Goal: Task Accomplishment & Management: Complete application form

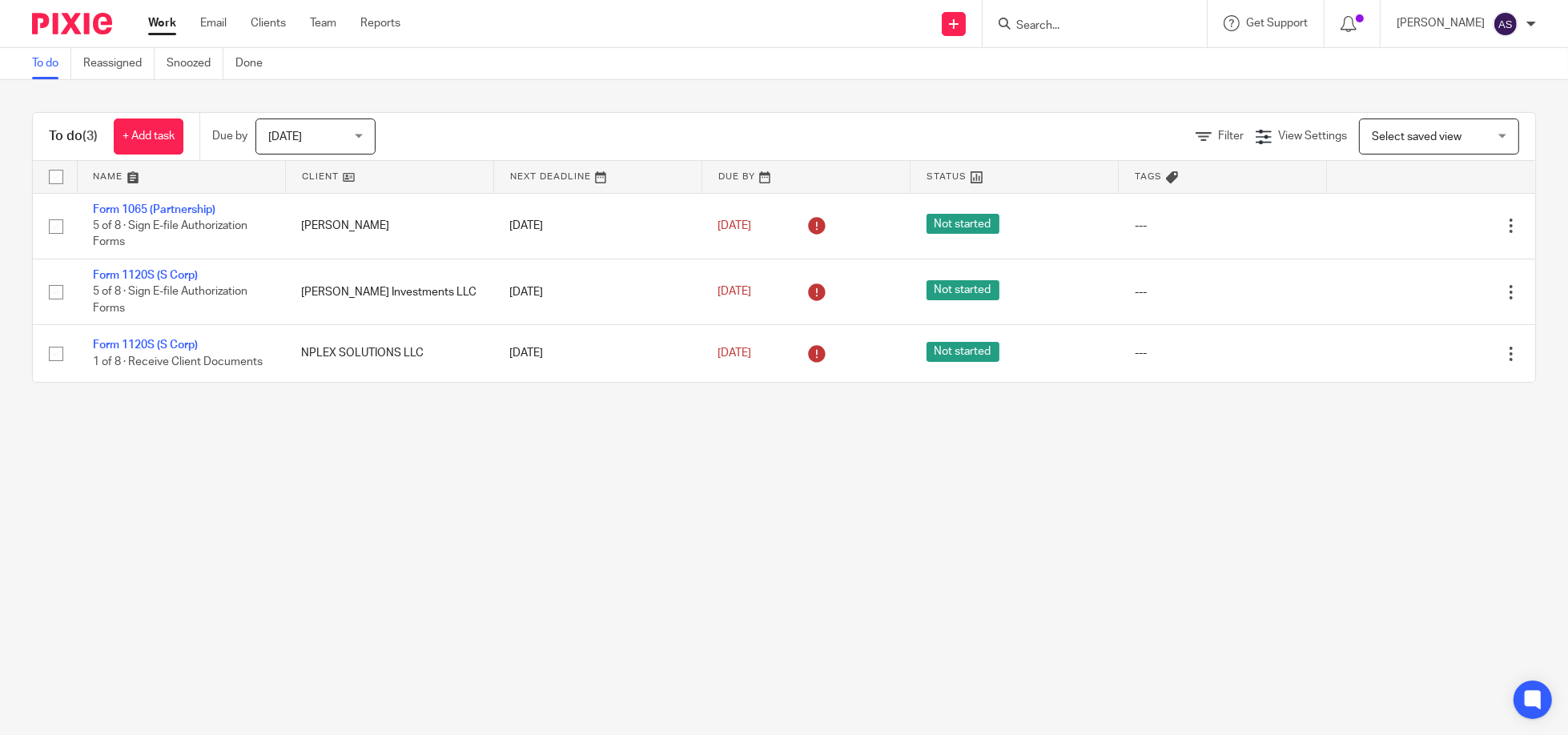
click at [1071, 24] on input "Search" at bounding box center [1086, 27] width 144 height 15
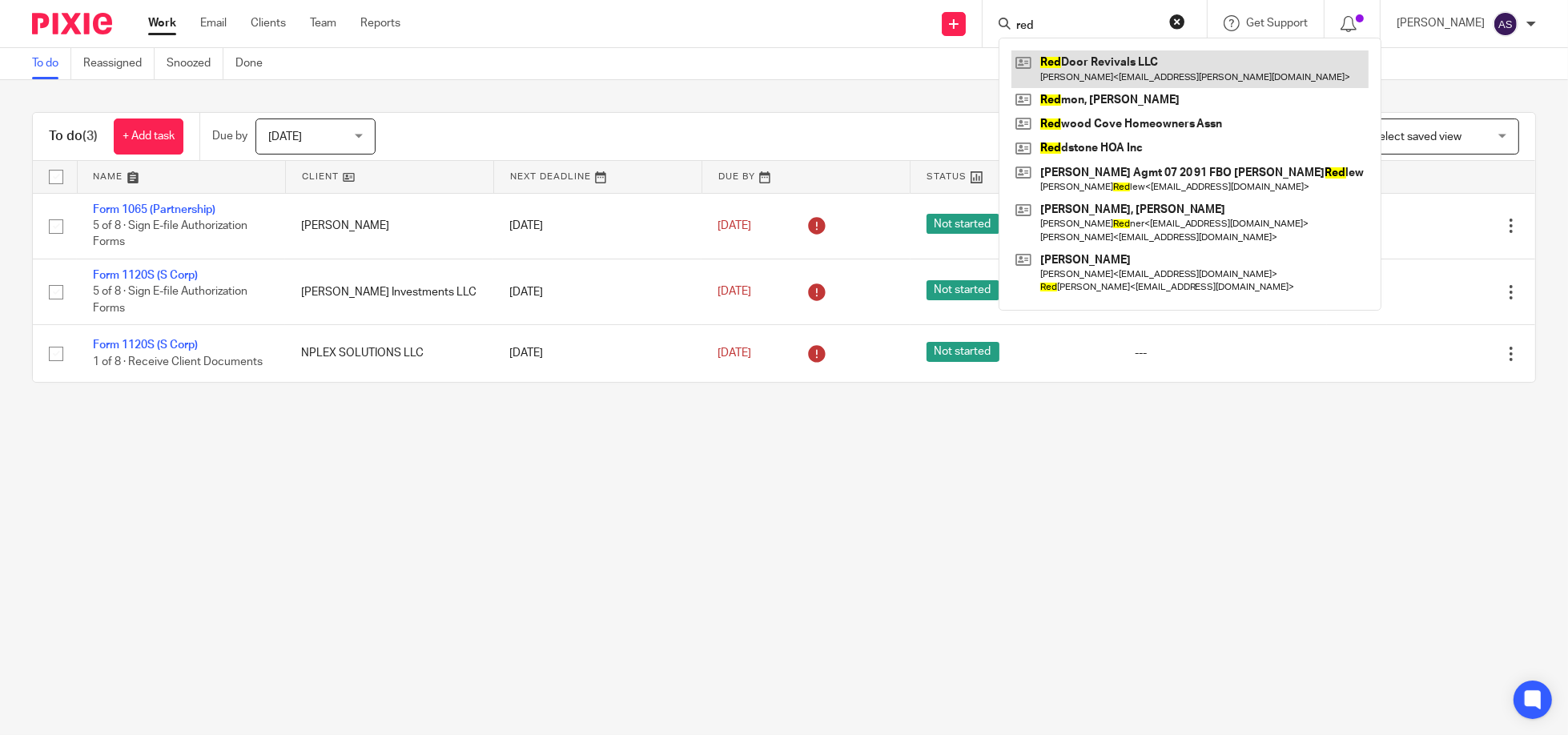
type input "red"
click at [1097, 63] on link at bounding box center [1189, 69] width 357 height 37
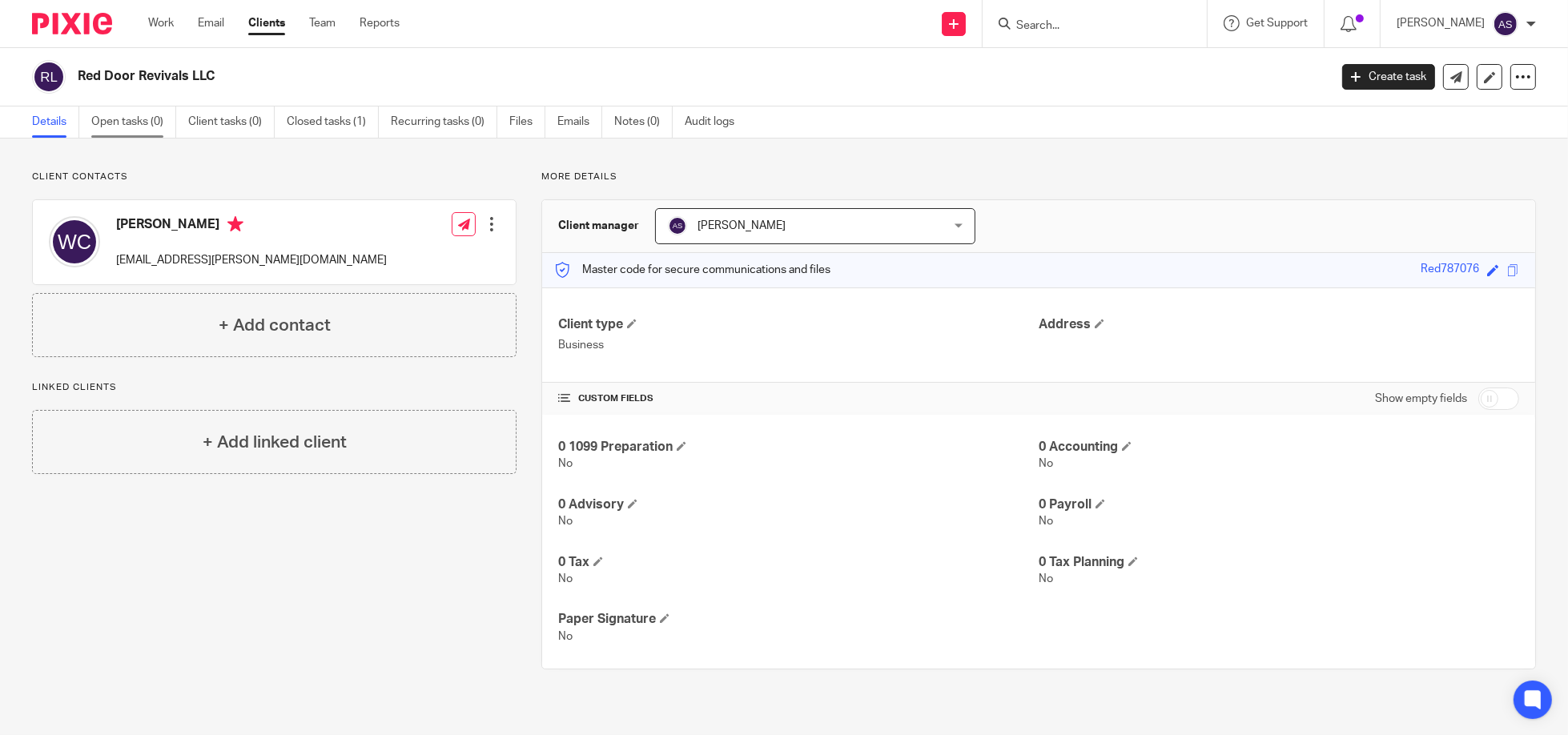
click at [135, 128] on link "Open tasks (0)" at bounding box center [134, 122] width 85 height 31
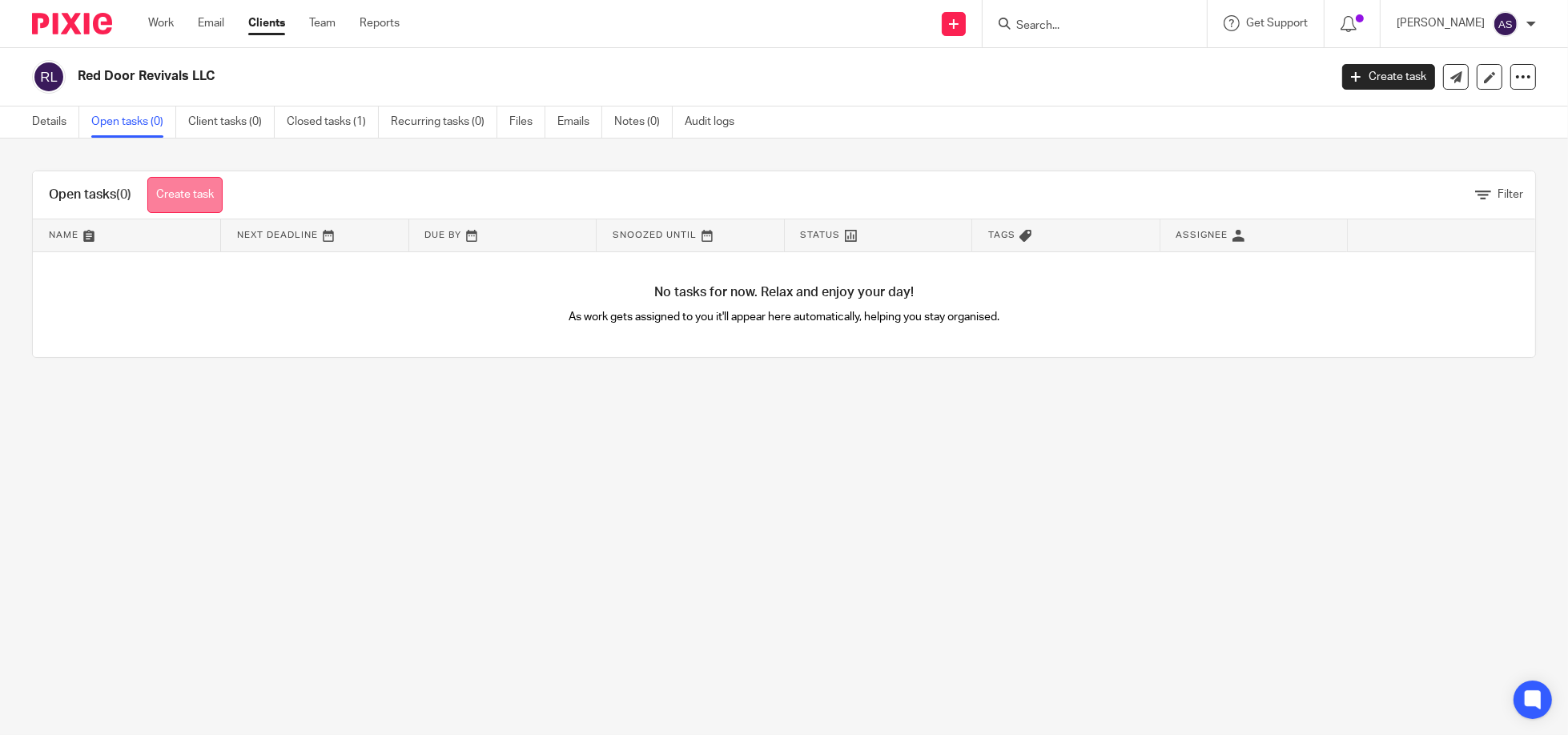
click at [205, 195] on link "Create task" at bounding box center [185, 194] width 75 height 36
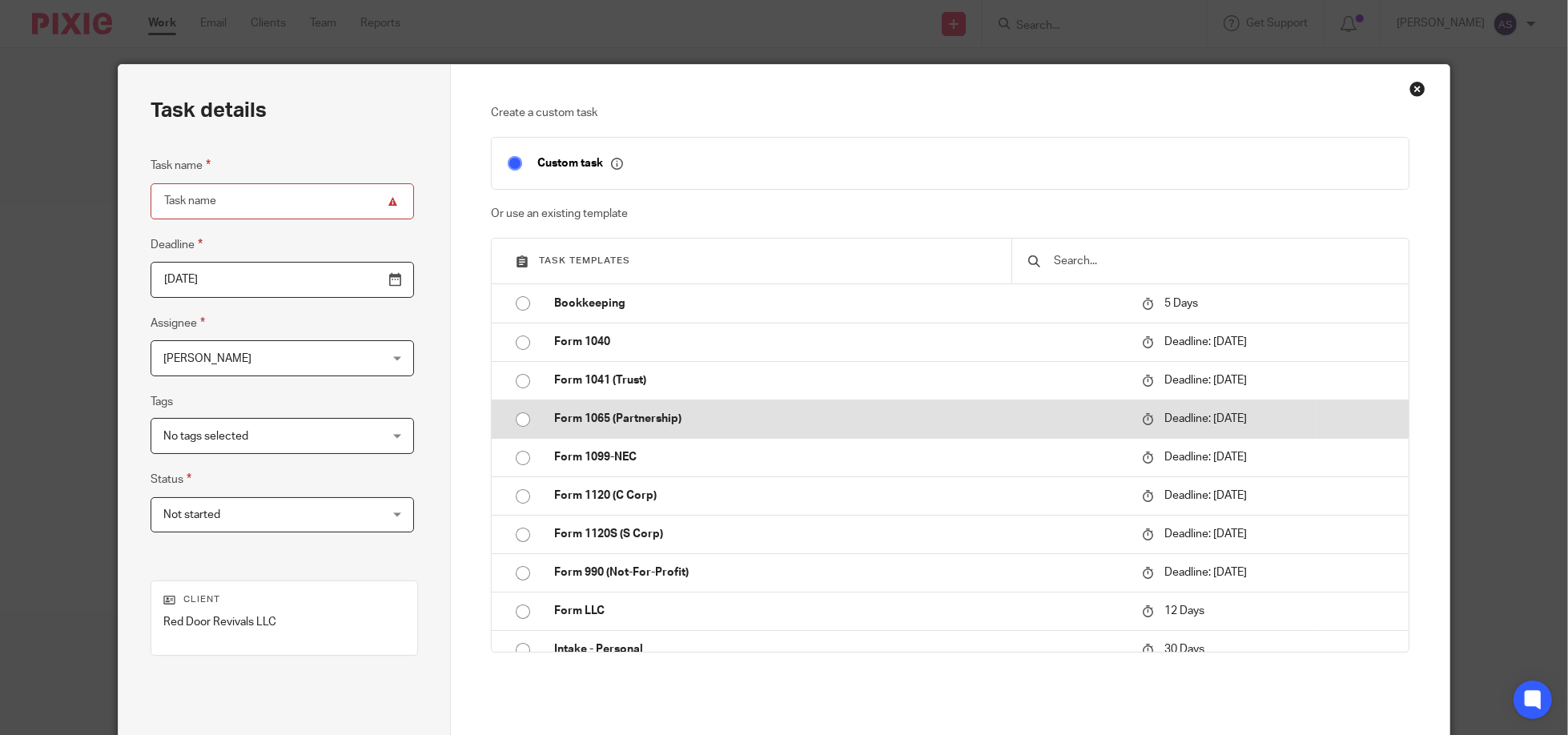
click at [513, 412] on input "radio" at bounding box center [523, 419] width 30 height 30
type input "2024-03-15"
type input "Form 1065 (Partnership)"
checkbox input "false"
radio input "false"
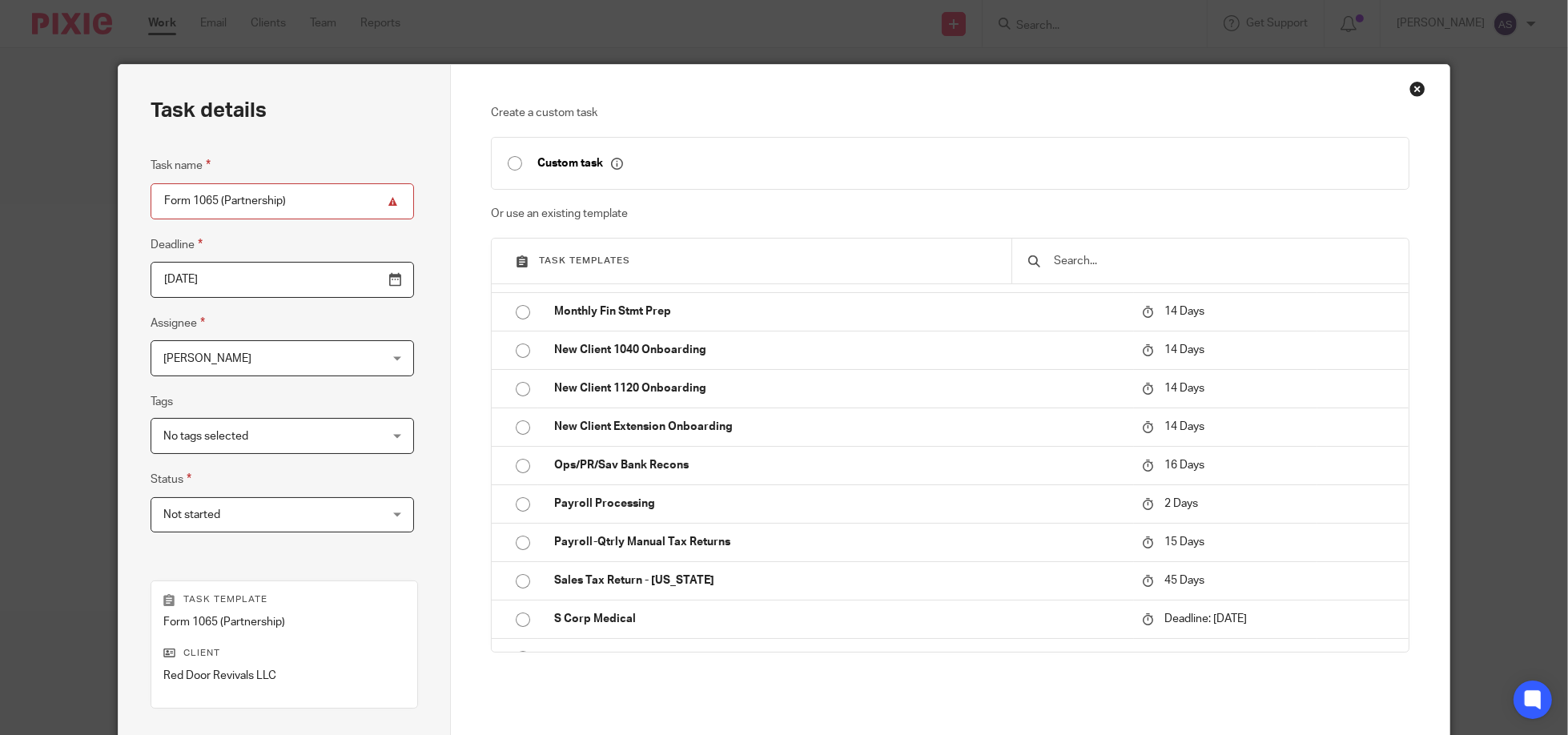
scroll to position [206, 0]
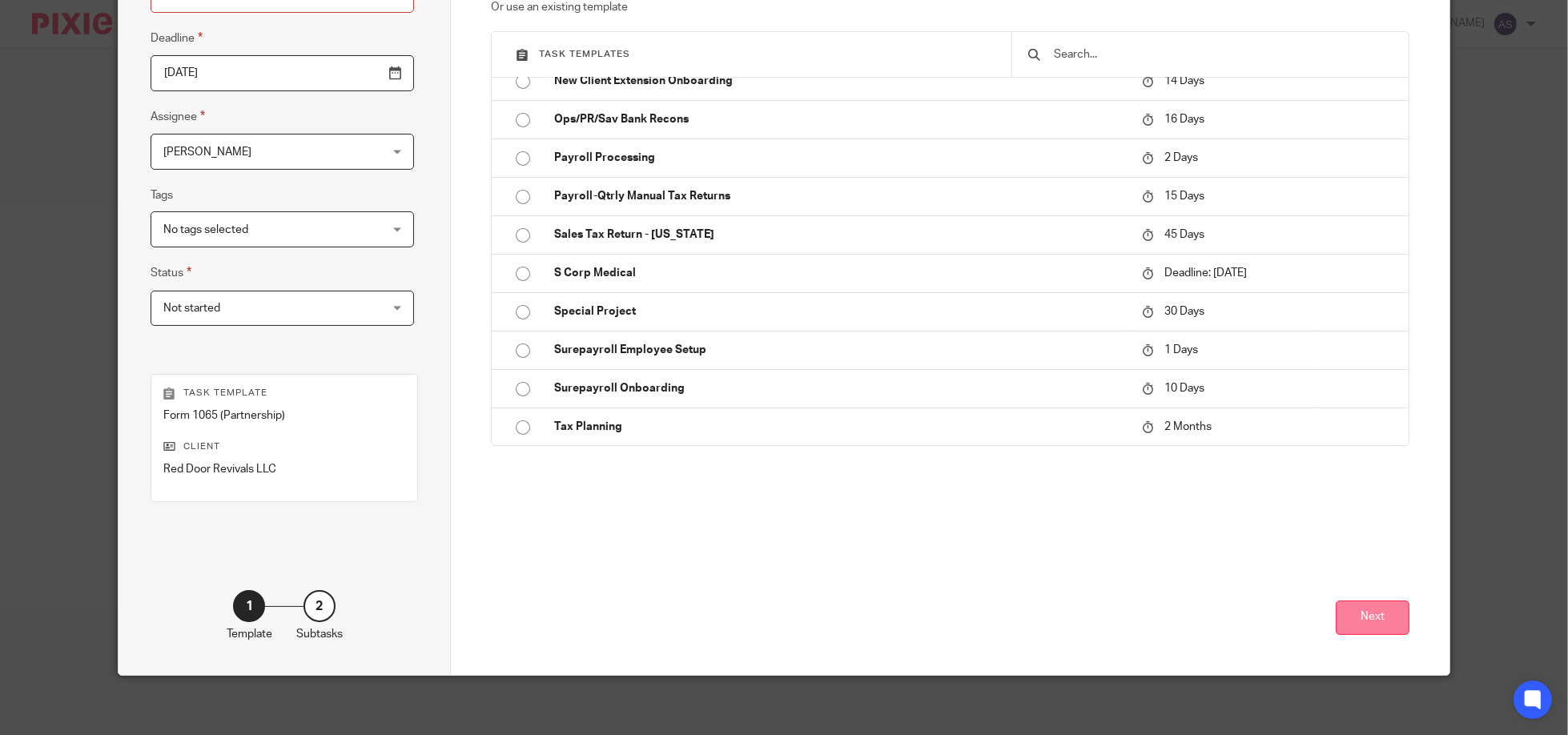
click at [1386, 621] on button "Next" at bounding box center [1373, 618] width 73 height 35
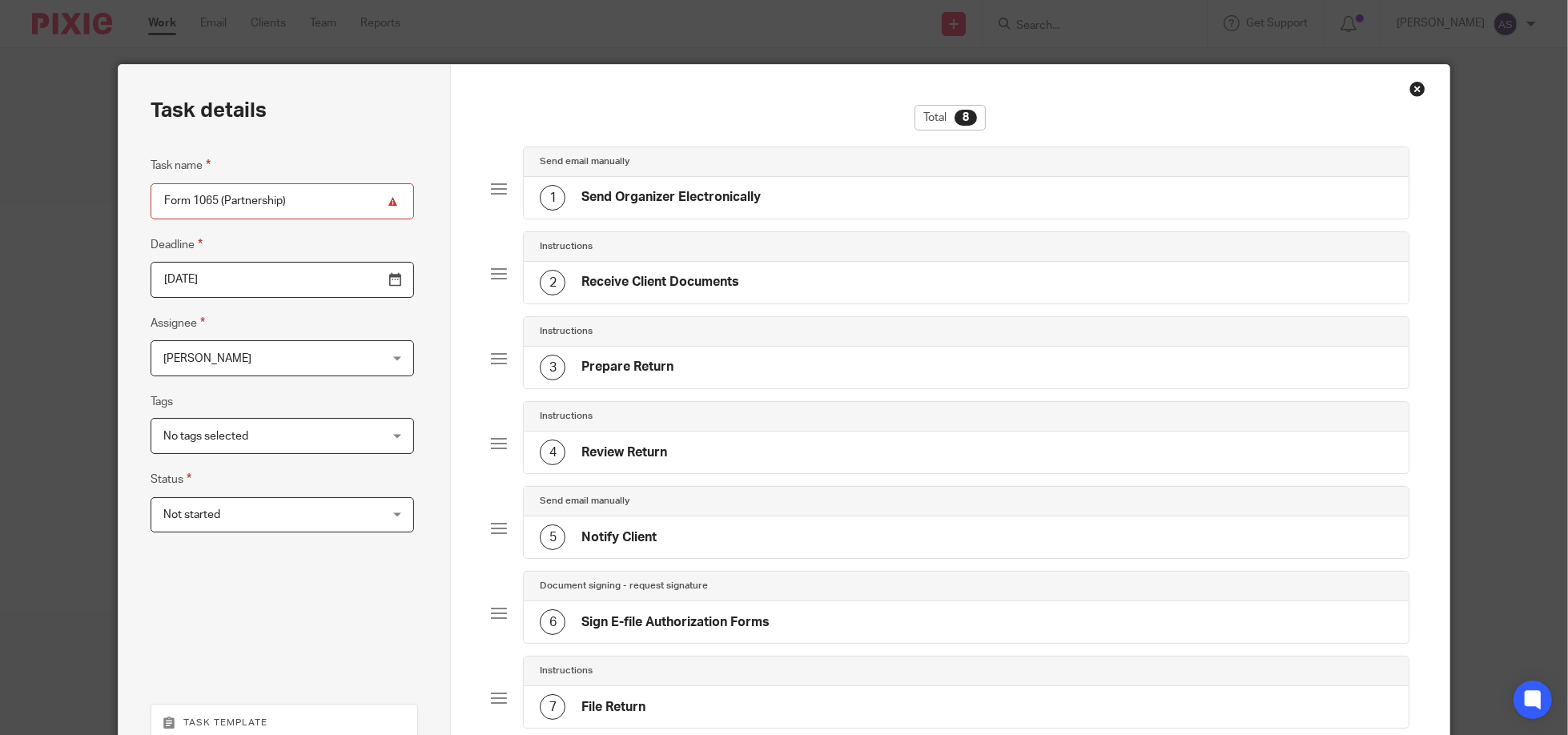
scroll to position [333, 0]
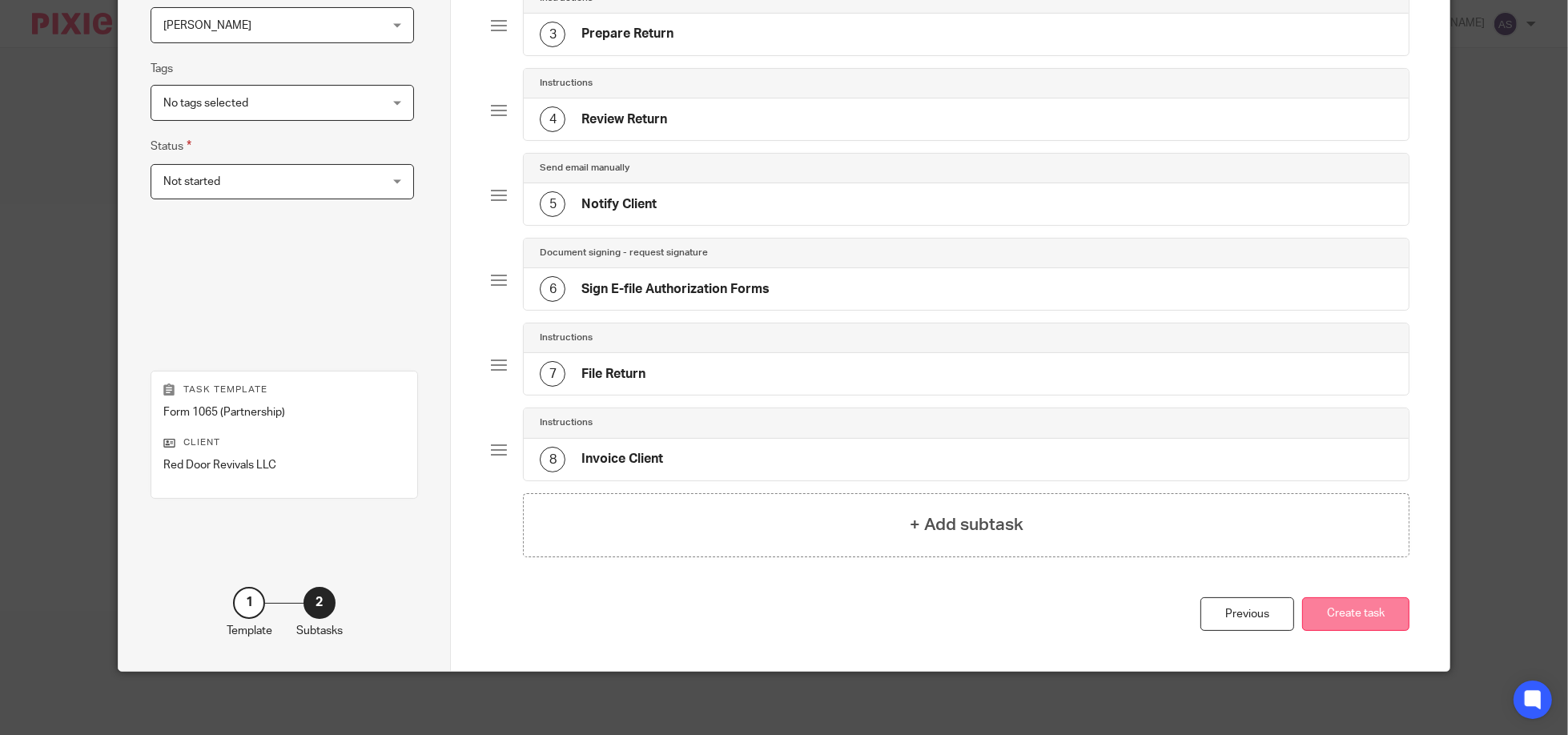
click at [1347, 616] on button "Create task" at bounding box center [1355, 614] width 107 height 35
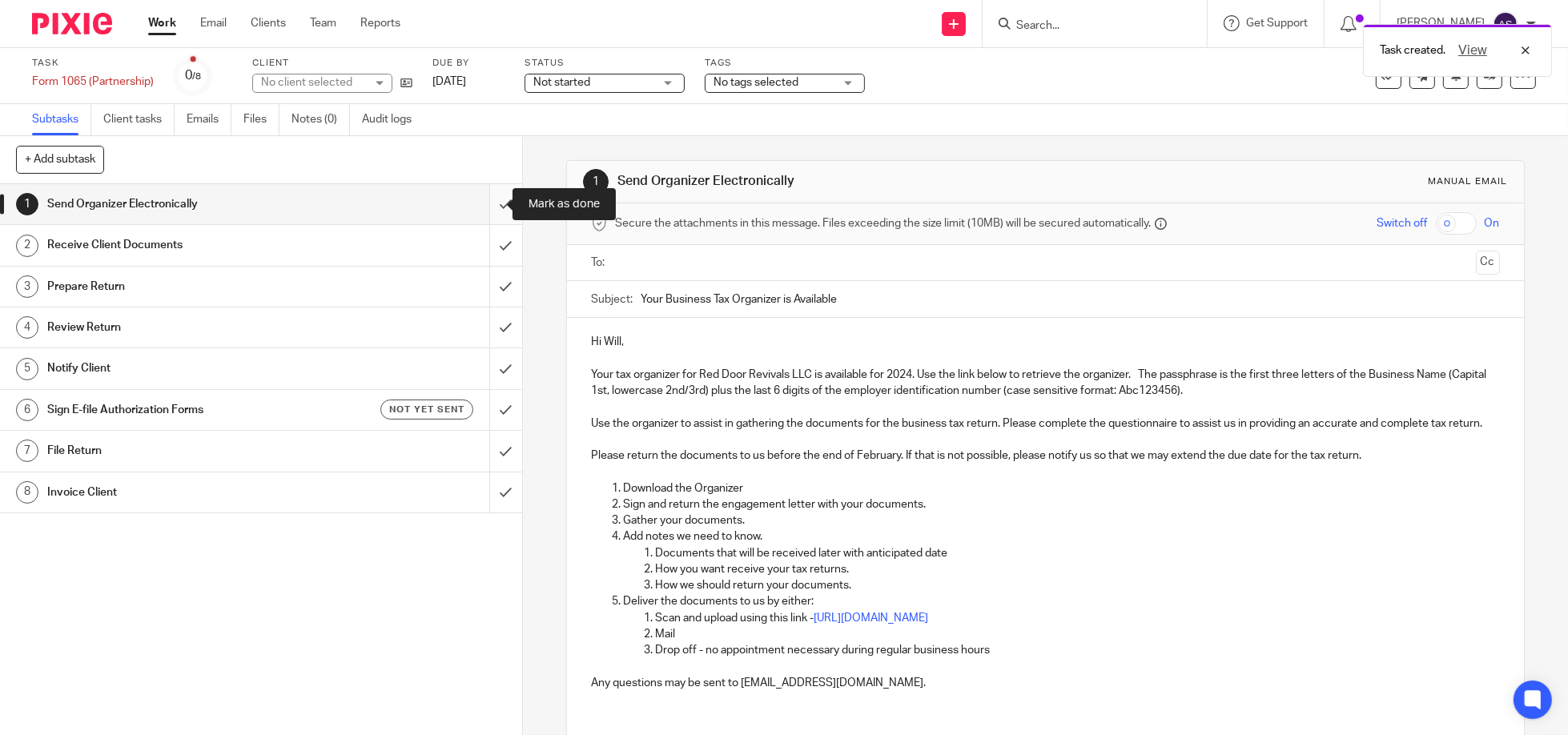
click at [484, 209] on input "submit" at bounding box center [260, 204] width 522 height 40
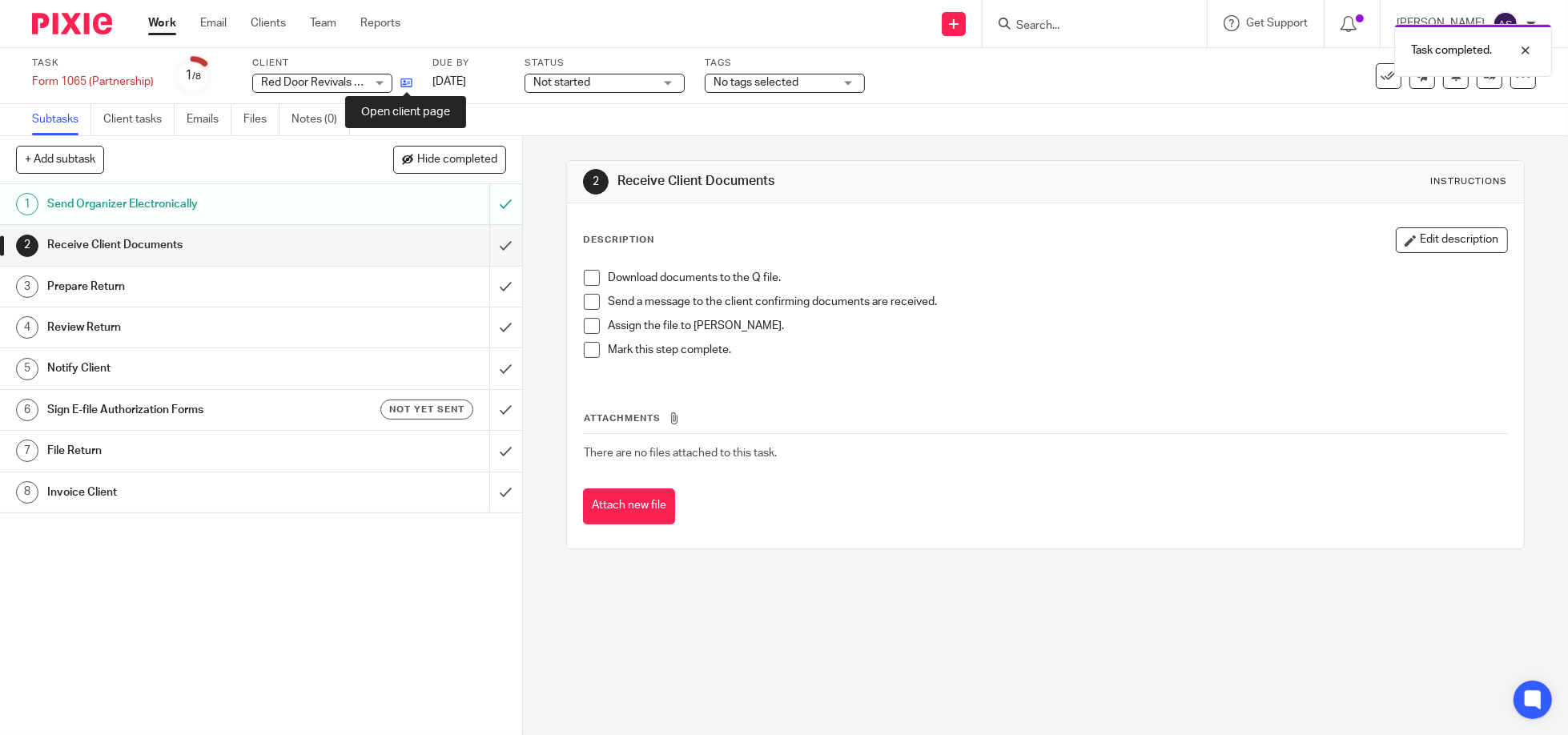
click at [405, 81] on icon at bounding box center [406, 82] width 12 height 12
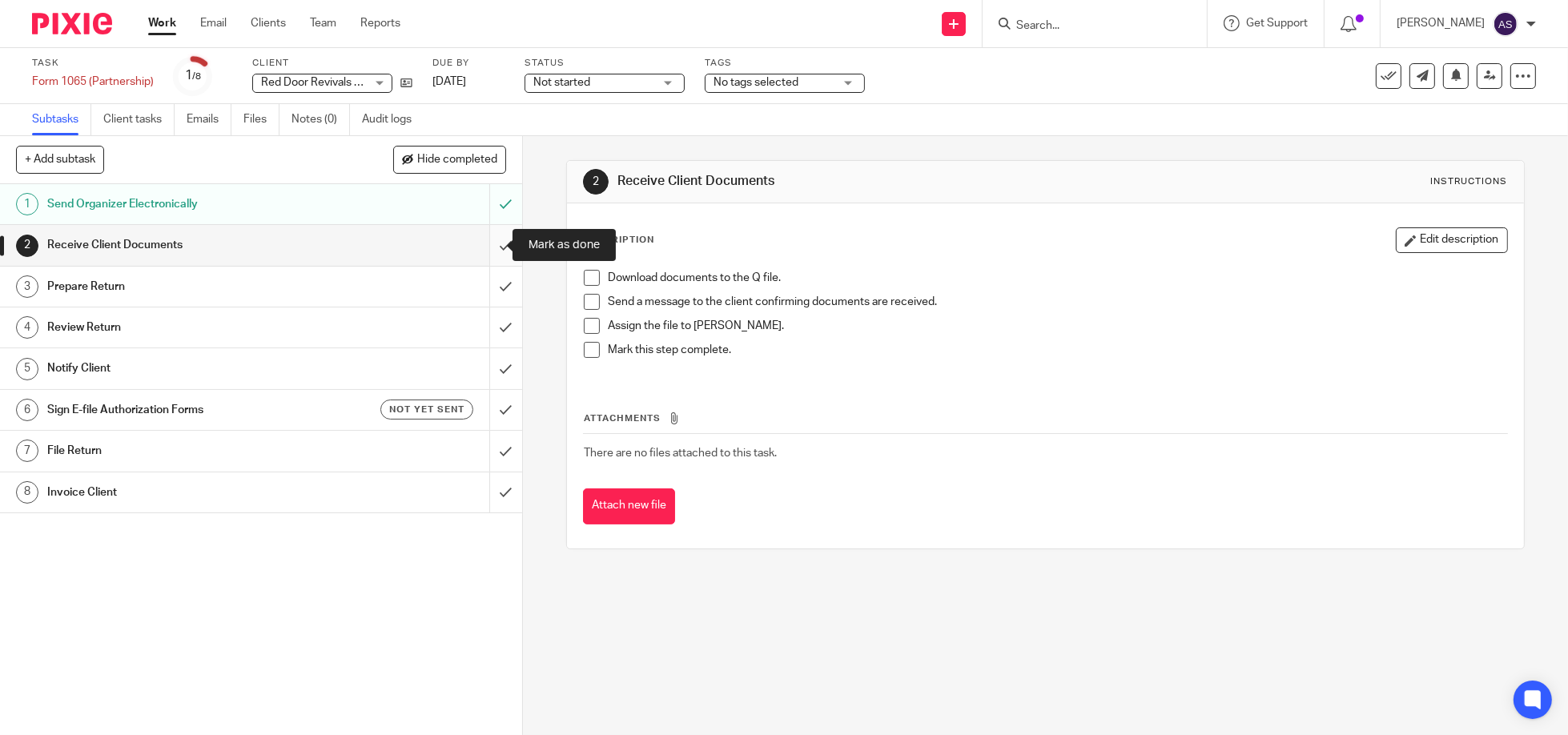
click at [491, 241] on input "submit" at bounding box center [260, 245] width 522 height 40
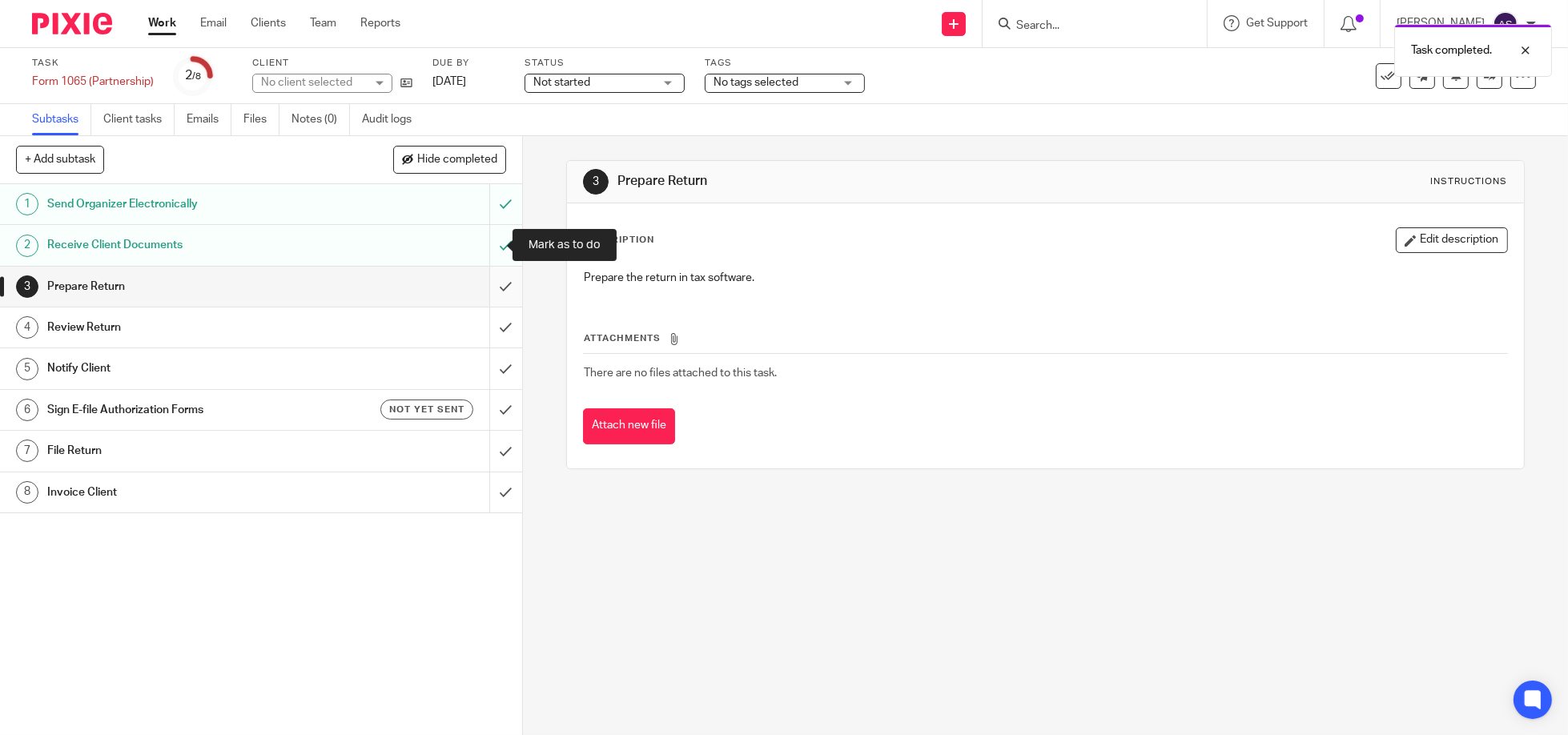
click at [484, 281] on input "submit" at bounding box center [260, 287] width 522 height 40
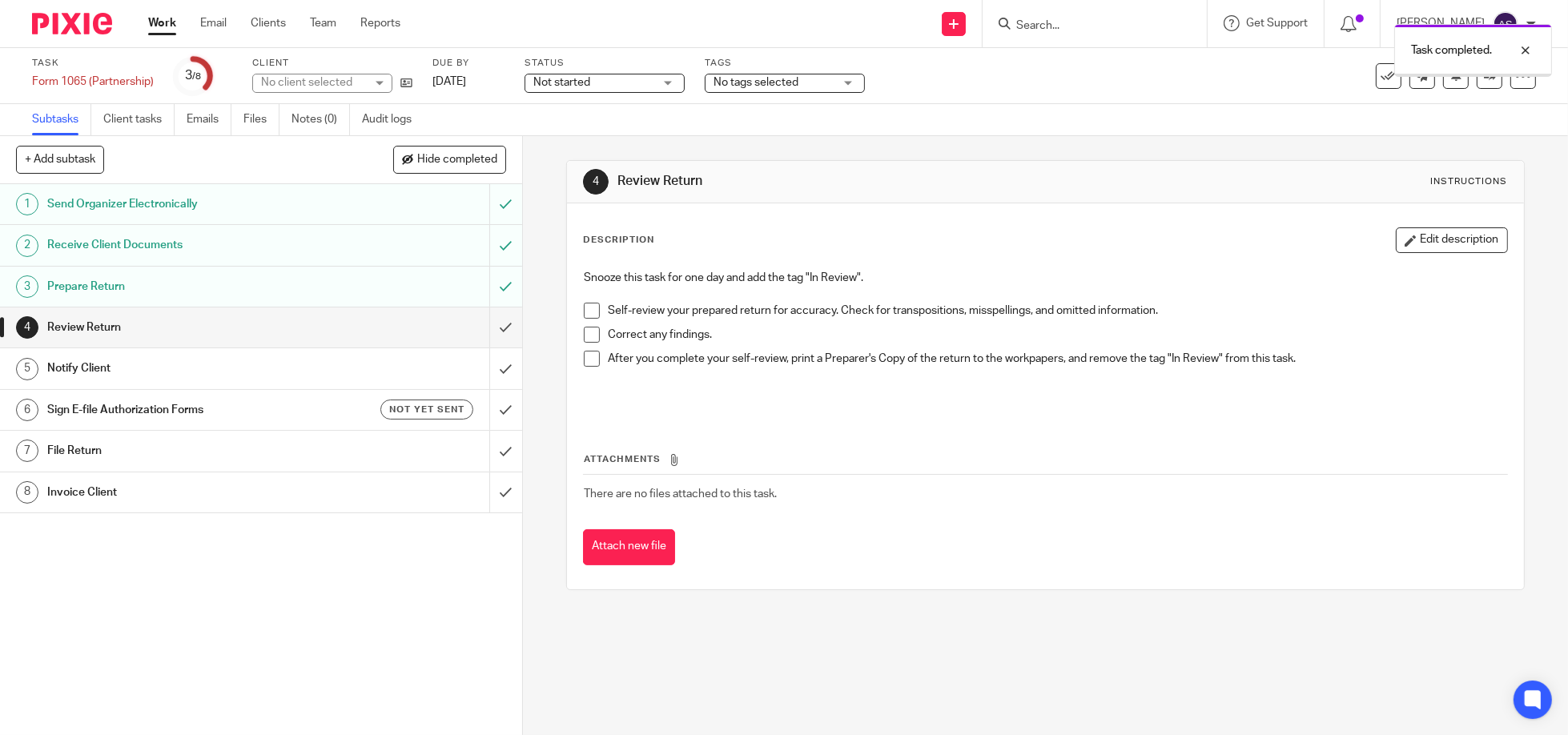
click at [490, 329] on input "submit" at bounding box center [260, 327] width 522 height 40
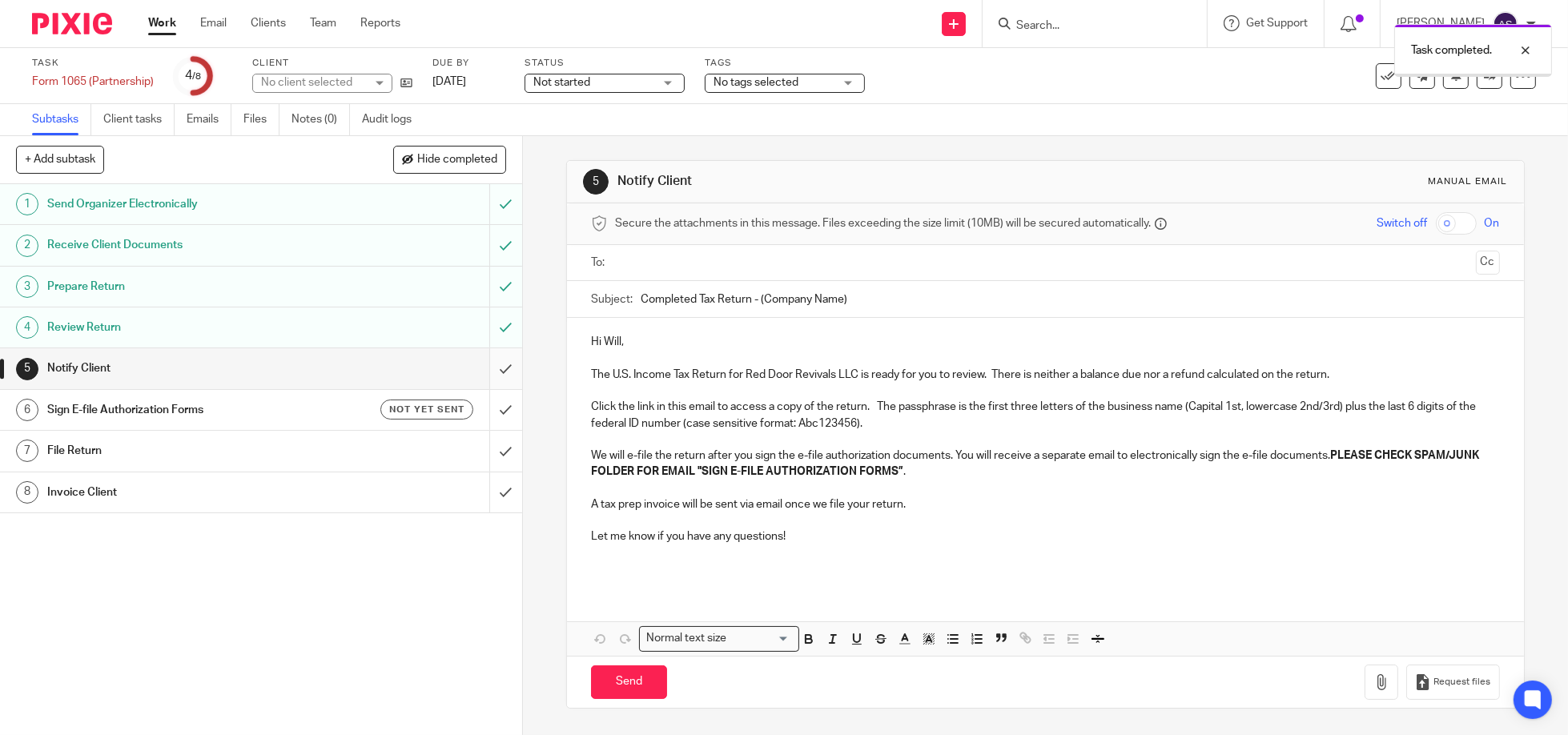
drag, startPoint x: 489, startPoint y: 367, endPoint x: 491, endPoint y: 376, distance: 9.2
click at [490, 367] on input "submit" at bounding box center [260, 368] width 522 height 40
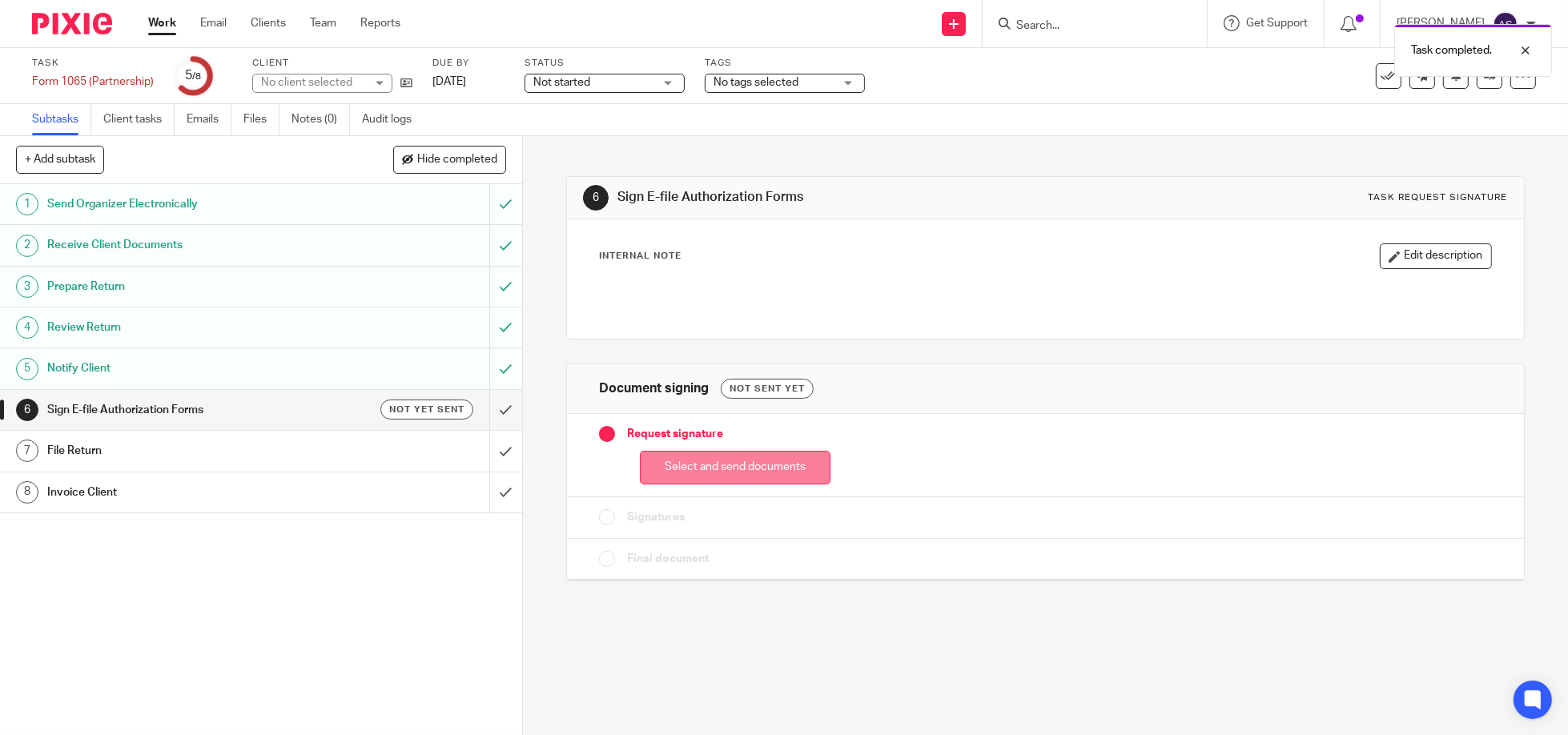
drag, startPoint x: 727, startPoint y: 475, endPoint x: 742, endPoint y: 475, distance: 15.0
click at [727, 474] on button "Select and send documents" at bounding box center [735, 468] width 191 height 35
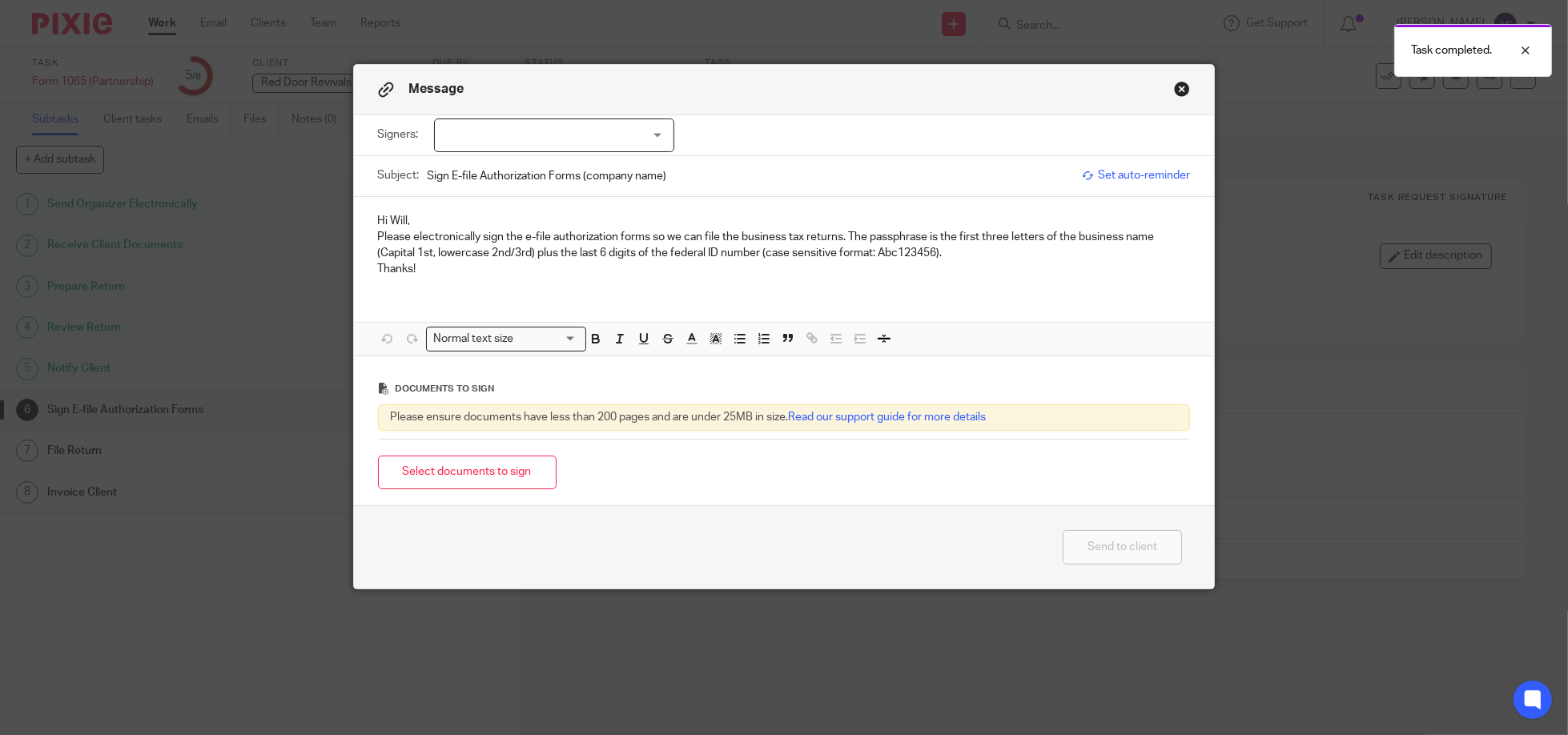
click at [653, 133] on div at bounding box center [554, 135] width 240 height 34
click at [444, 165] on input "checkbox" at bounding box center [445, 168] width 30 height 30
checkbox input "true"
click at [495, 278] on div "Hi Will, Please electronically sign the e-file authorization forms so we can fi…" at bounding box center [784, 243] width 861 height 93
click at [603, 176] on input "Sign E-file Authorization Forms (company name)" at bounding box center [751, 175] width 647 height 36
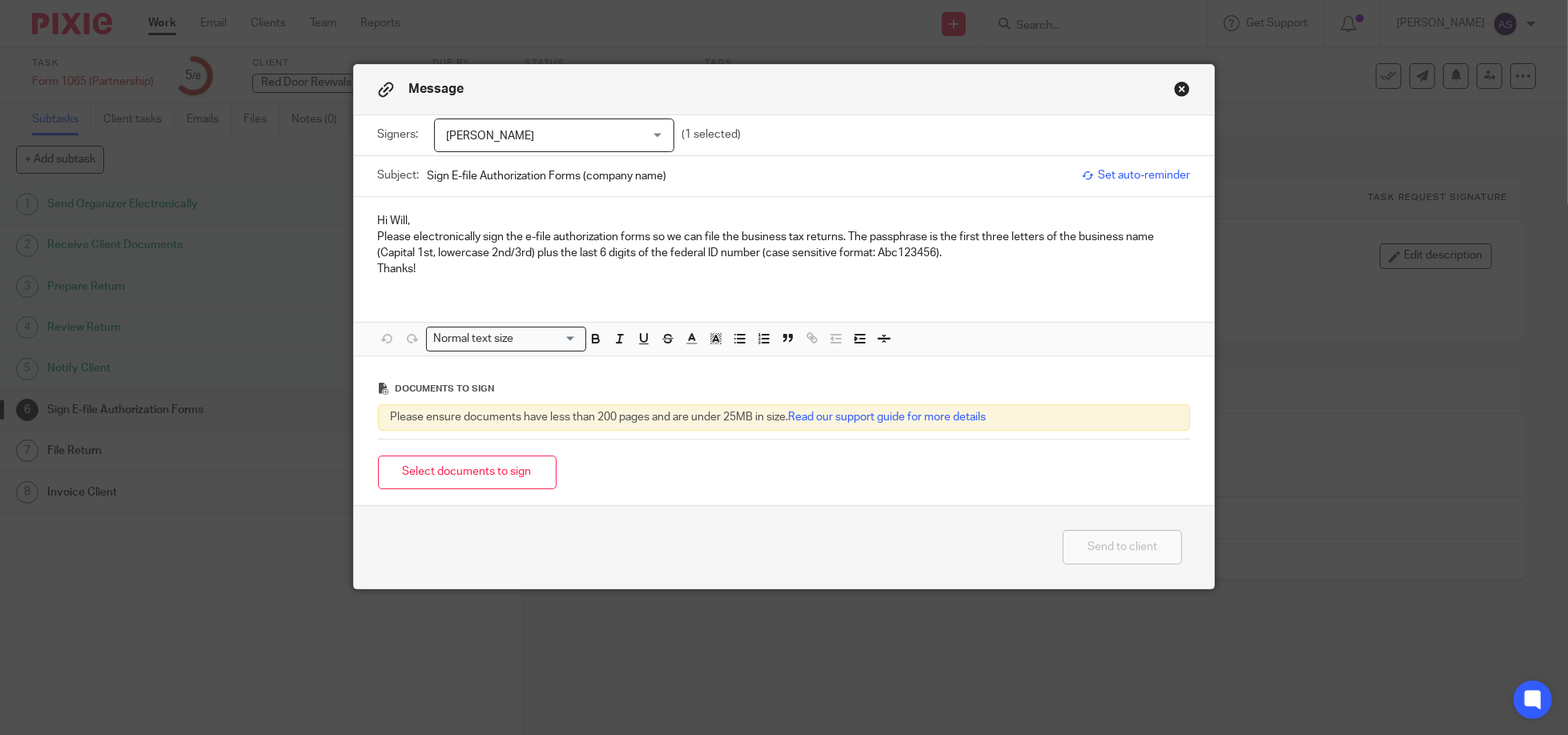
drag, startPoint x: 603, startPoint y: 176, endPoint x: 711, endPoint y: 208, distance: 112.6
click at [604, 176] on input "Sign E-file Authorization Forms (company name)" at bounding box center [751, 175] width 647 height 36
type input "Sign E-file Authorization Forms (Red Door)"
click at [495, 476] on button "Select documents to sign" at bounding box center [467, 473] width 179 height 35
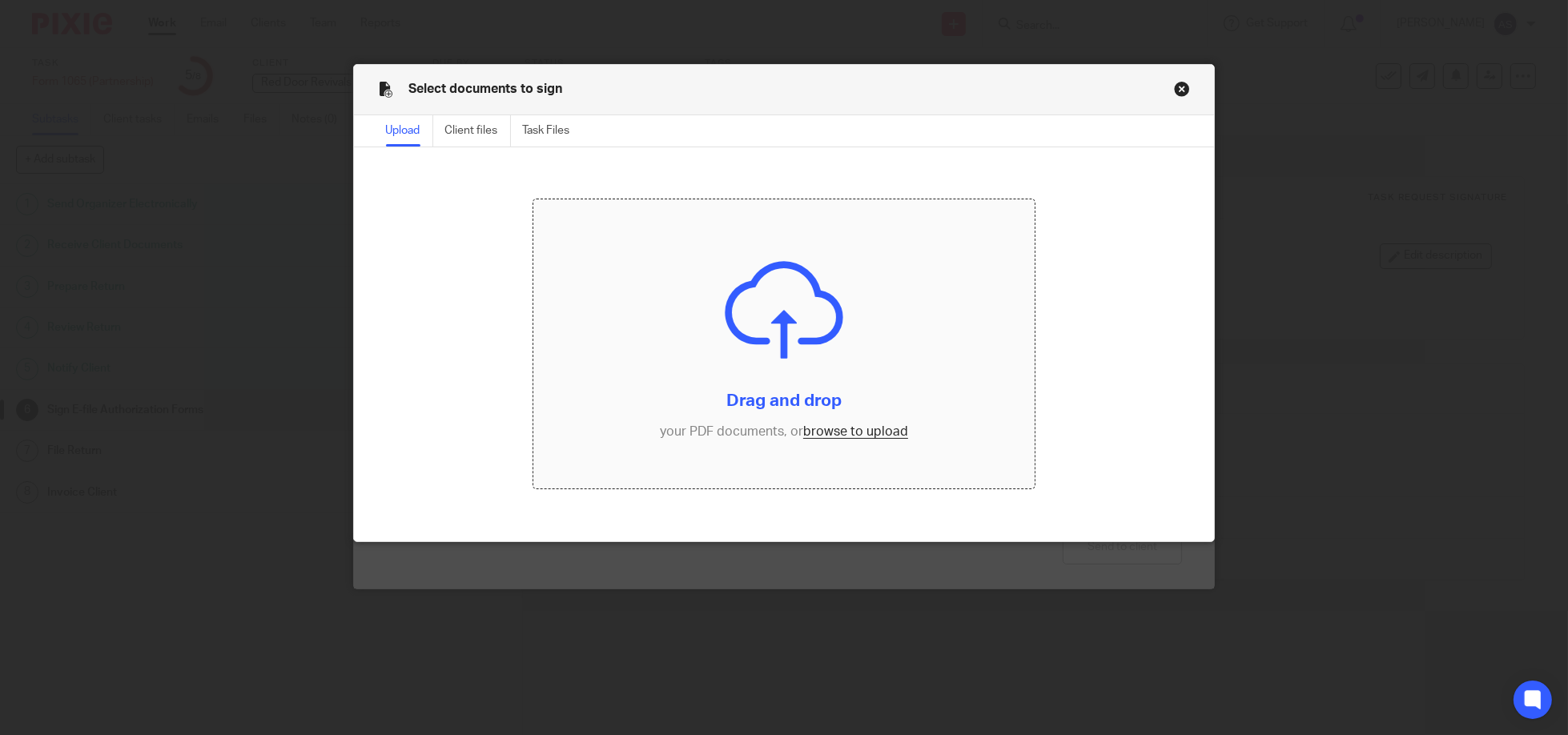
click at [790, 378] on input "file" at bounding box center [784, 343] width 501 height 289
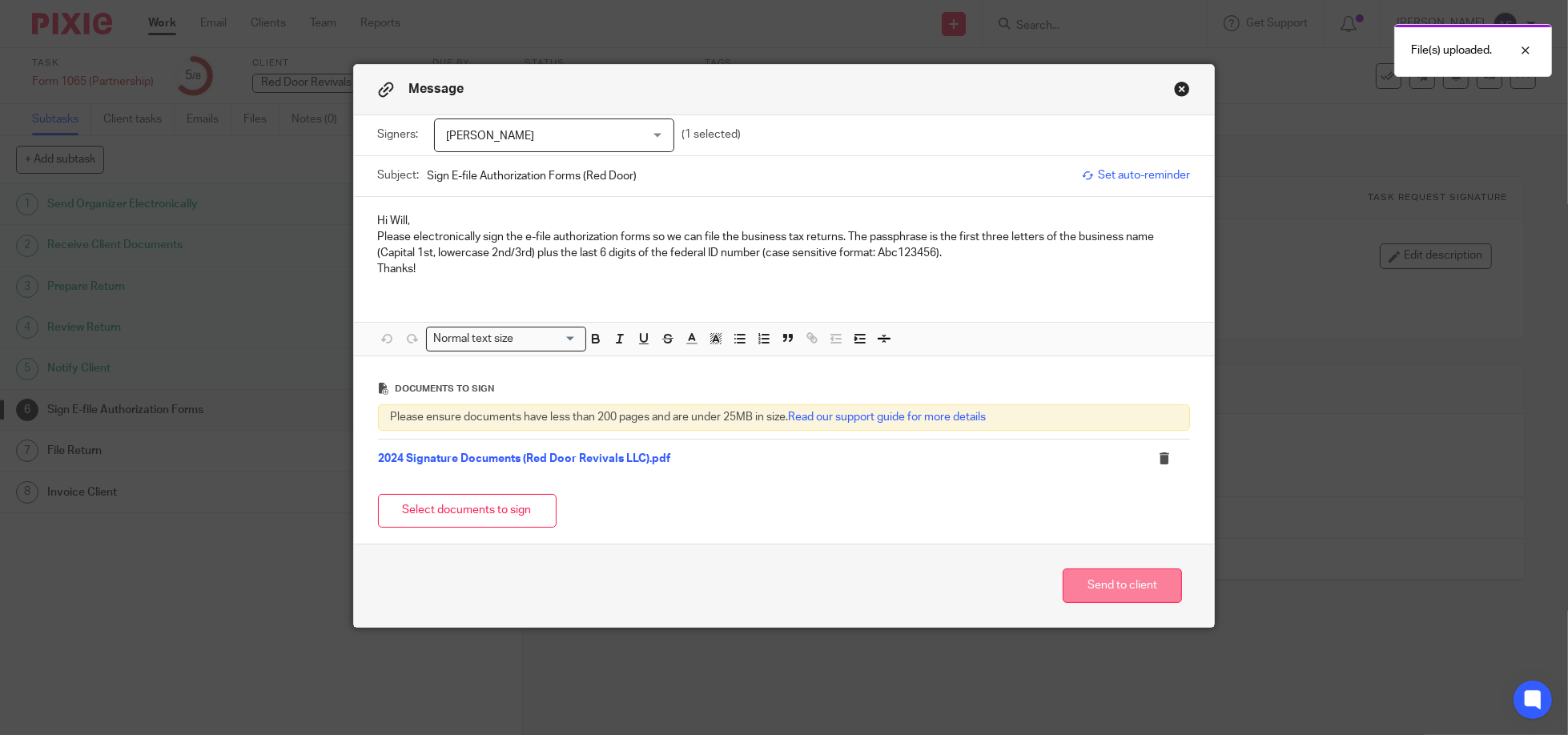
drag, startPoint x: 1111, startPoint y: 584, endPoint x: 1120, endPoint y: 586, distance: 9.2
click at [1111, 584] on button "Send to client" at bounding box center [1122, 586] width 119 height 35
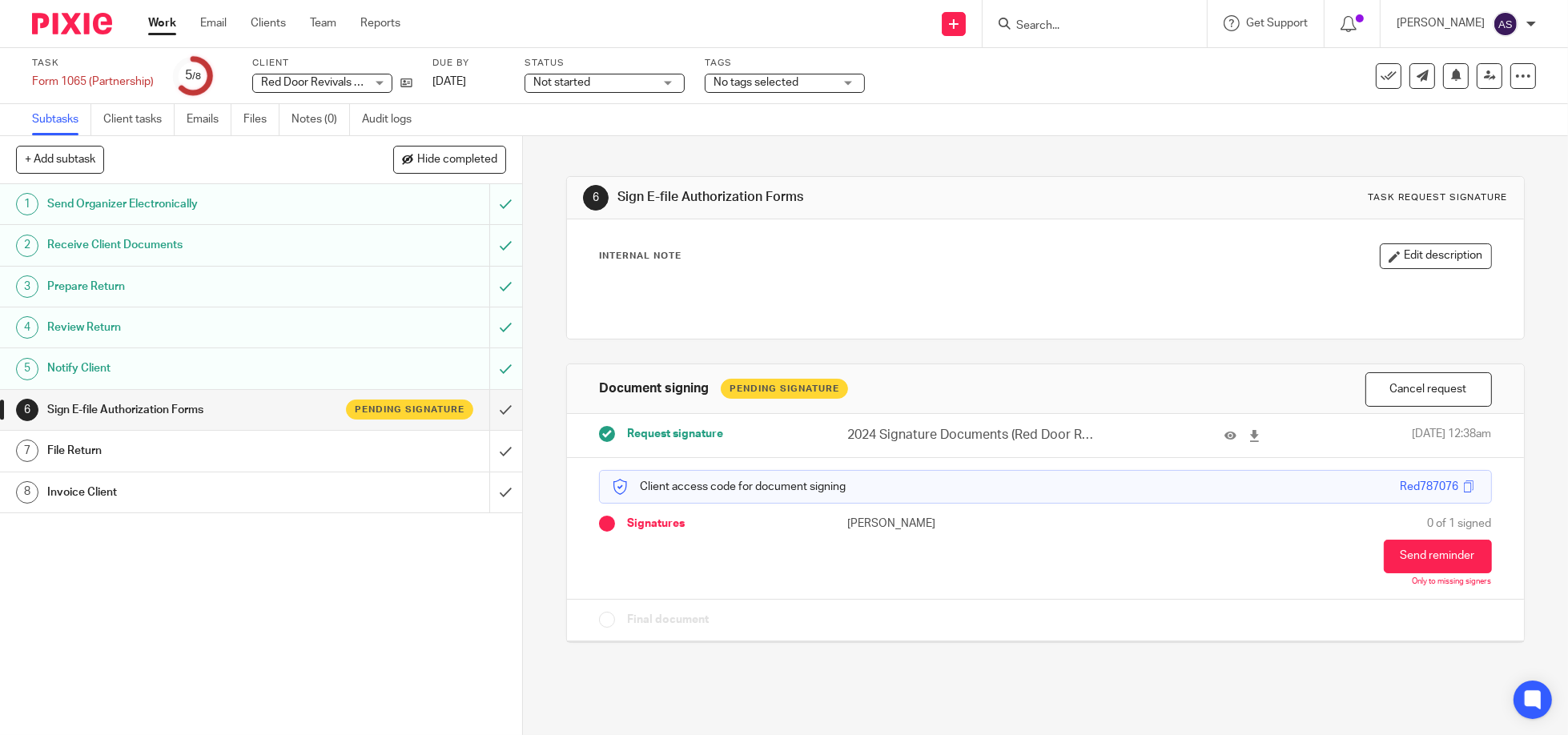
click at [66, 27] on img at bounding box center [72, 24] width 80 height 22
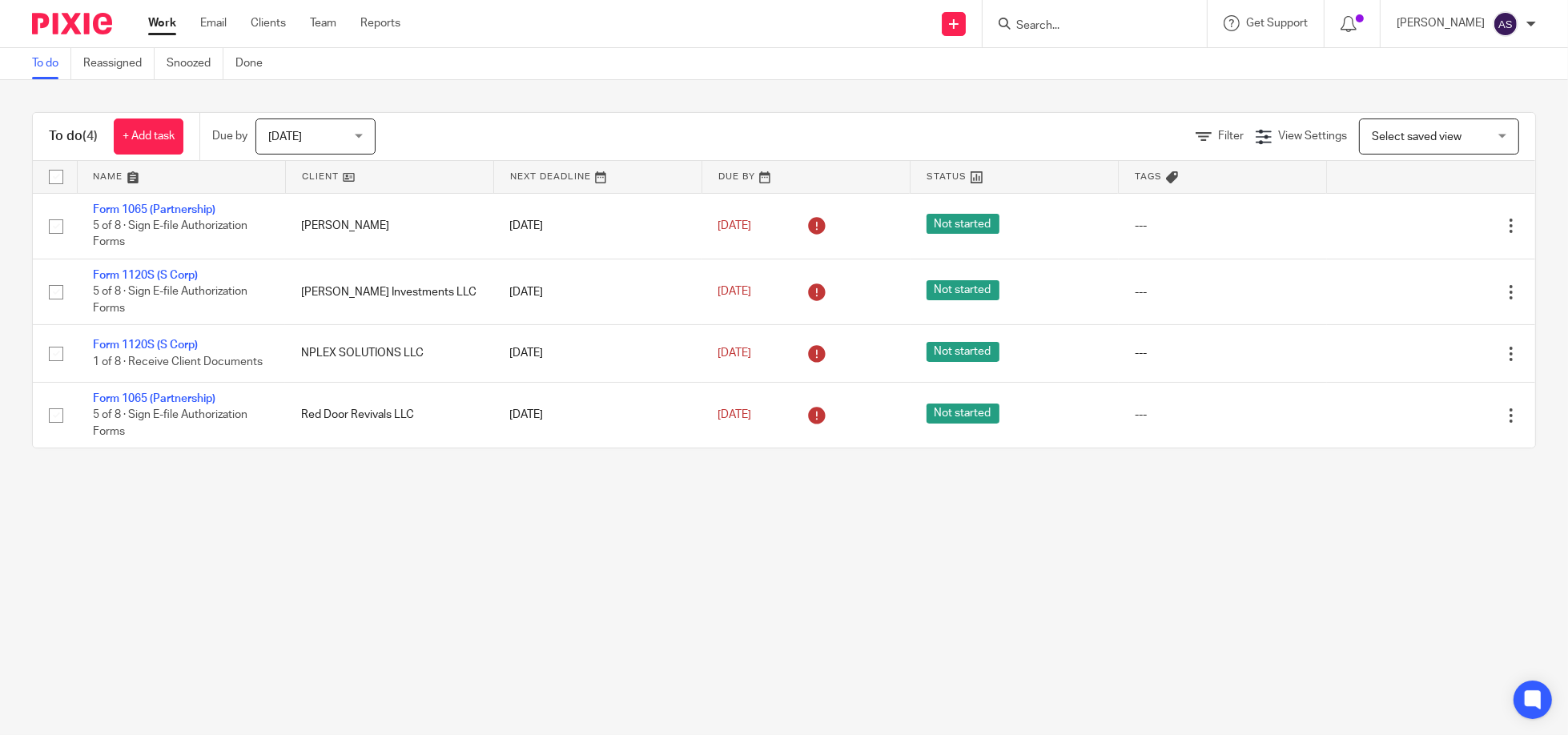
click at [1053, 22] on input "Search" at bounding box center [1086, 27] width 144 height 15
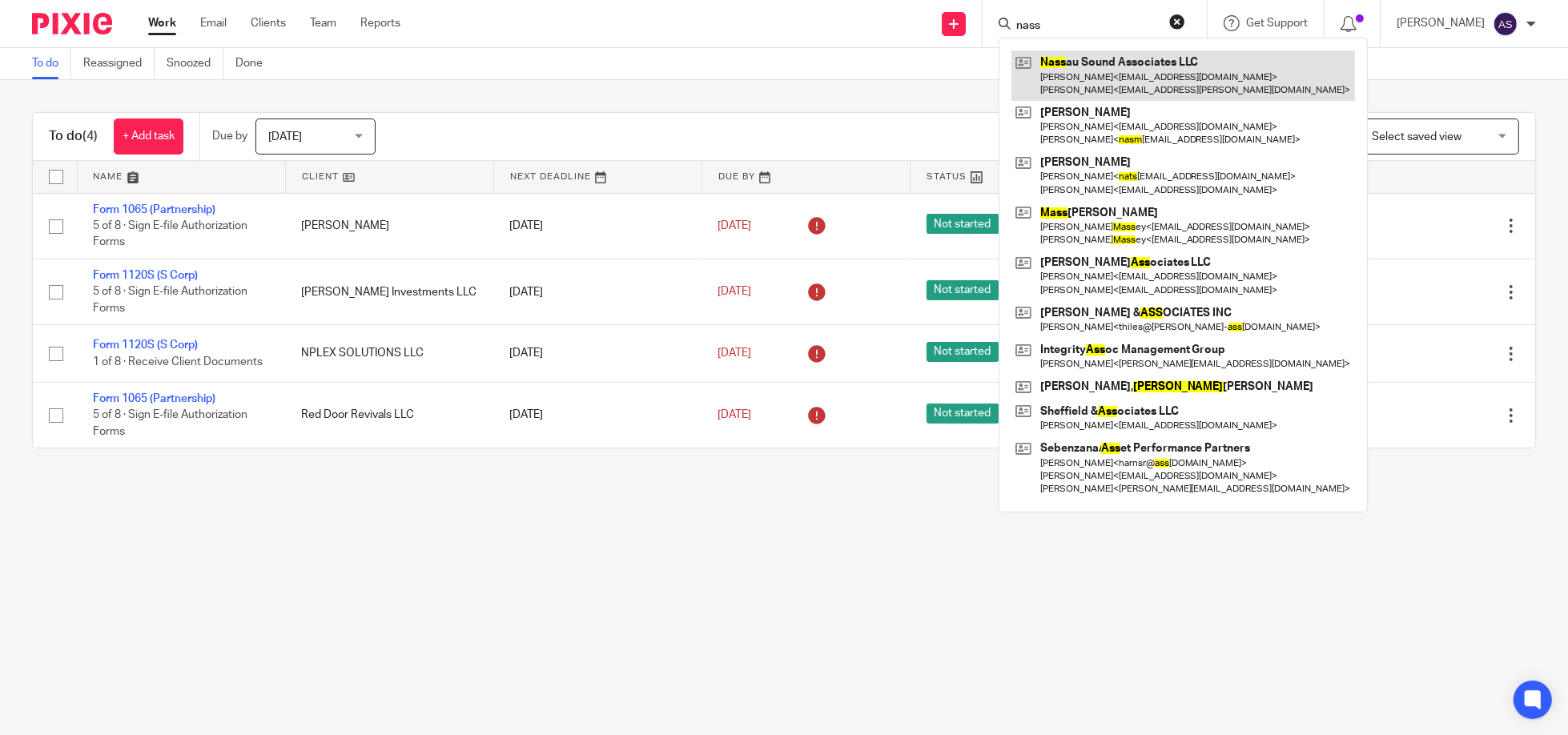
type input "nass"
click at [1083, 72] on link at bounding box center [1183, 75] width 344 height 49
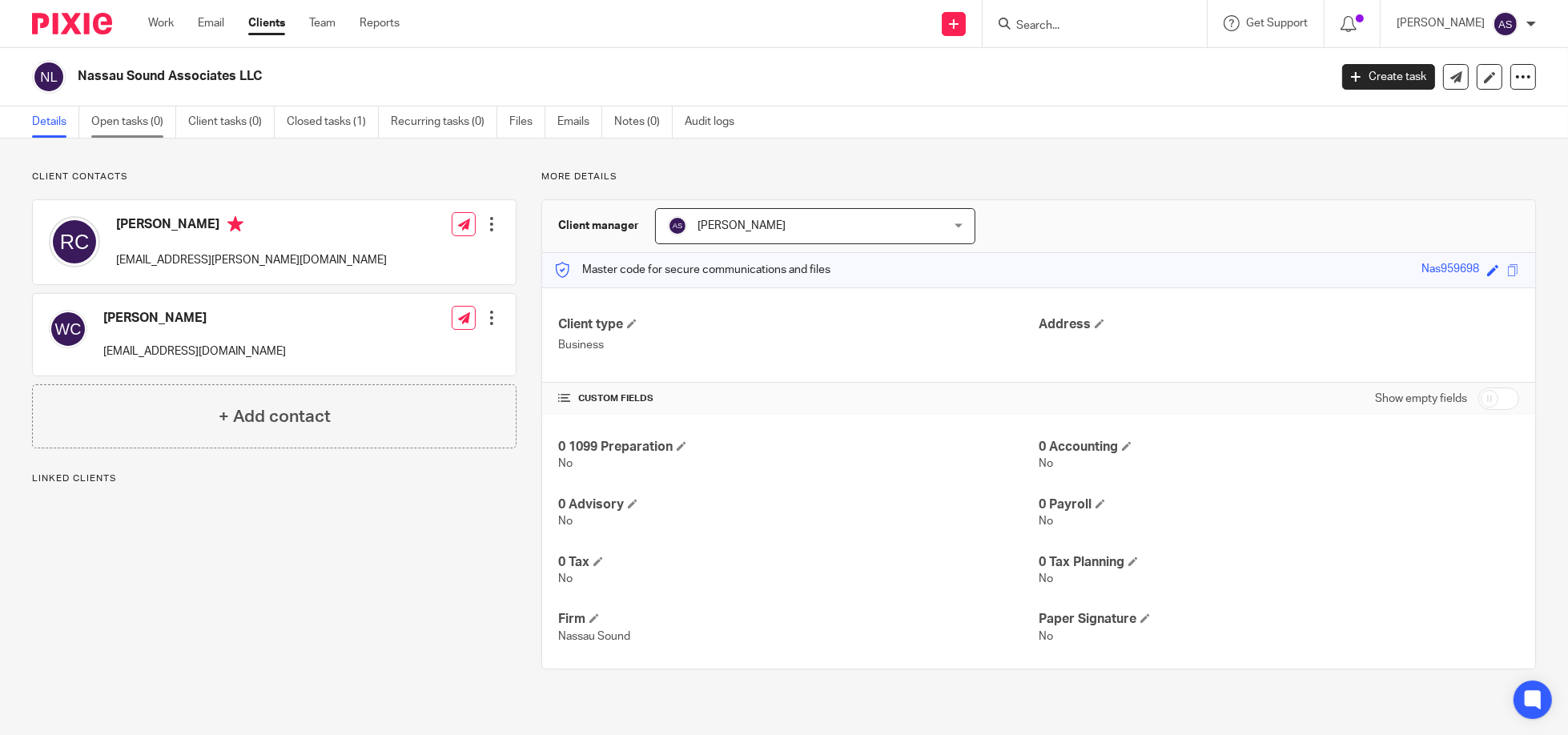
click at [127, 123] on link "Open tasks (0)" at bounding box center [134, 122] width 85 height 31
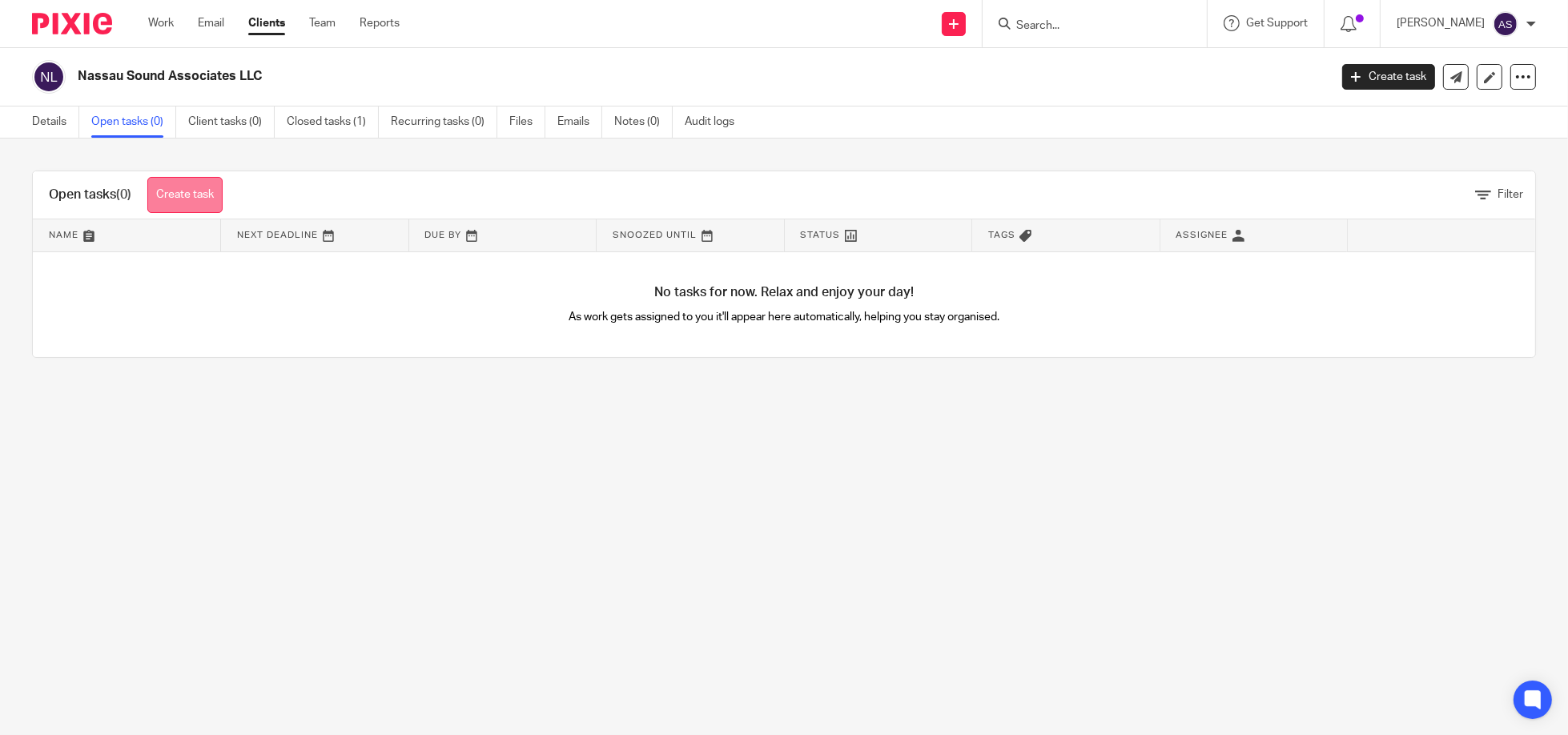
click at [202, 201] on link "Create task" at bounding box center [185, 194] width 75 height 36
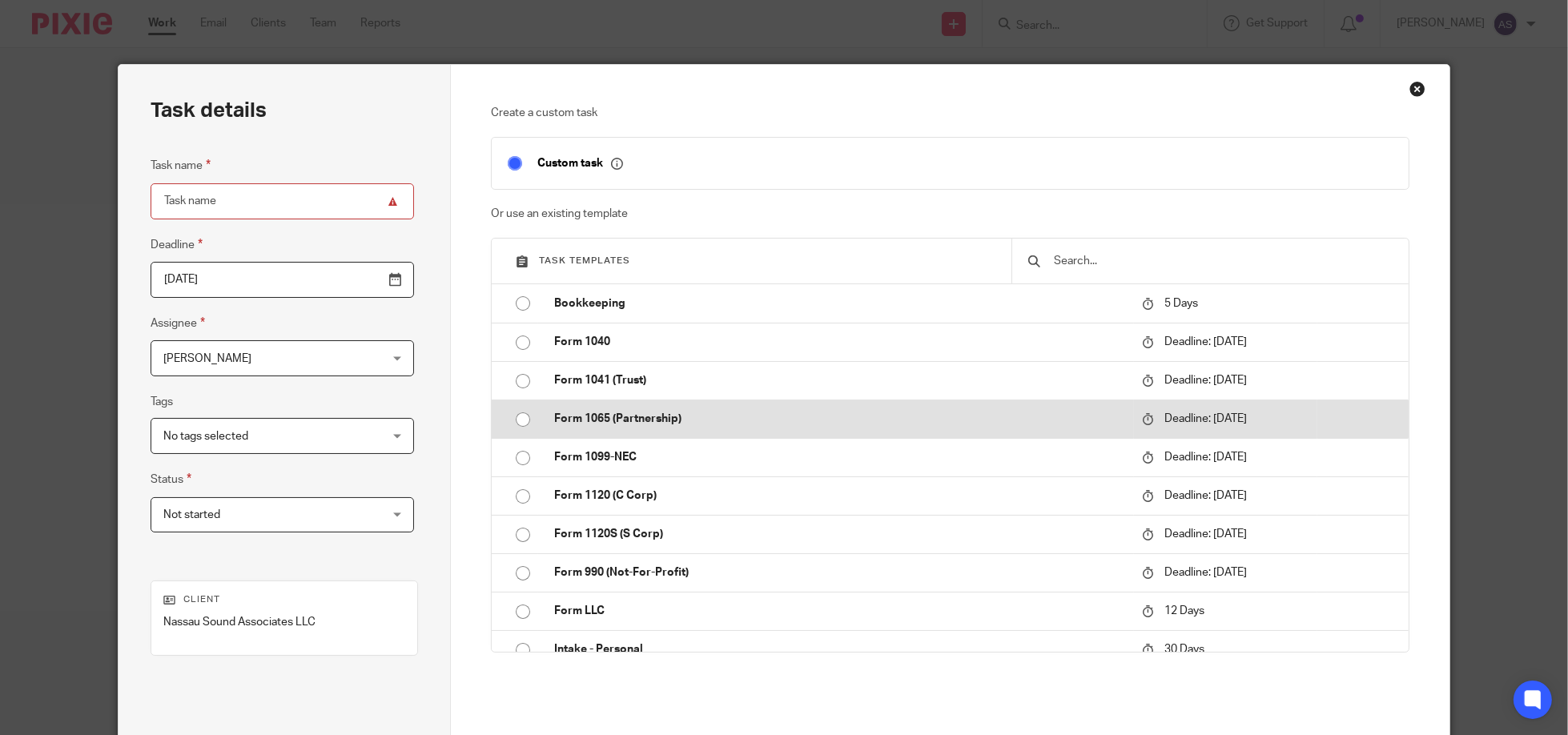
click at [510, 414] on input "radio" at bounding box center [523, 419] width 30 height 30
type input "2024-03-15"
type input "Form 1065 (Partnership)"
checkbox input "false"
radio input "false"
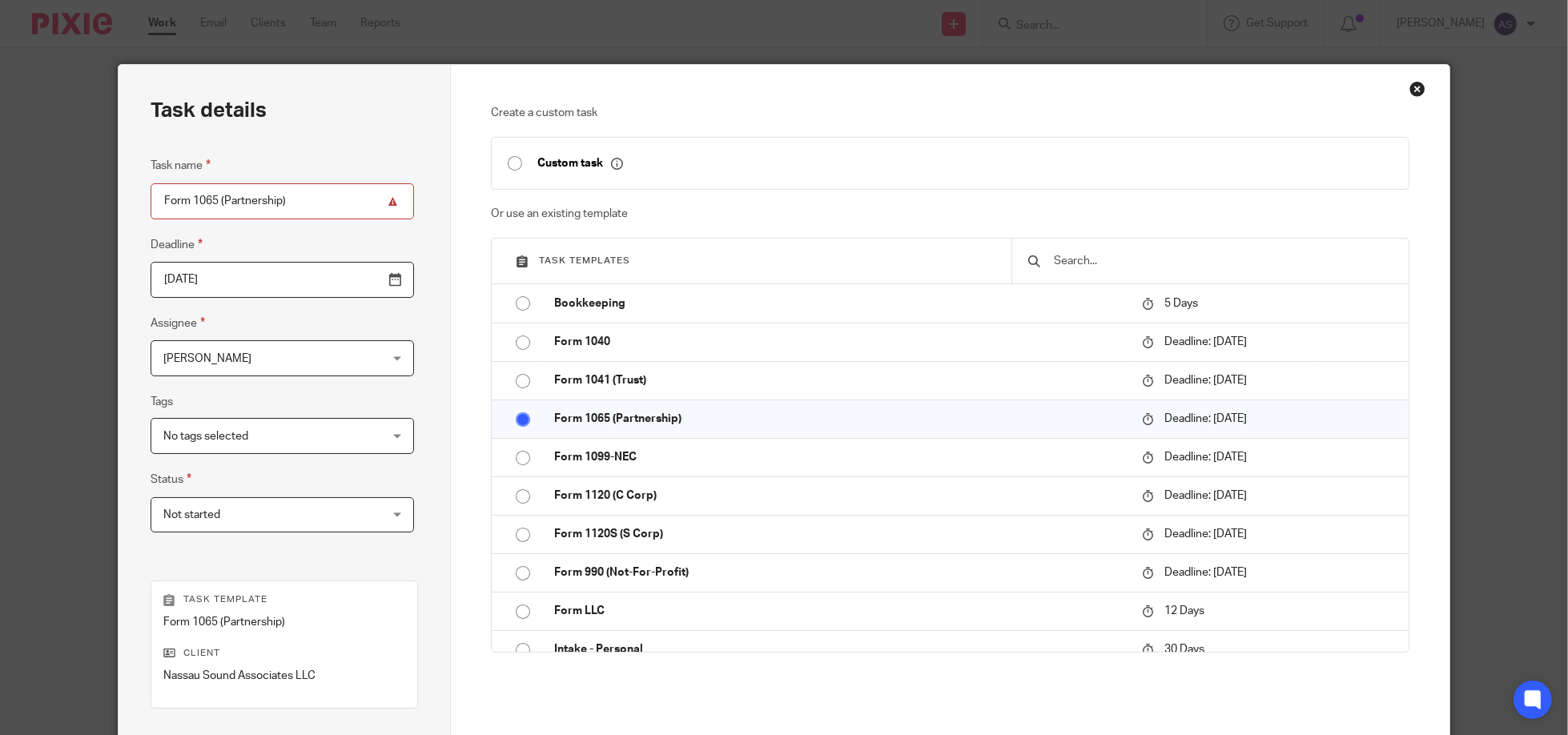
scroll to position [212, 0]
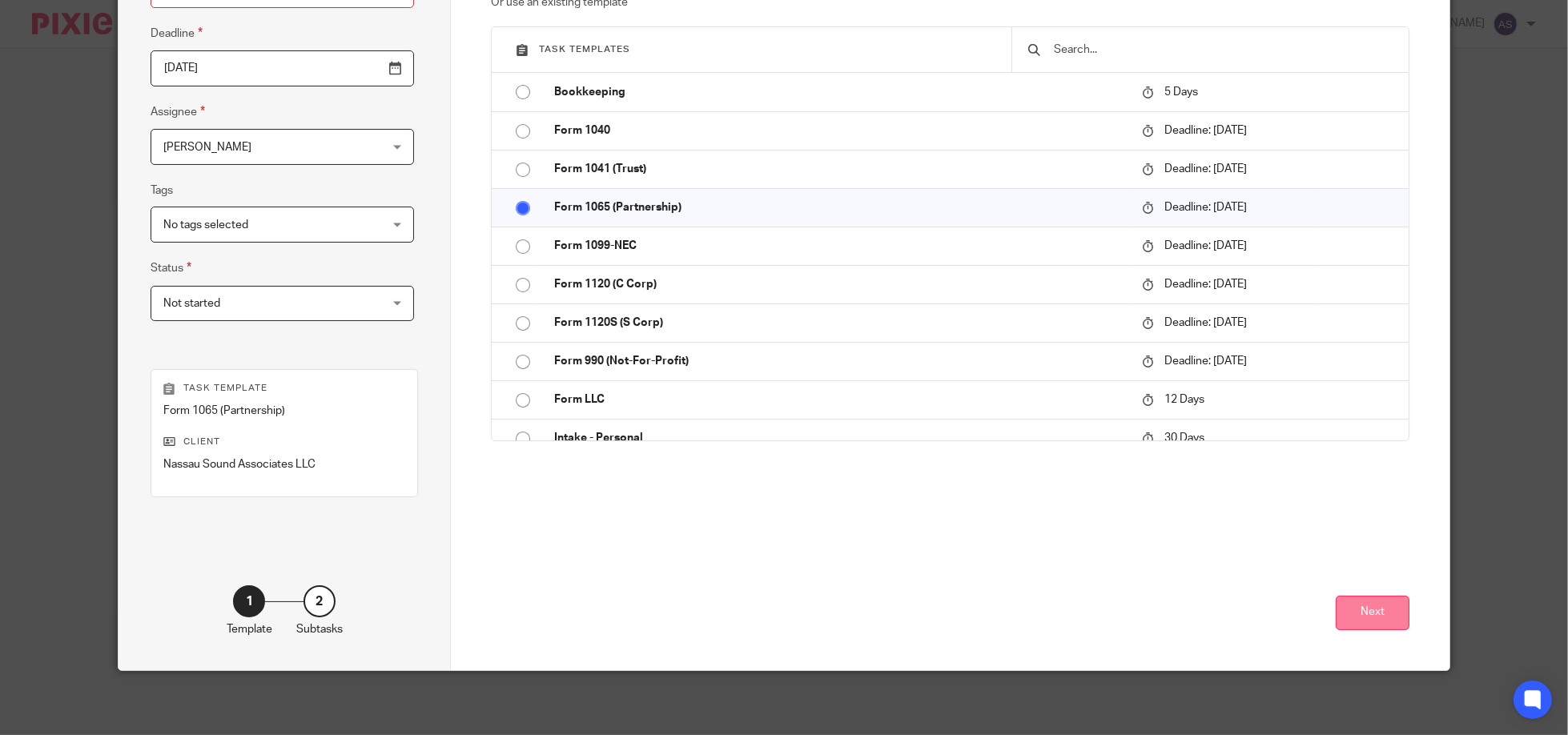
click at [1381, 614] on button "Next" at bounding box center [1373, 613] width 73 height 35
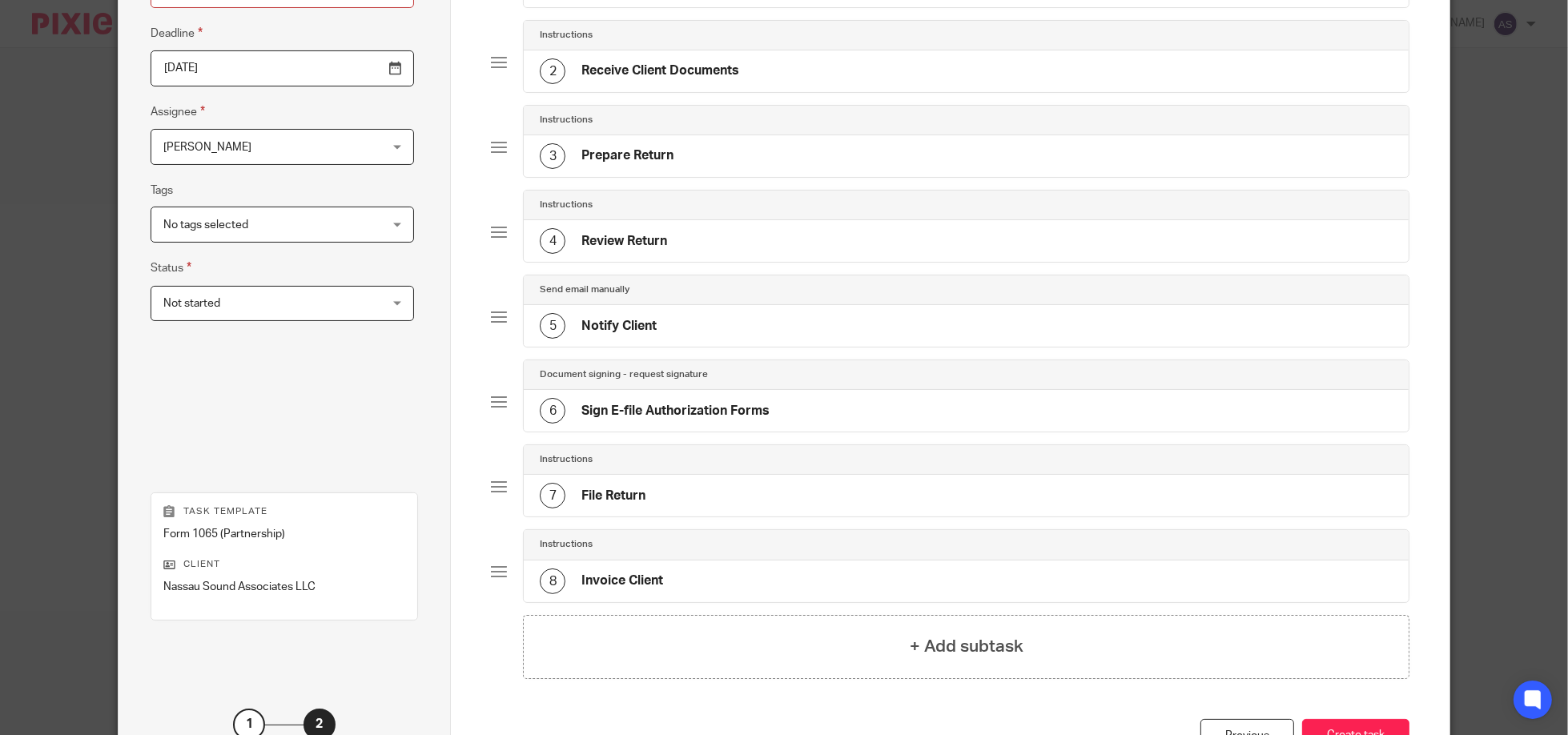
scroll to position [333, 0]
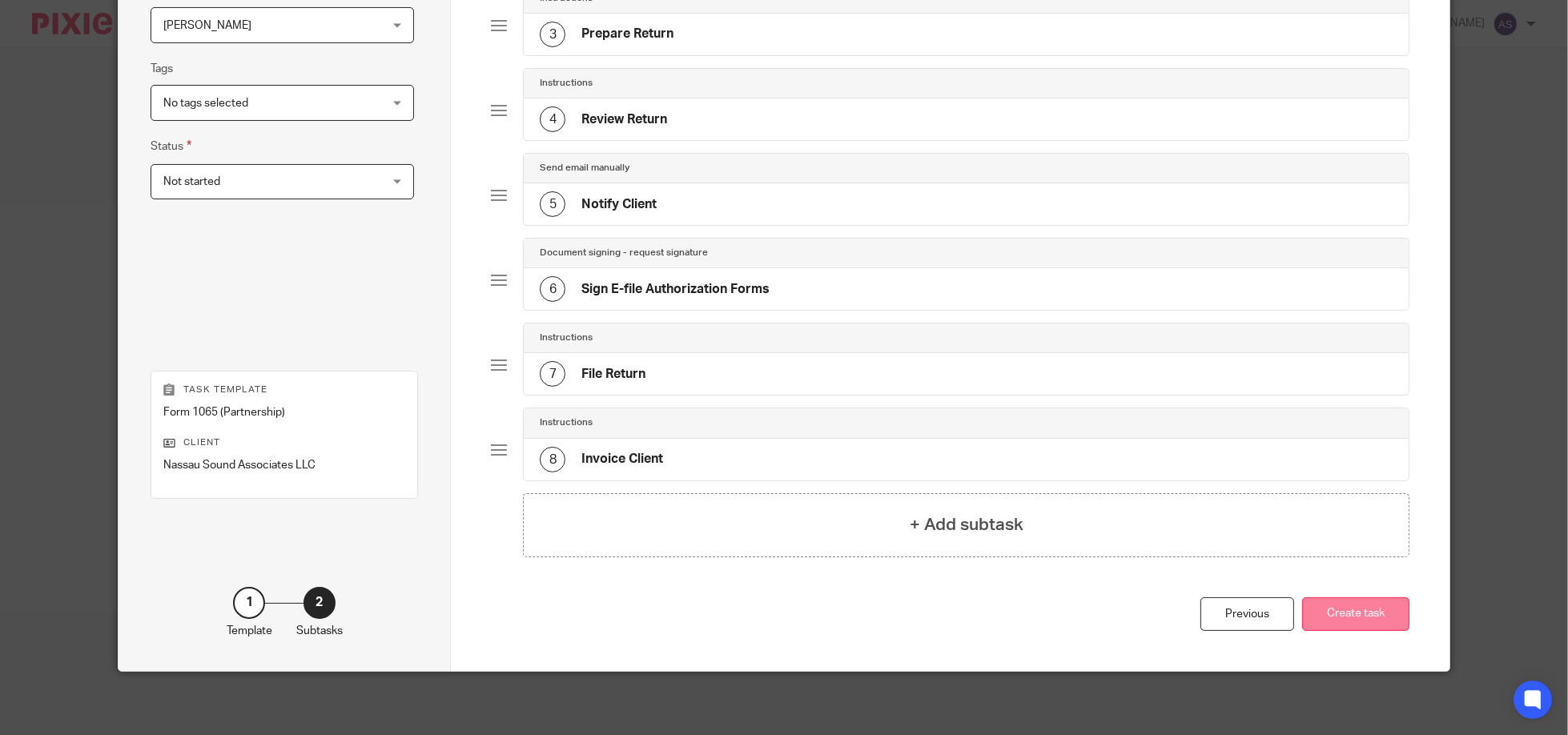
click at [1358, 609] on button "Create task" at bounding box center [1355, 614] width 107 height 35
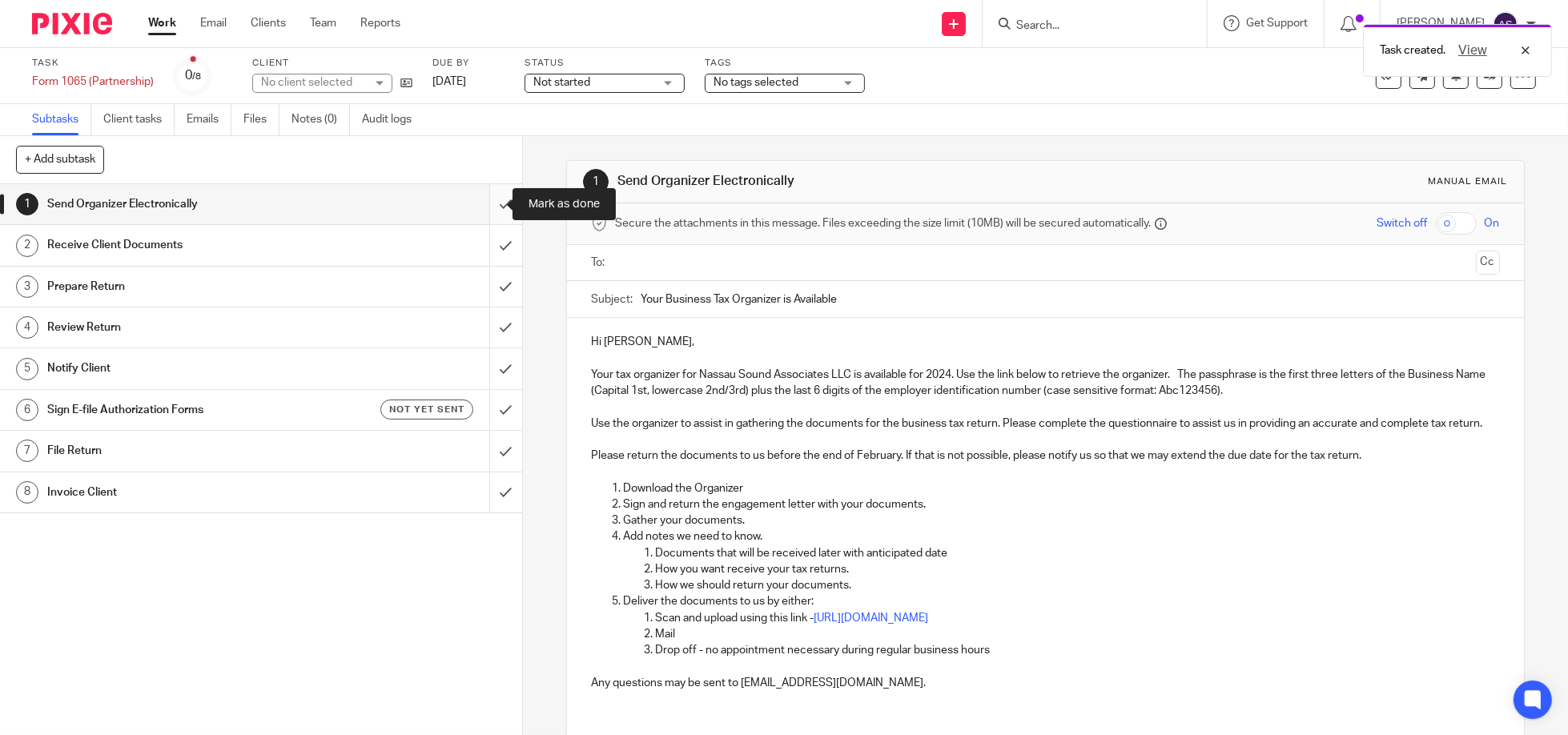
drag, startPoint x: 484, startPoint y: 199, endPoint x: 504, endPoint y: 243, distance: 48.3
click at [484, 199] on input "submit" at bounding box center [260, 204] width 522 height 40
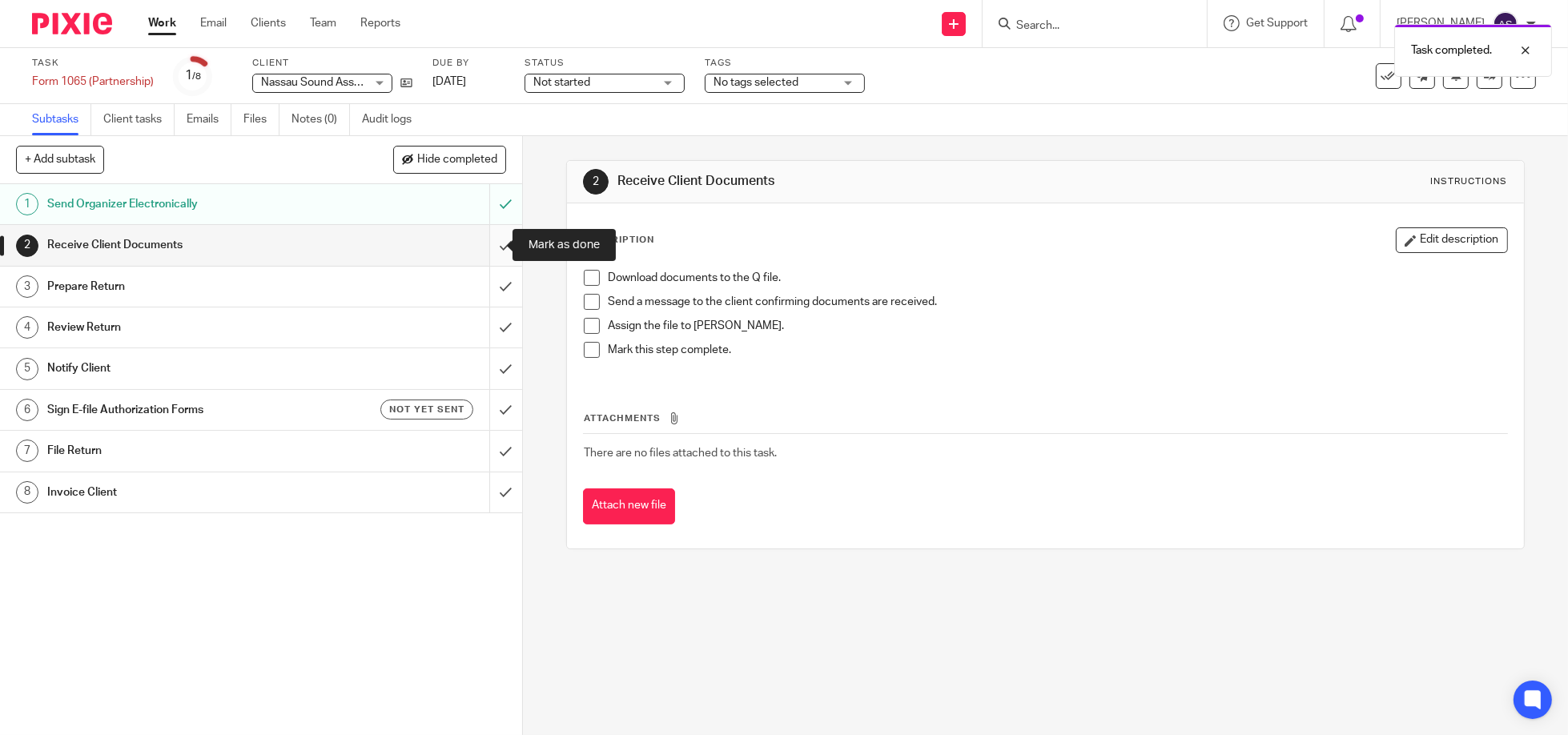
click at [485, 239] on input "submit" at bounding box center [260, 245] width 522 height 40
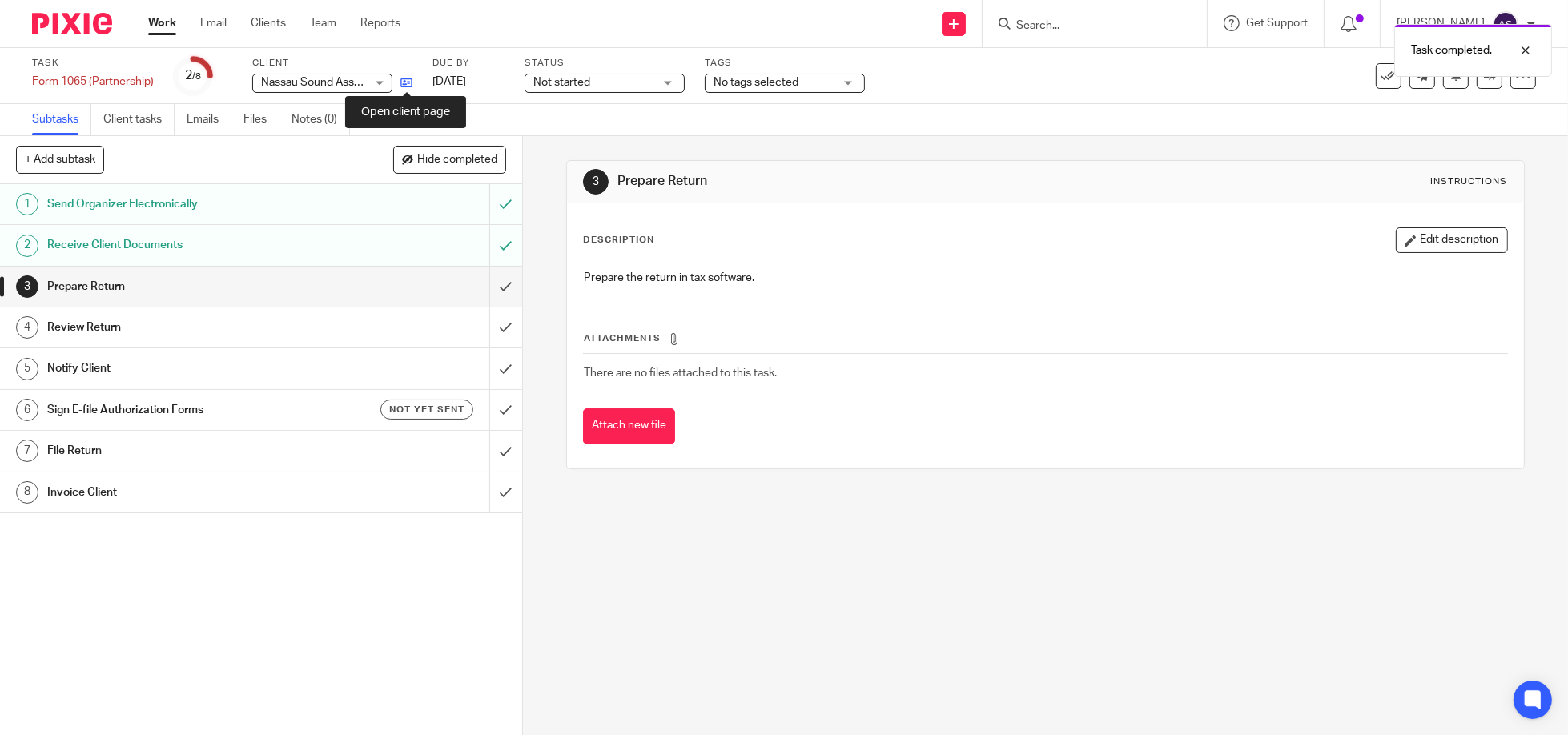
click at [403, 80] on icon at bounding box center [406, 82] width 12 height 12
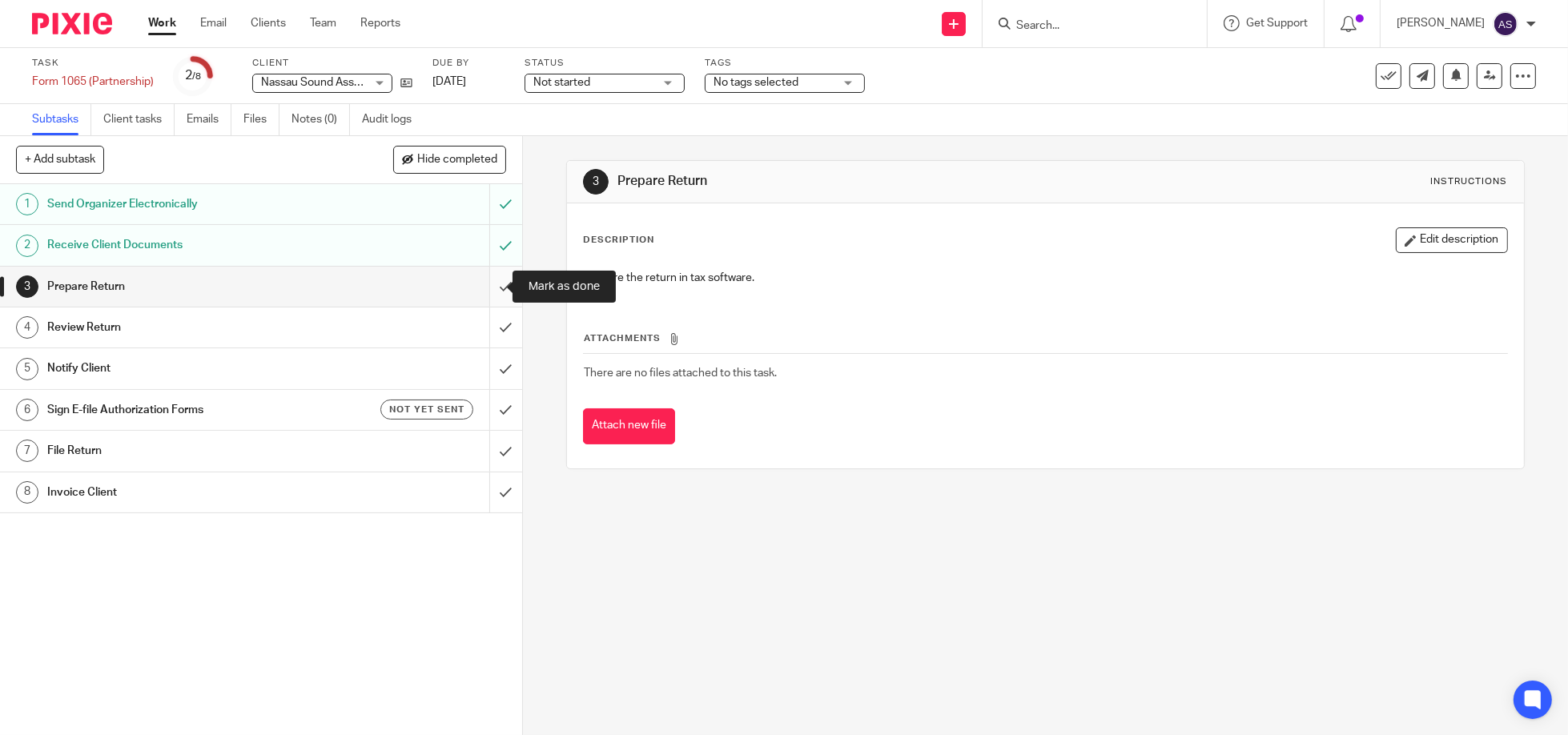
click at [483, 285] on input "submit" at bounding box center [260, 287] width 522 height 40
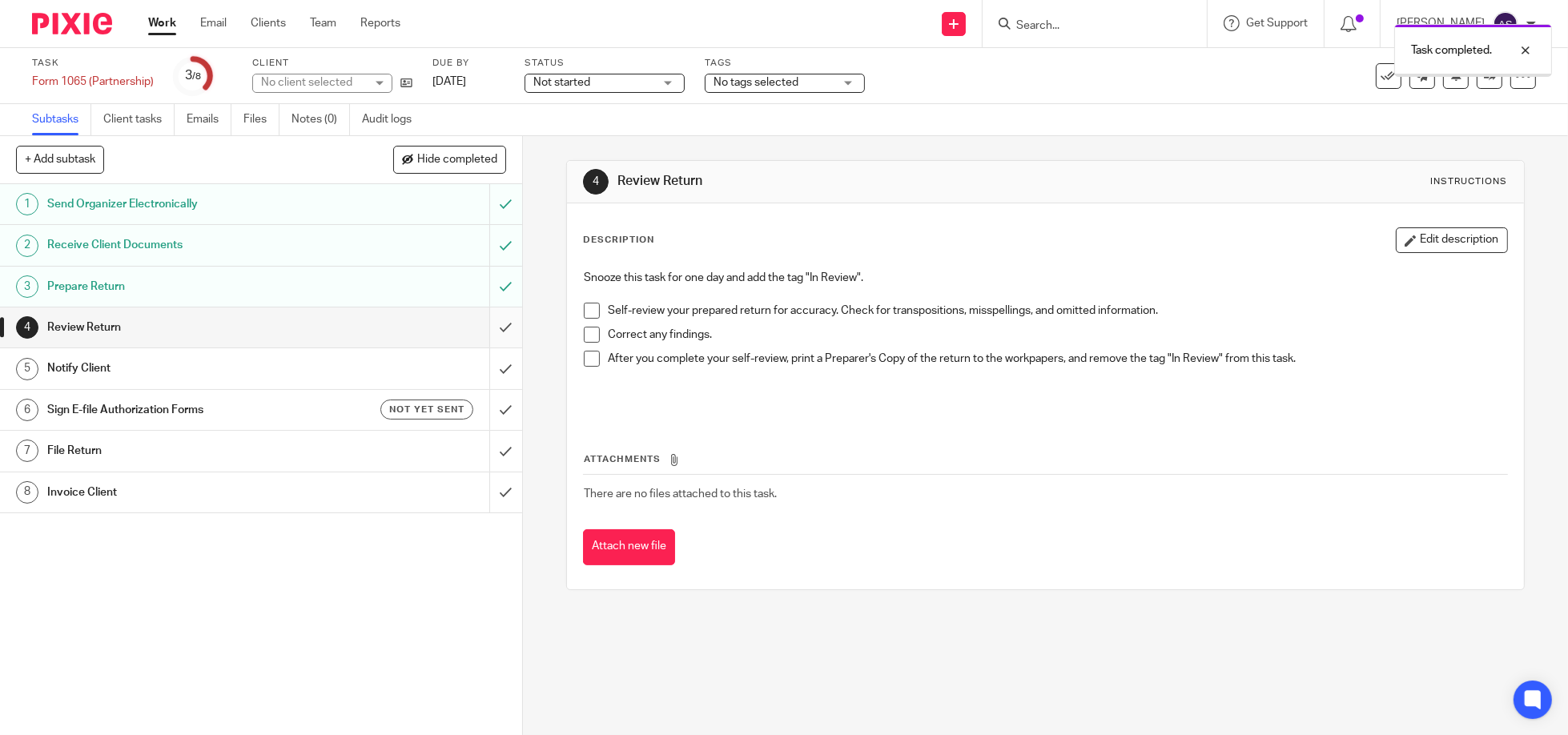
click at [482, 333] on input "submit" at bounding box center [260, 327] width 522 height 40
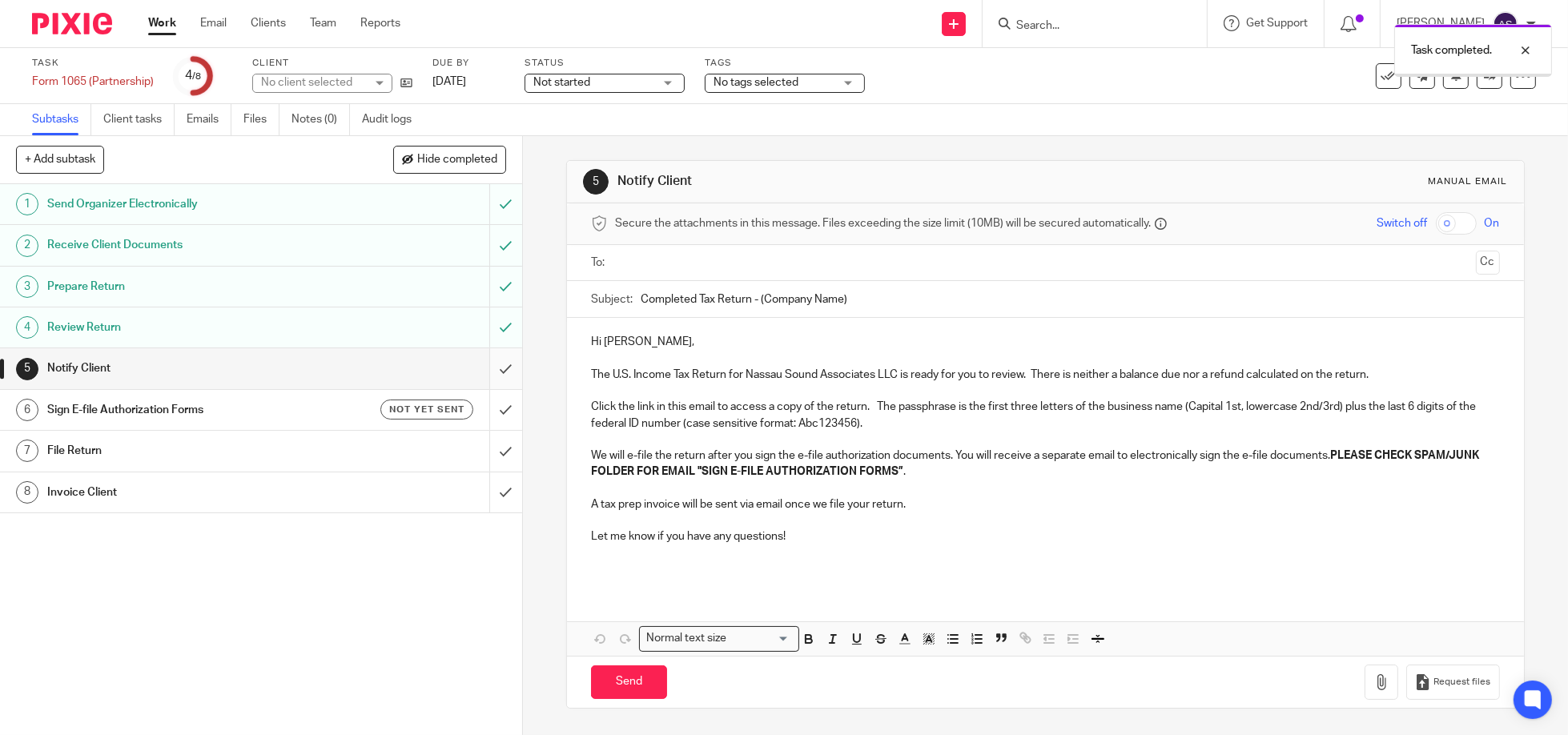
click at [488, 369] on input "submit" at bounding box center [260, 368] width 522 height 40
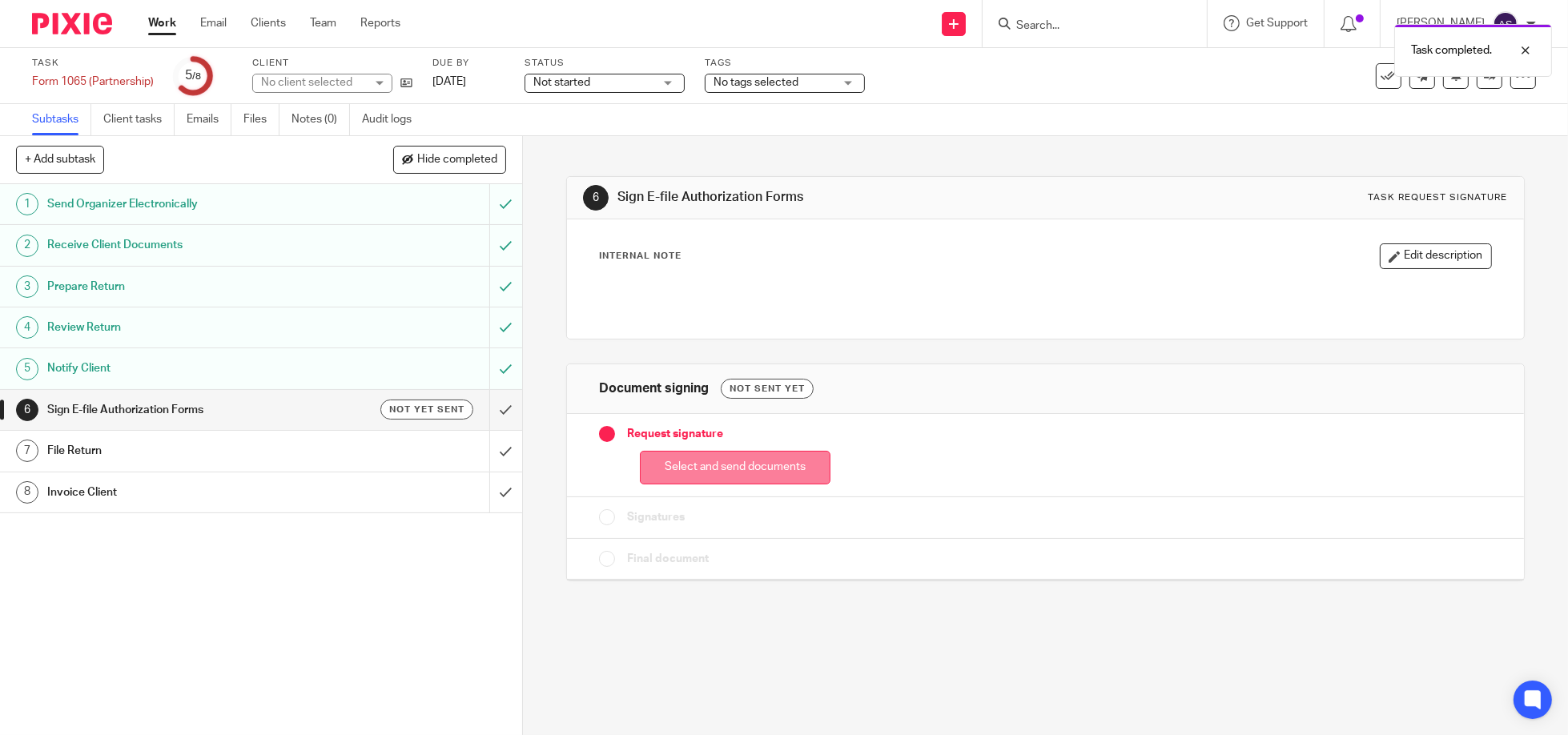
click at [697, 471] on button "Select and send documents" at bounding box center [735, 468] width 191 height 35
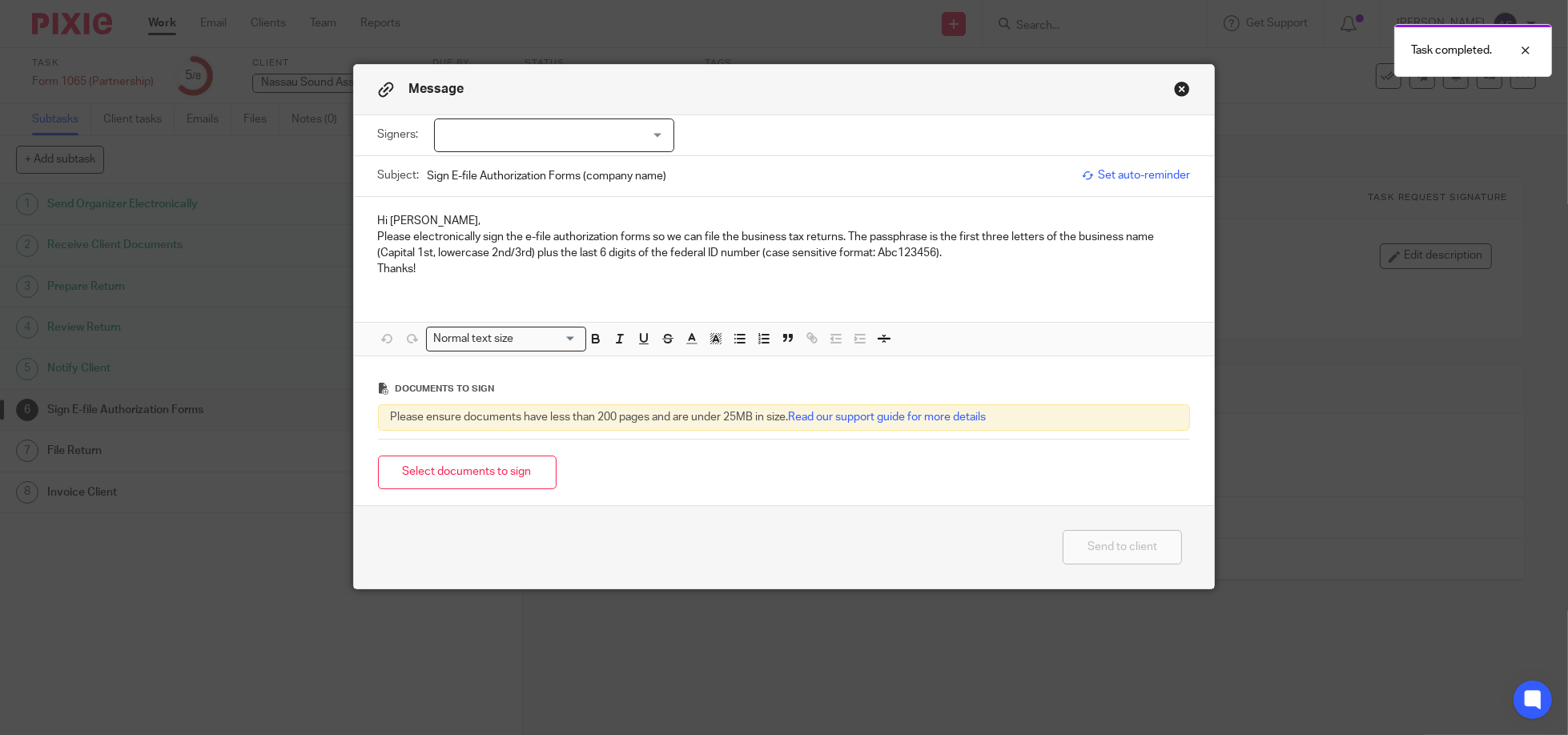
click at [654, 141] on div at bounding box center [554, 135] width 240 height 34
click at [439, 199] on input "checkbox" at bounding box center [445, 201] width 30 height 30
checkbox input "true"
drag, startPoint x: 722, startPoint y: 294, endPoint x: 720, endPoint y: 285, distance: 9.2
click at [723, 294] on div "Hi Rae, Please electronically sign the e-file authorization forms so we can fil…" at bounding box center [784, 276] width 861 height 159
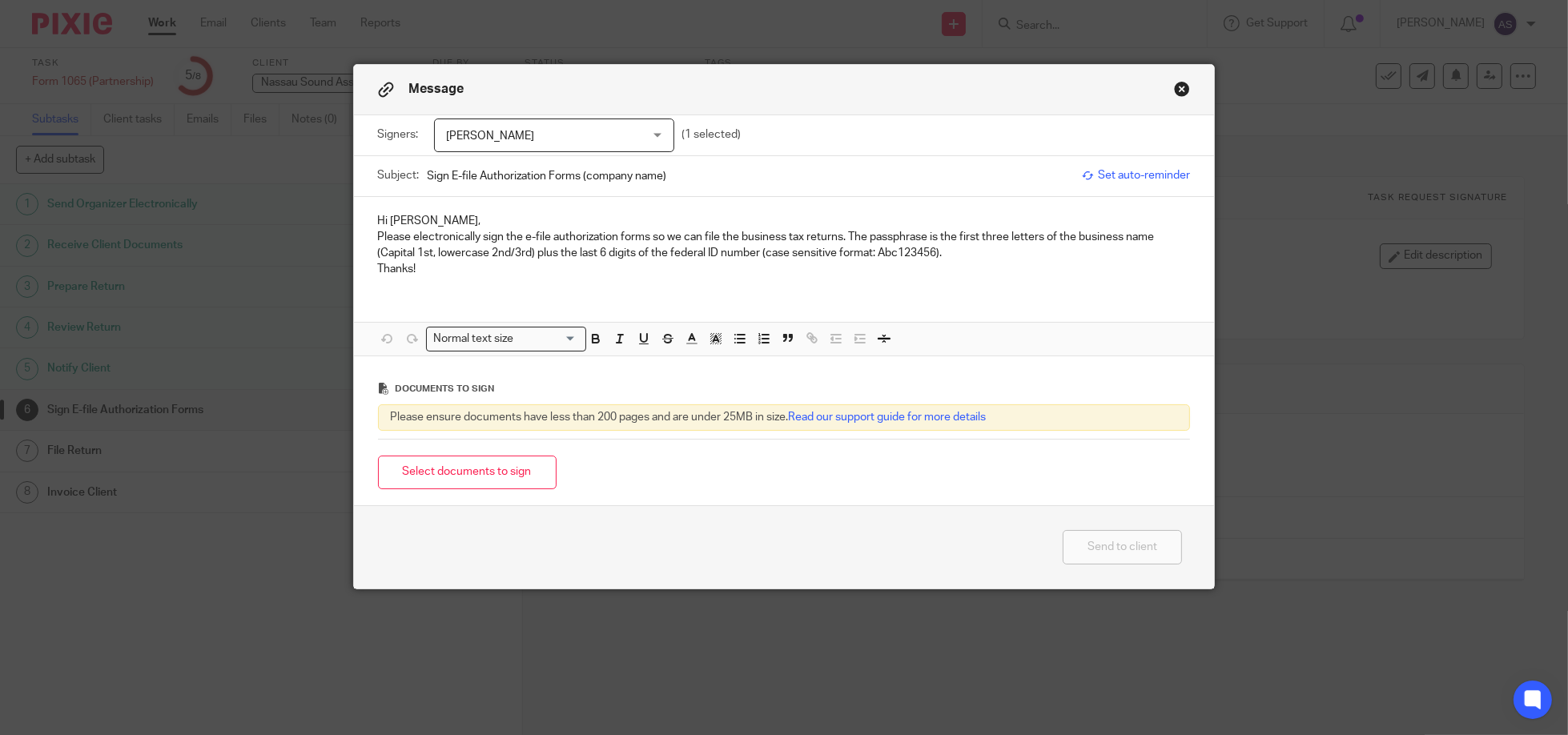
click at [605, 180] on input "Sign E-file Authorization Forms (company name)" at bounding box center [751, 175] width 647 height 36
type input "Sign E-file Authorization Forms (Nassau Sound)"
click at [460, 477] on button "Select documents to sign" at bounding box center [467, 473] width 179 height 35
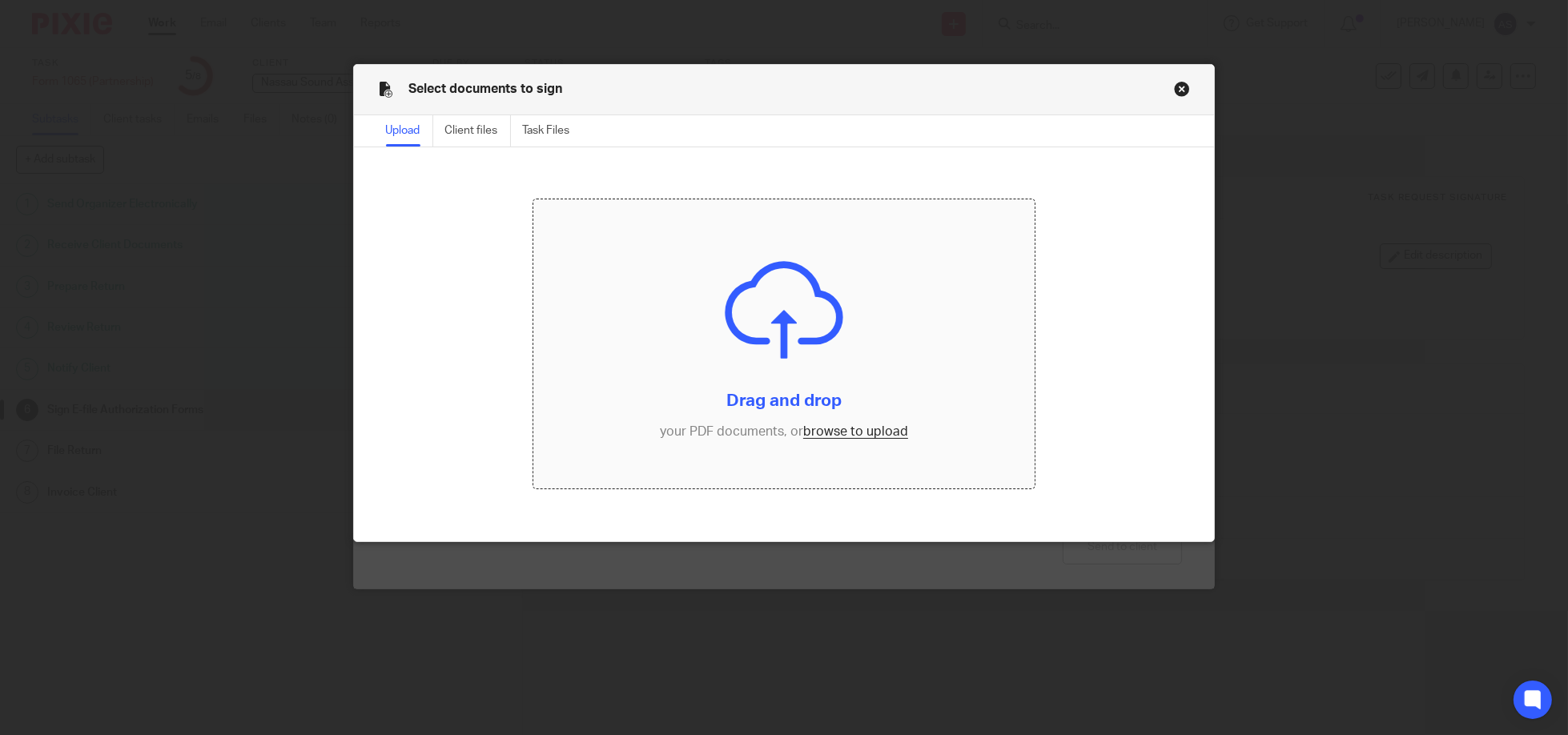
click at [812, 331] on input "file" at bounding box center [784, 343] width 501 height 289
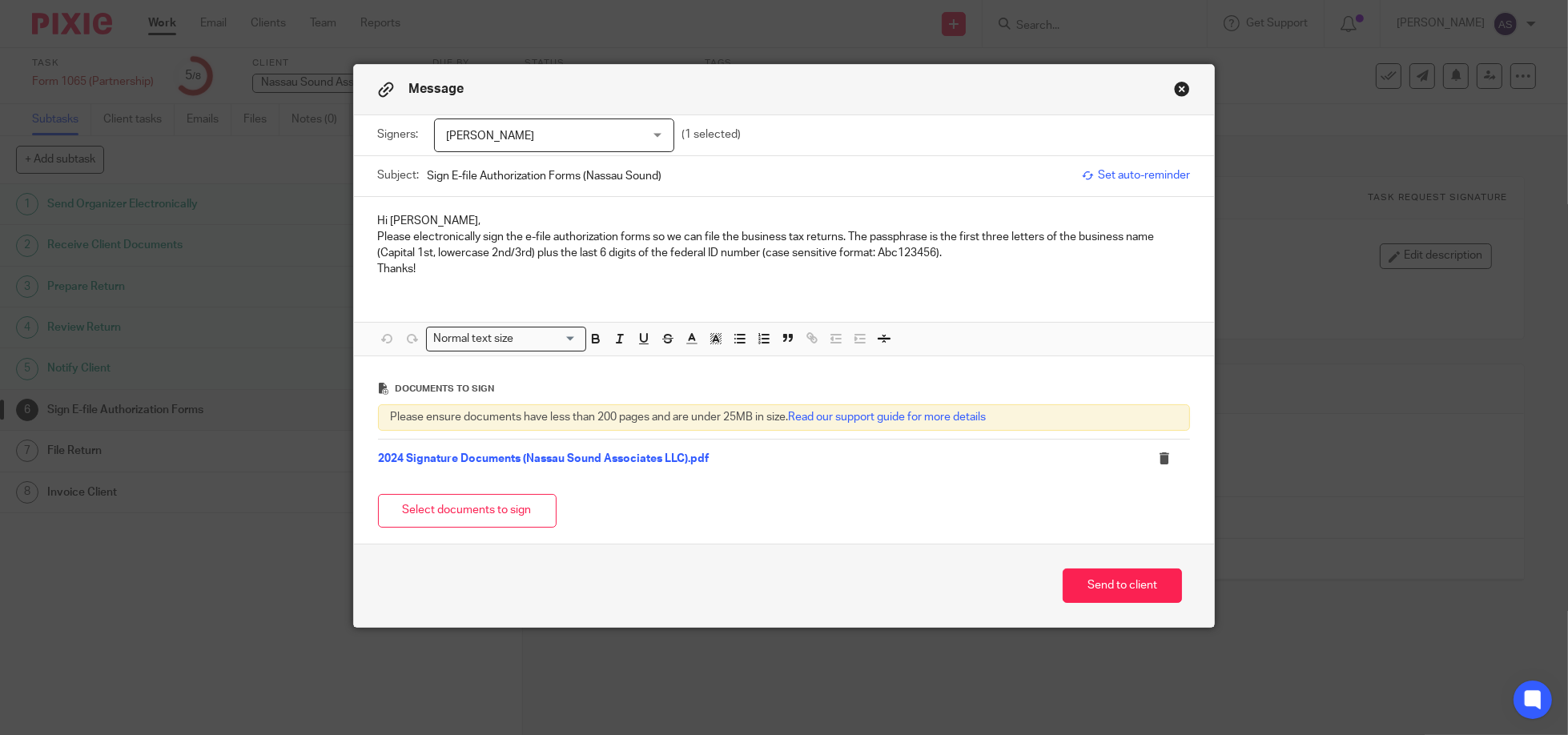
click at [462, 218] on p "Hi Rae," at bounding box center [784, 220] width 812 height 16
click at [983, 254] on p "Please electronically sign the e-file authorization forms so we can file the bu…" at bounding box center [784, 246] width 812 height 33
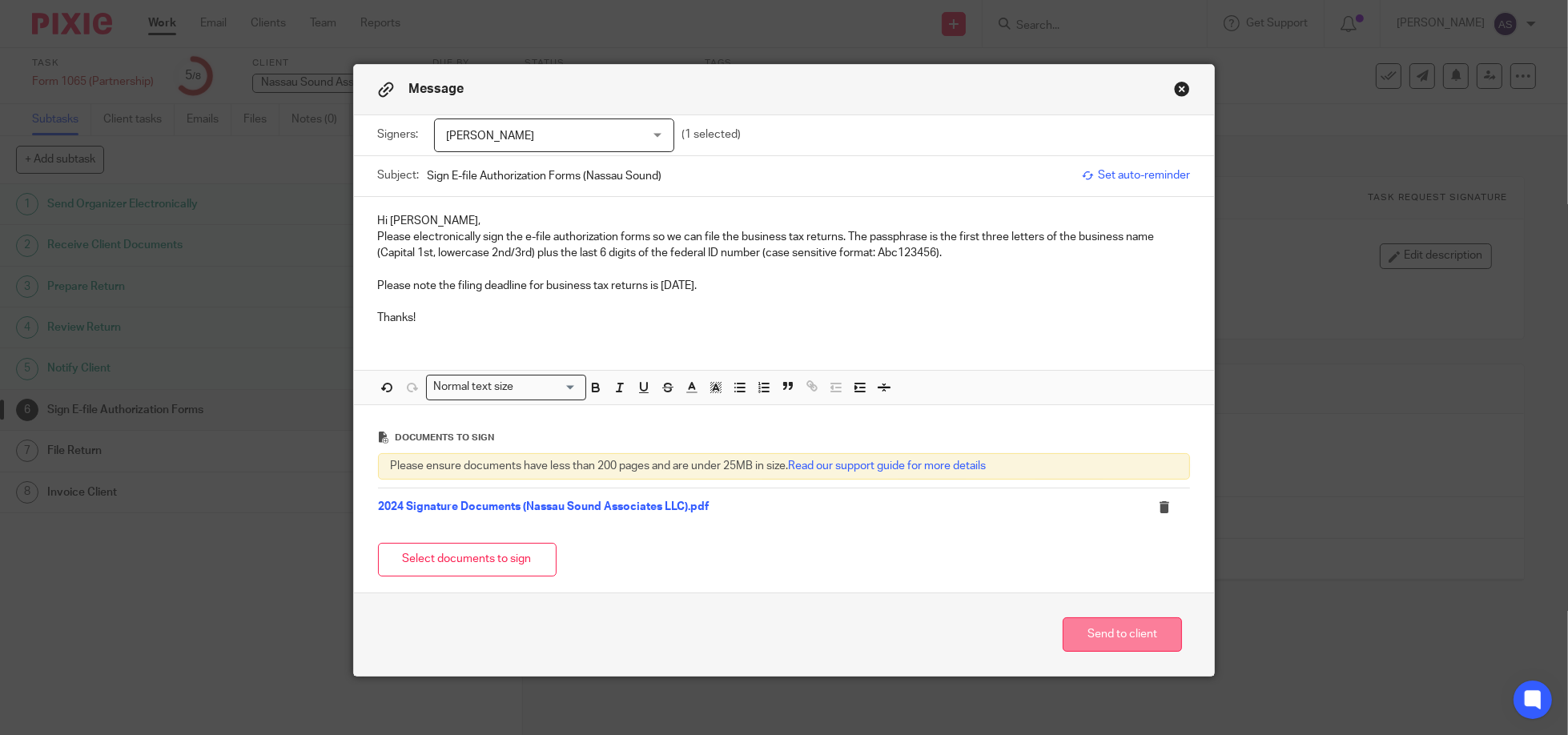
click at [1110, 629] on button "Send to client" at bounding box center [1122, 634] width 119 height 35
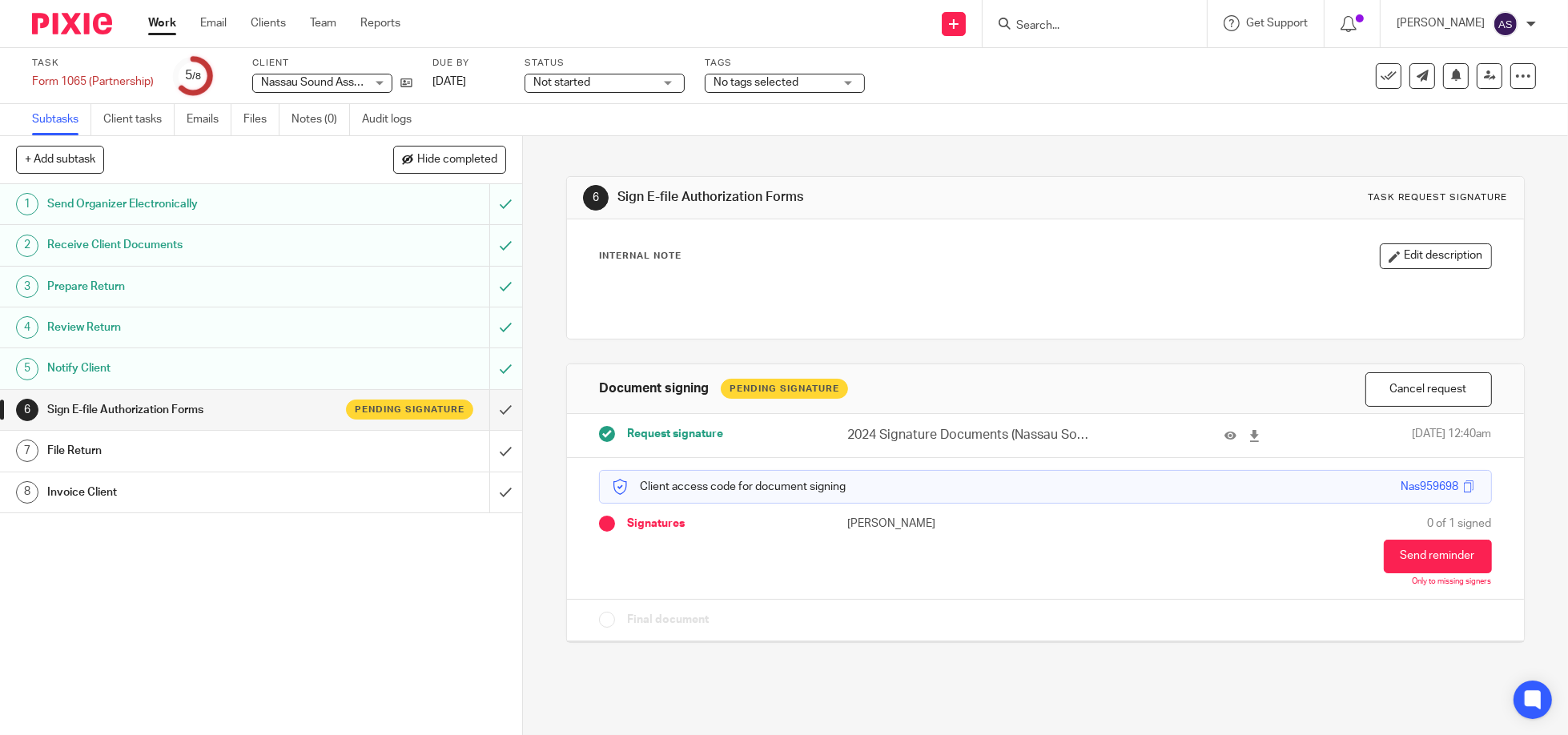
click at [83, 25] on img at bounding box center [72, 24] width 80 height 22
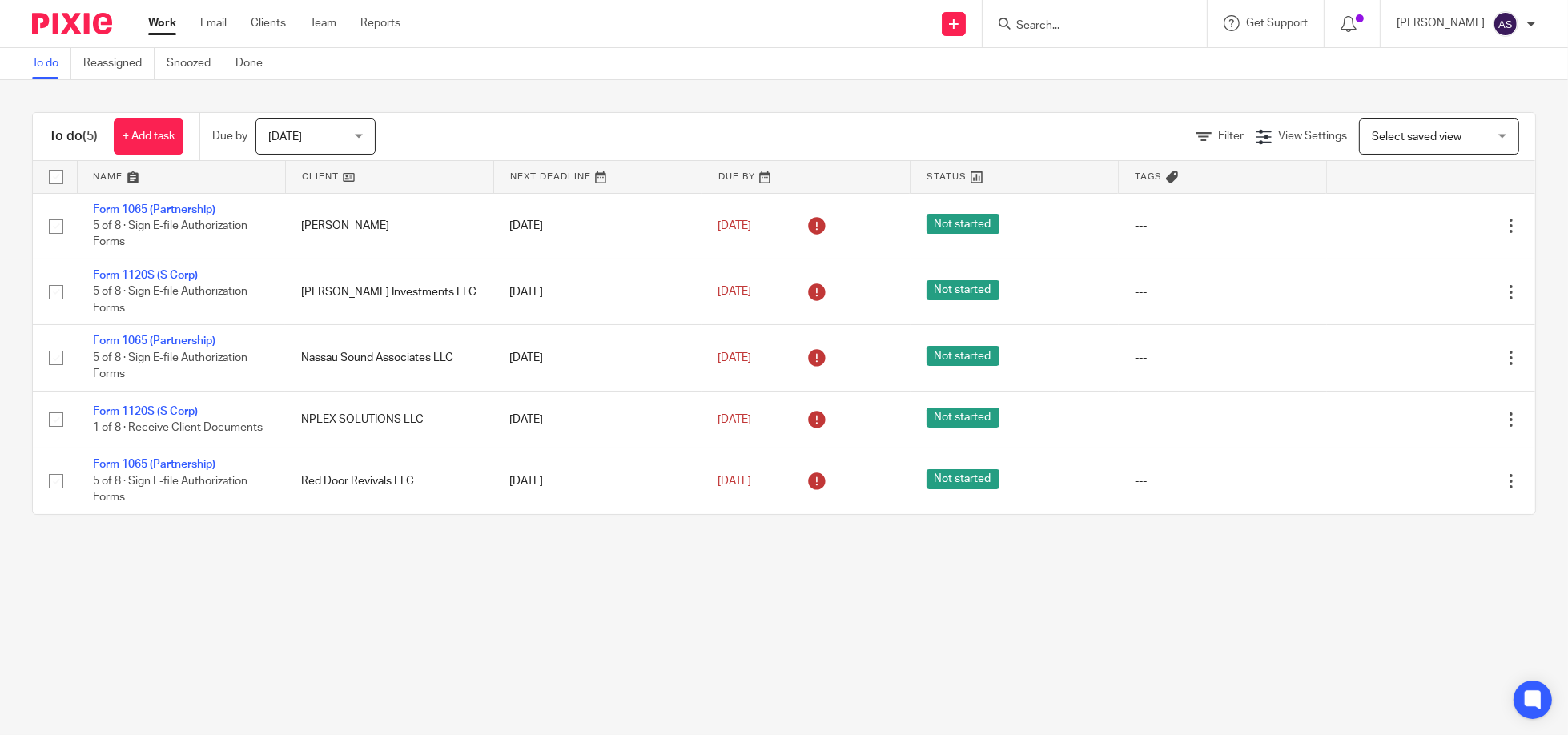
click at [1063, 27] on input "Search" at bounding box center [1086, 27] width 144 height 15
type input "426"
click at [1065, 66] on link at bounding box center [1183, 69] width 344 height 37
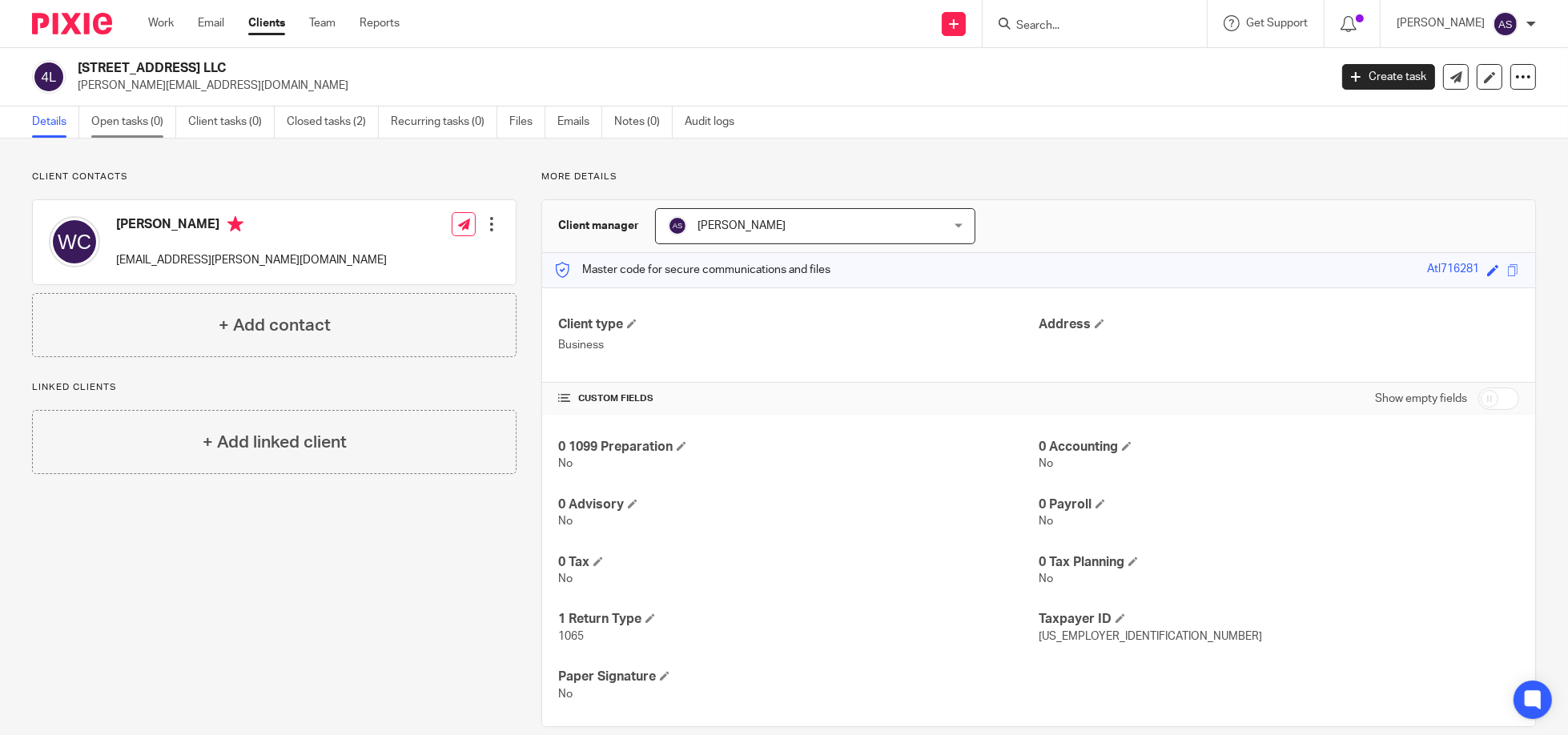
click at [141, 124] on link "Open tasks (0)" at bounding box center [134, 122] width 85 height 31
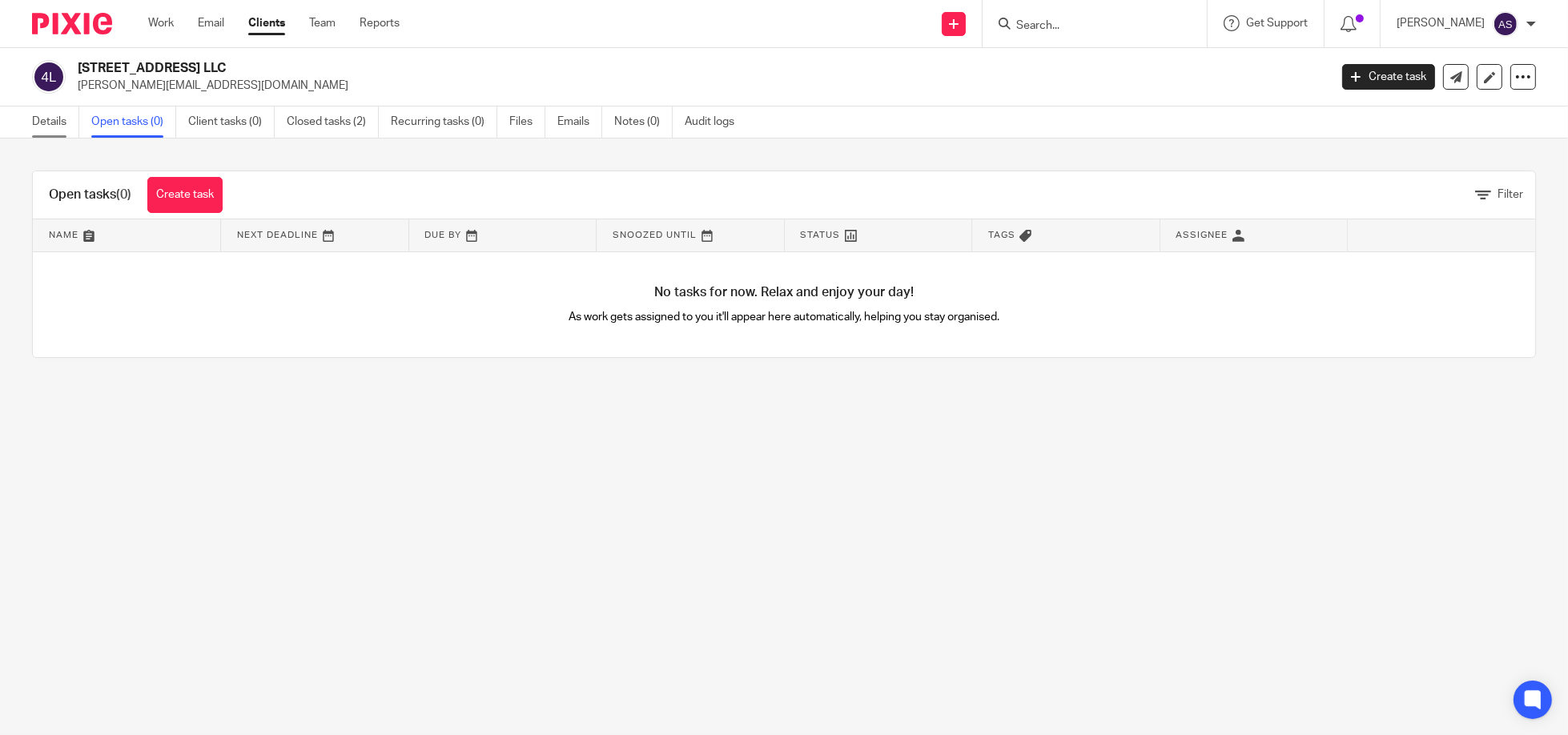
click at [45, 116] on link "Details" at bounding box center [56, 122] width 48 height 31
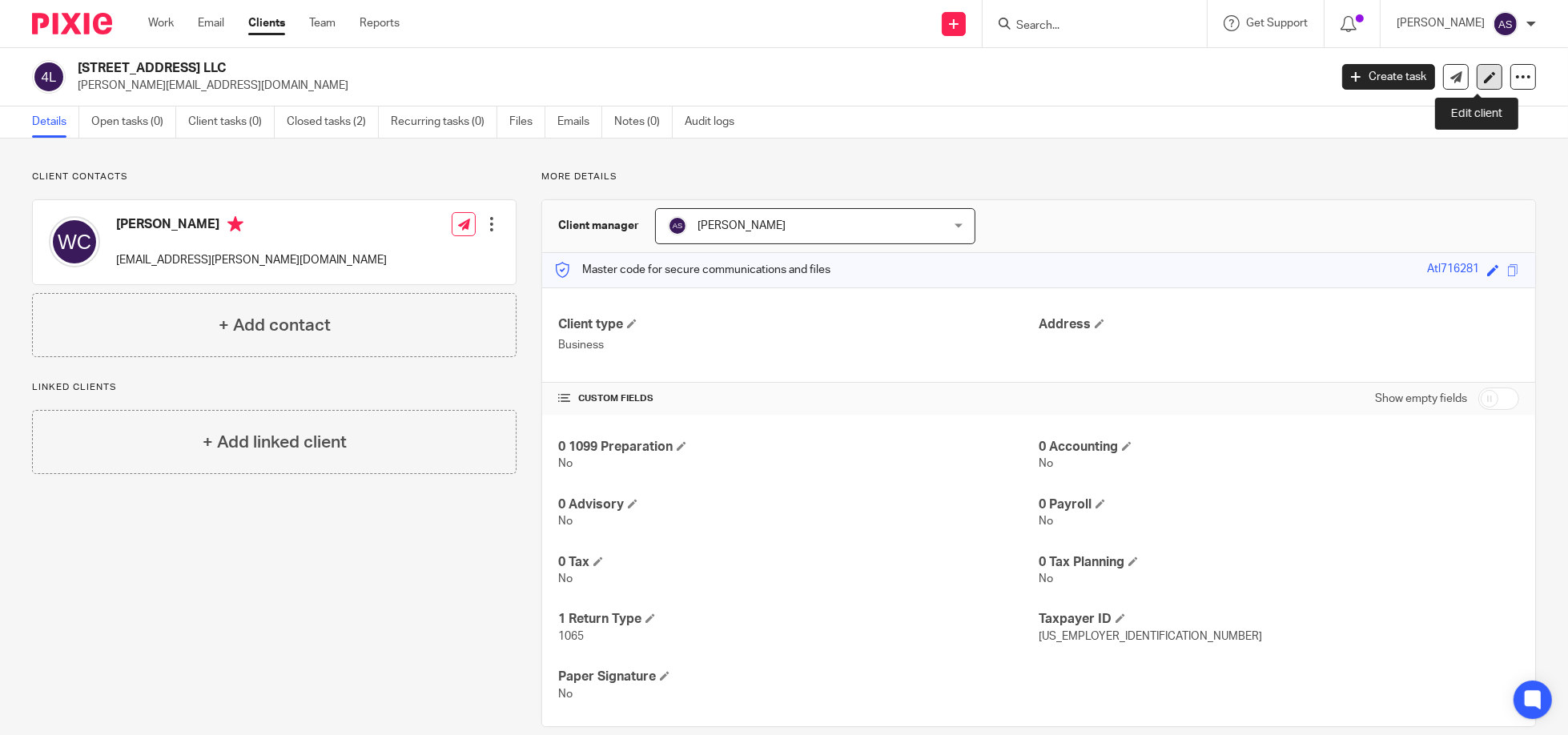
click at [1484, 75] on icon at bounding box center [1489, 77] width 12 height 12
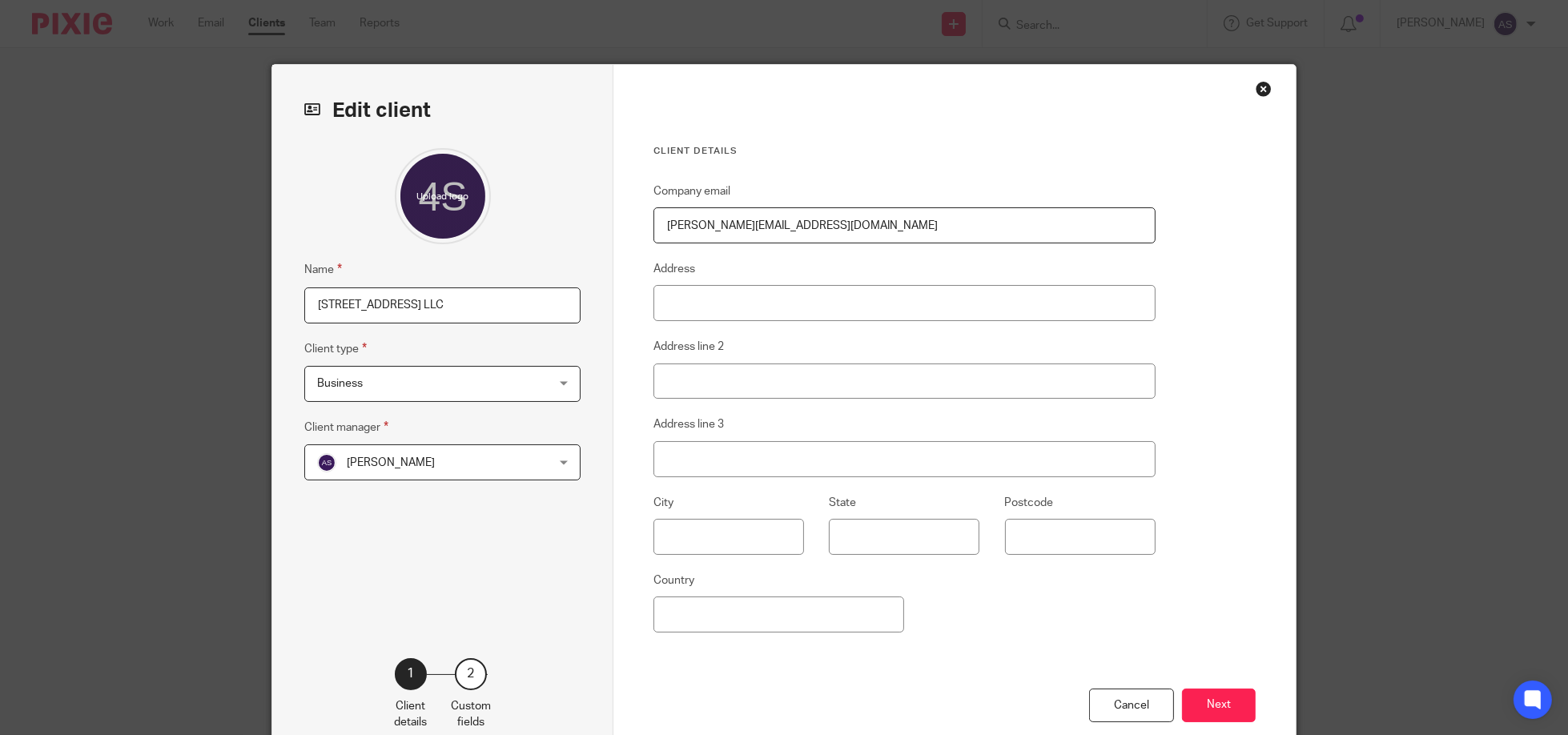
drag, startPoint x: 825, startPoint y: 225, endPoint x: 459, endPoint y: 188, distance: 367.9
click at [459, 189] on div "Edit client Name 426 South Atlanta Street LLC Client type Business Business 104…" at bounding box center [784, 413] width 1023 height 697
type input "will"
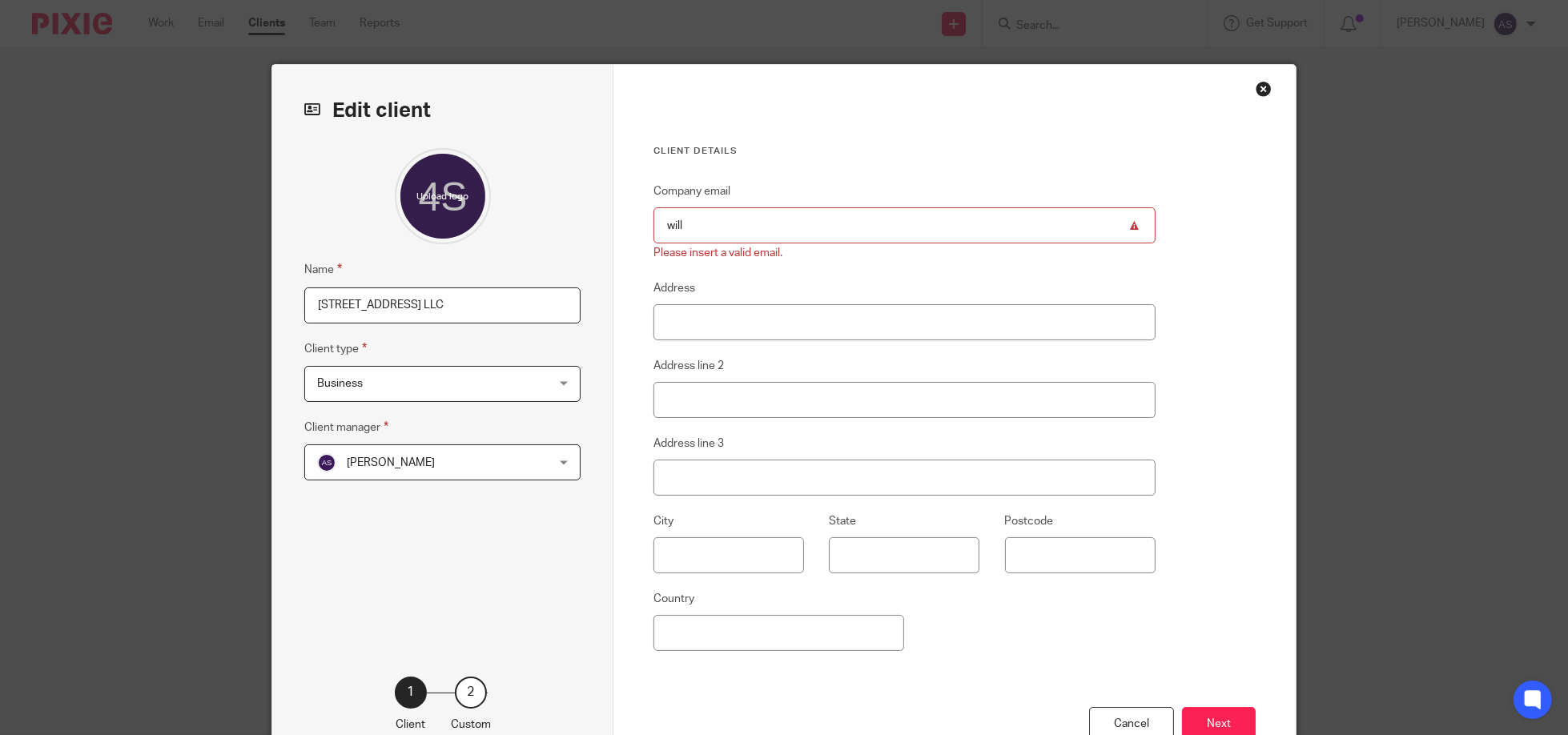
drag, startPoint x: 710, startPoint y: 225, endPoint x: 646, endPoint y: 225, distance: 64.0
click at [646, 225] on div "Client details Company email will Please insert a valid email. Address Address …" at bounding box center [955, 423] width 682 height 717
paste input "email"
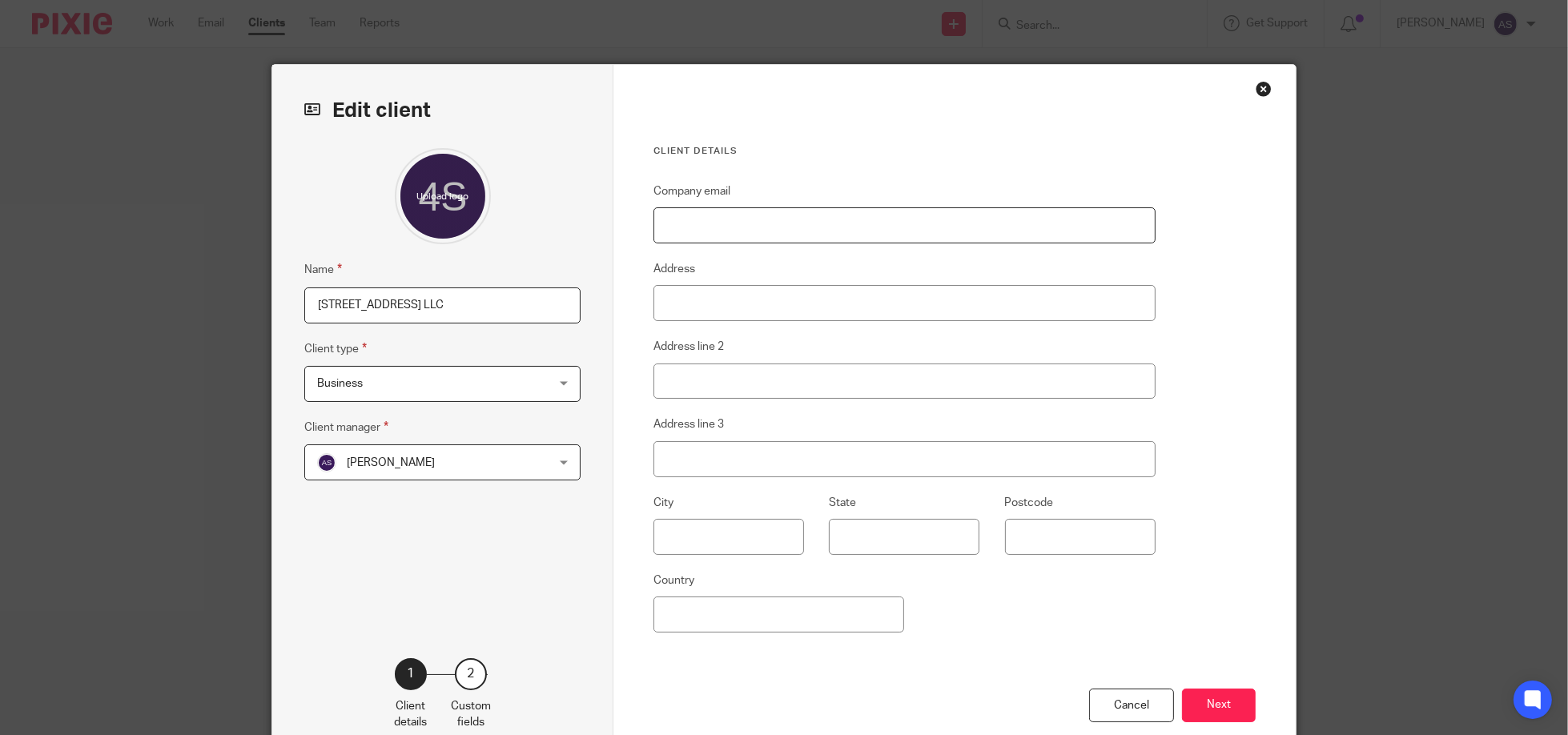
paste input "email"
click at [738, 225] on input "Company email" at bounding box center [905, 225] width 502 height 36
paste input "will.colley@polaracapital.com"
type input "will.colley@polaracapital.com"
click at [1209, 713] on button "Next" at bounding box center [1219, 706] width 73 height 35
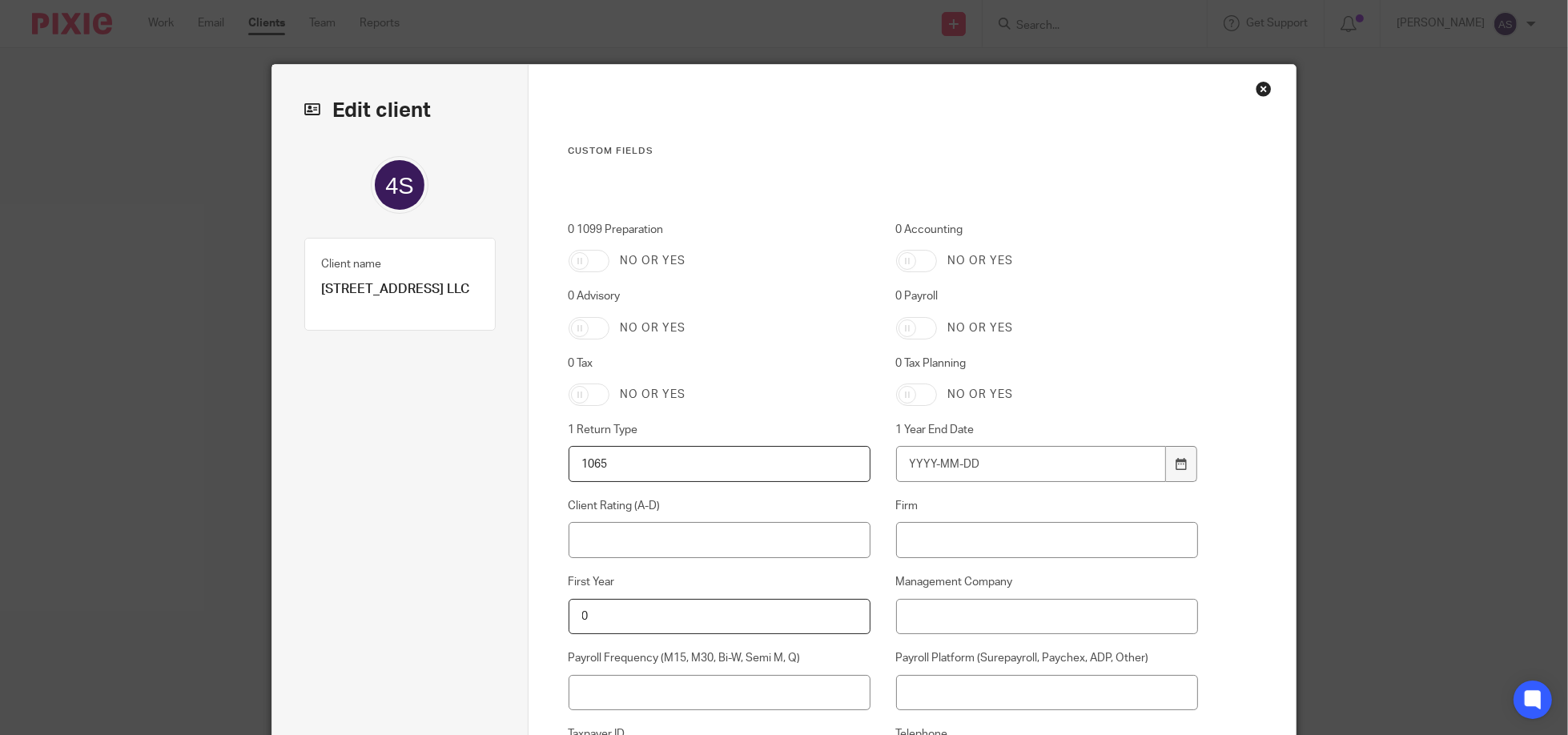
scroll to position [322, 0]
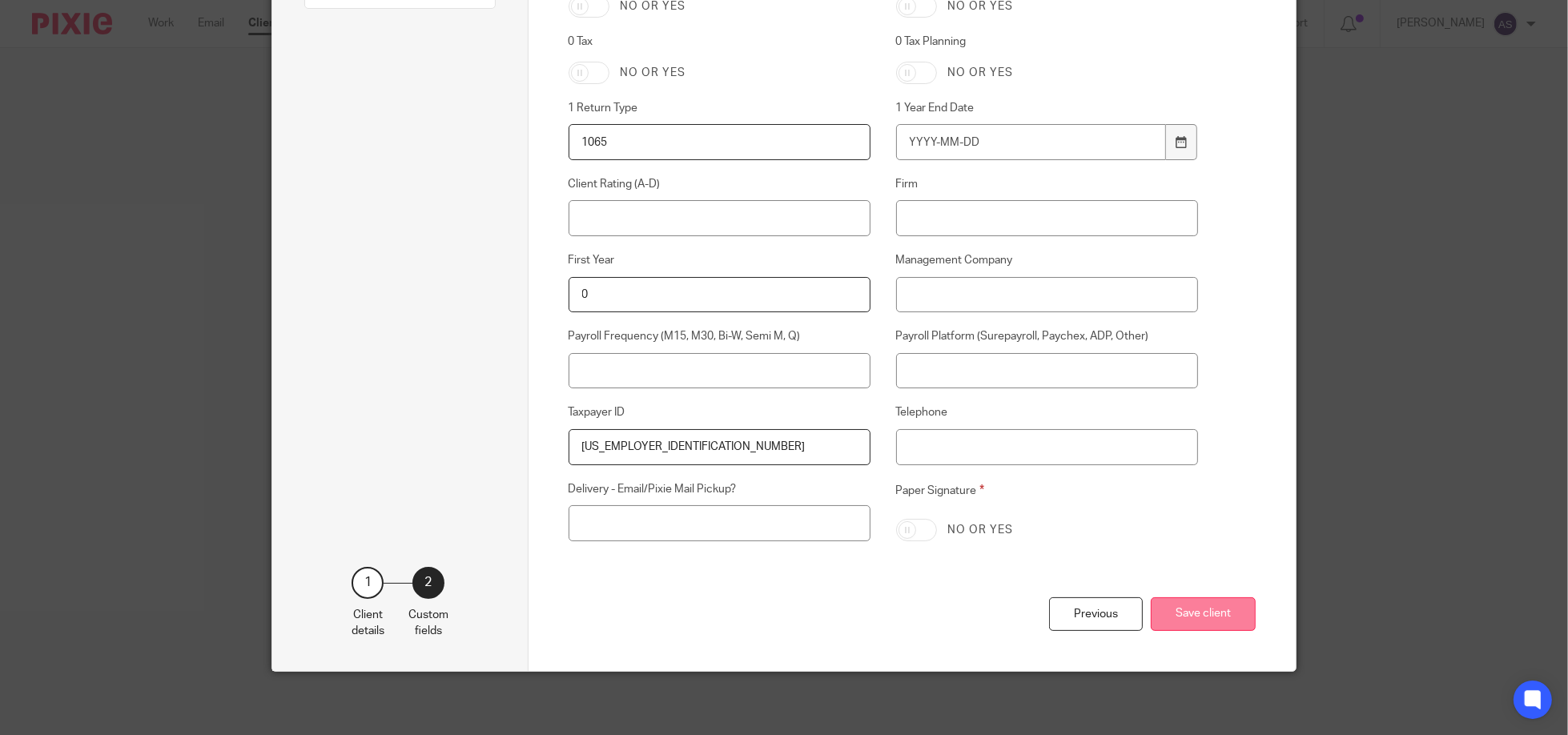
click at [1211, 610] on button "Save client" at bounding box center [1203, 614] width 105 height 35
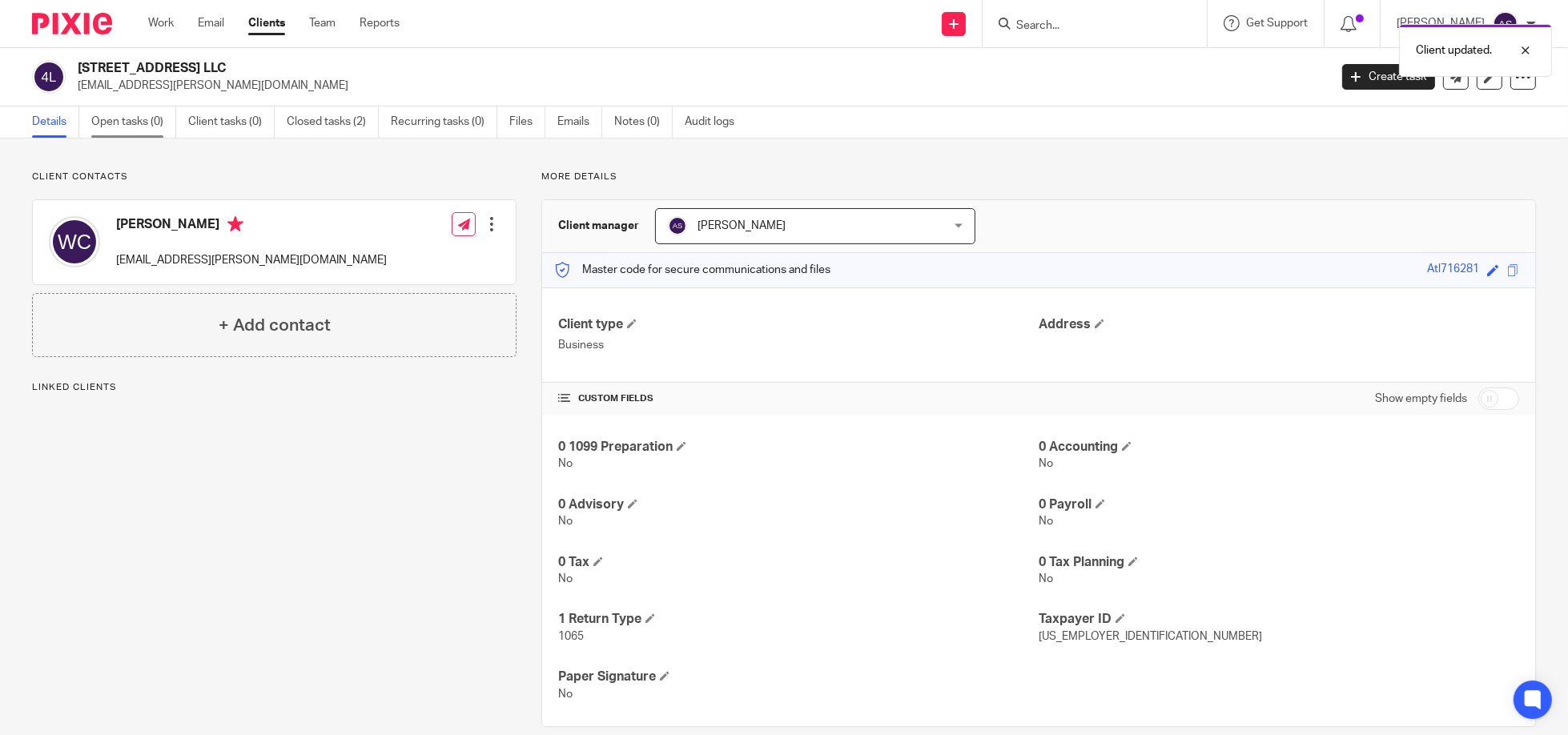
click at [133, 126] on link "Open tasks (0)" at bounding box center [134, 122] width 85 height 31
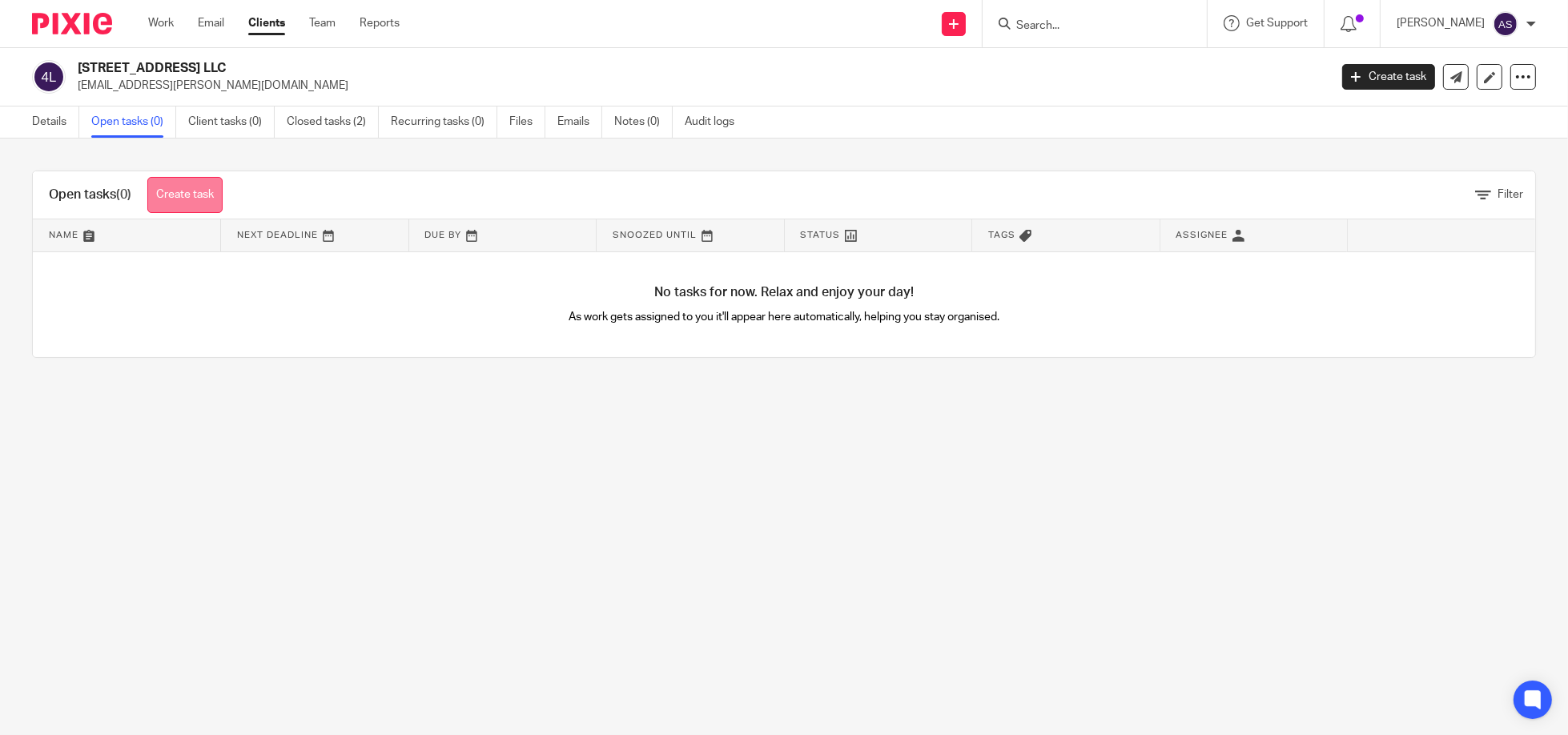
click at [191, 194] on link "Create task" at bounding box center [185, 194] width 75 height 36
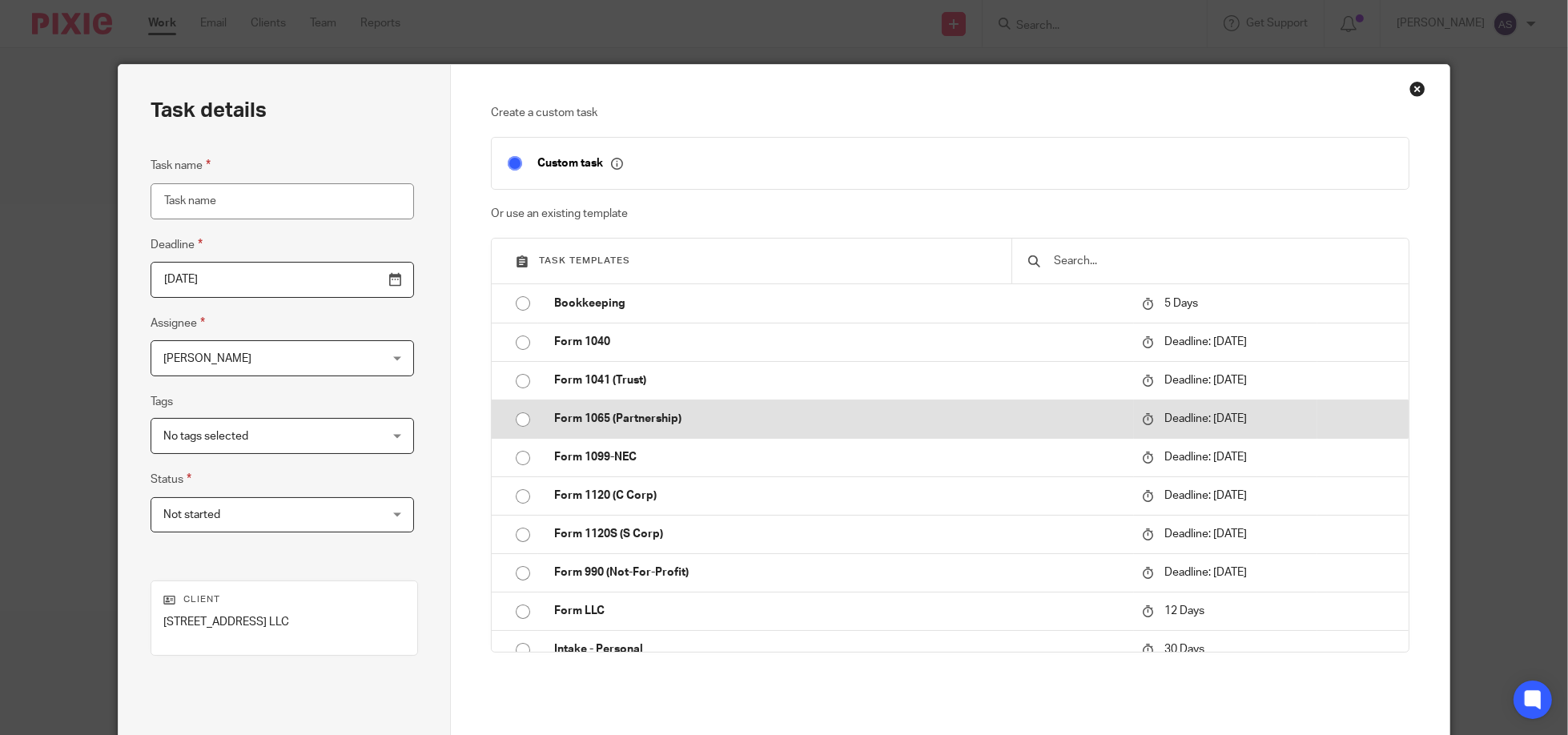
click at [514, 422] on input "radio" at bounding box center [523, 419] width 30 height 30
type input "2024-03-15"
type input "Form 1065 (Partnership)"
checkbox input "false"
radio input "false"
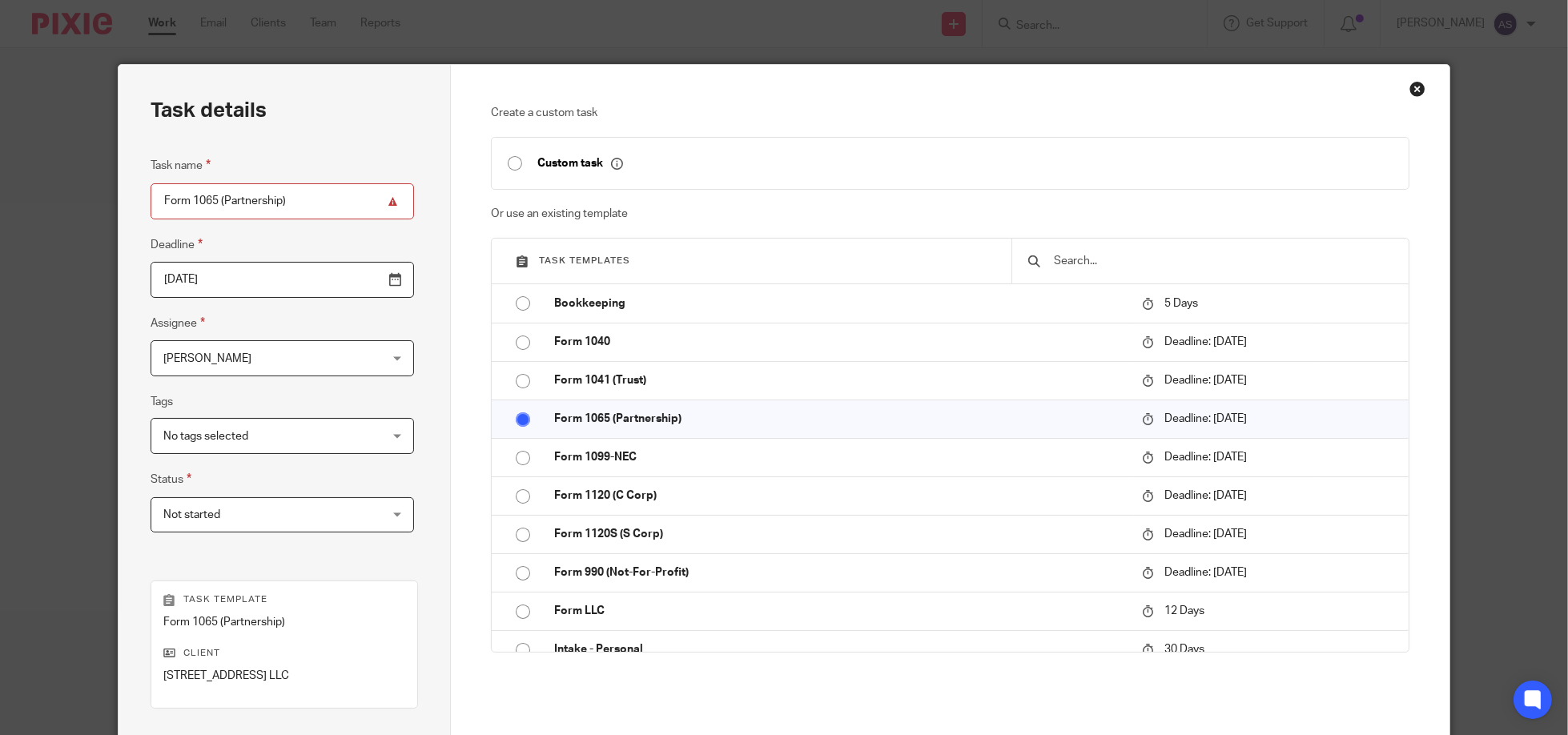
scroll to position [212, 0]
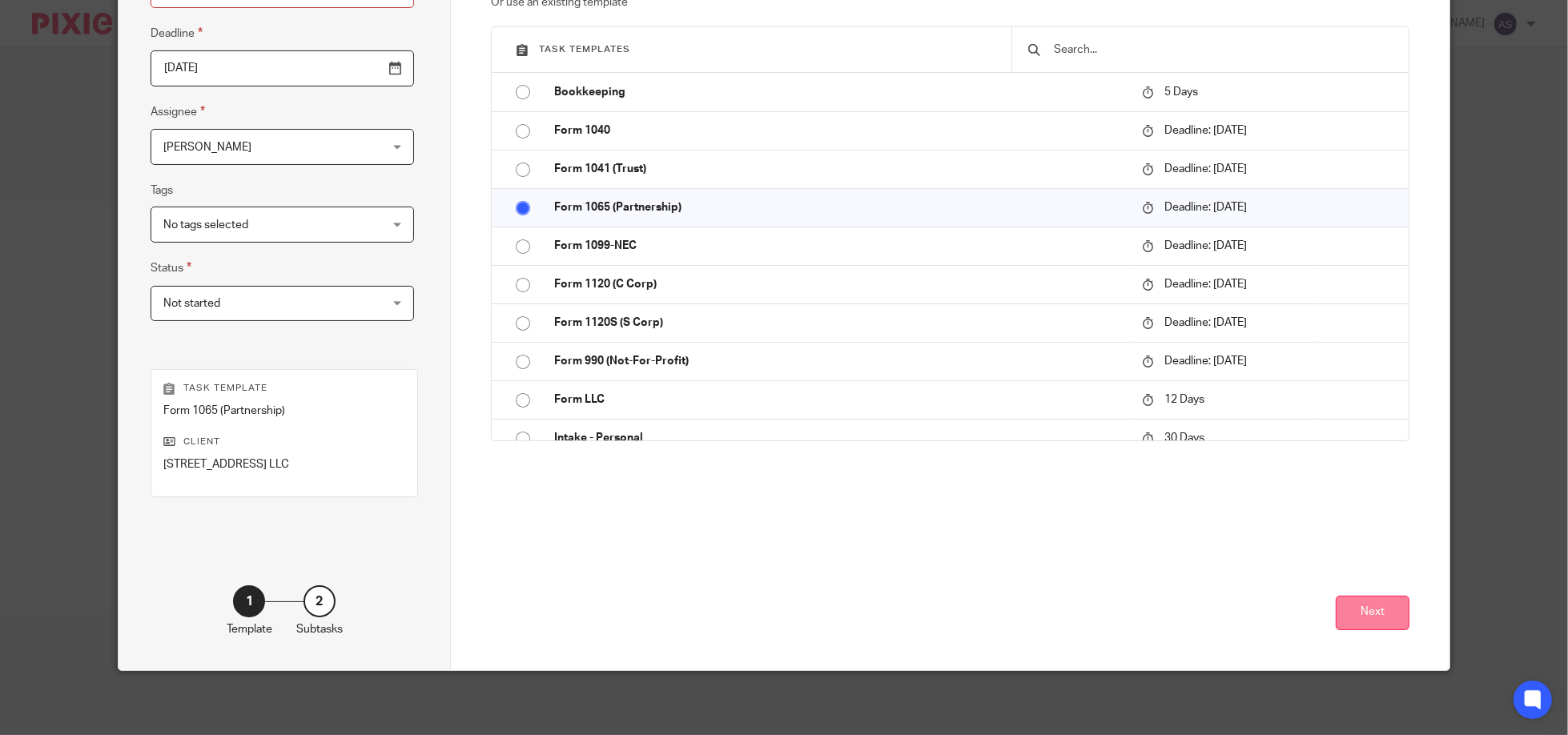
click at [1375, 621] on button "Next" at bounding box center [1373, 613] width 73 height 35
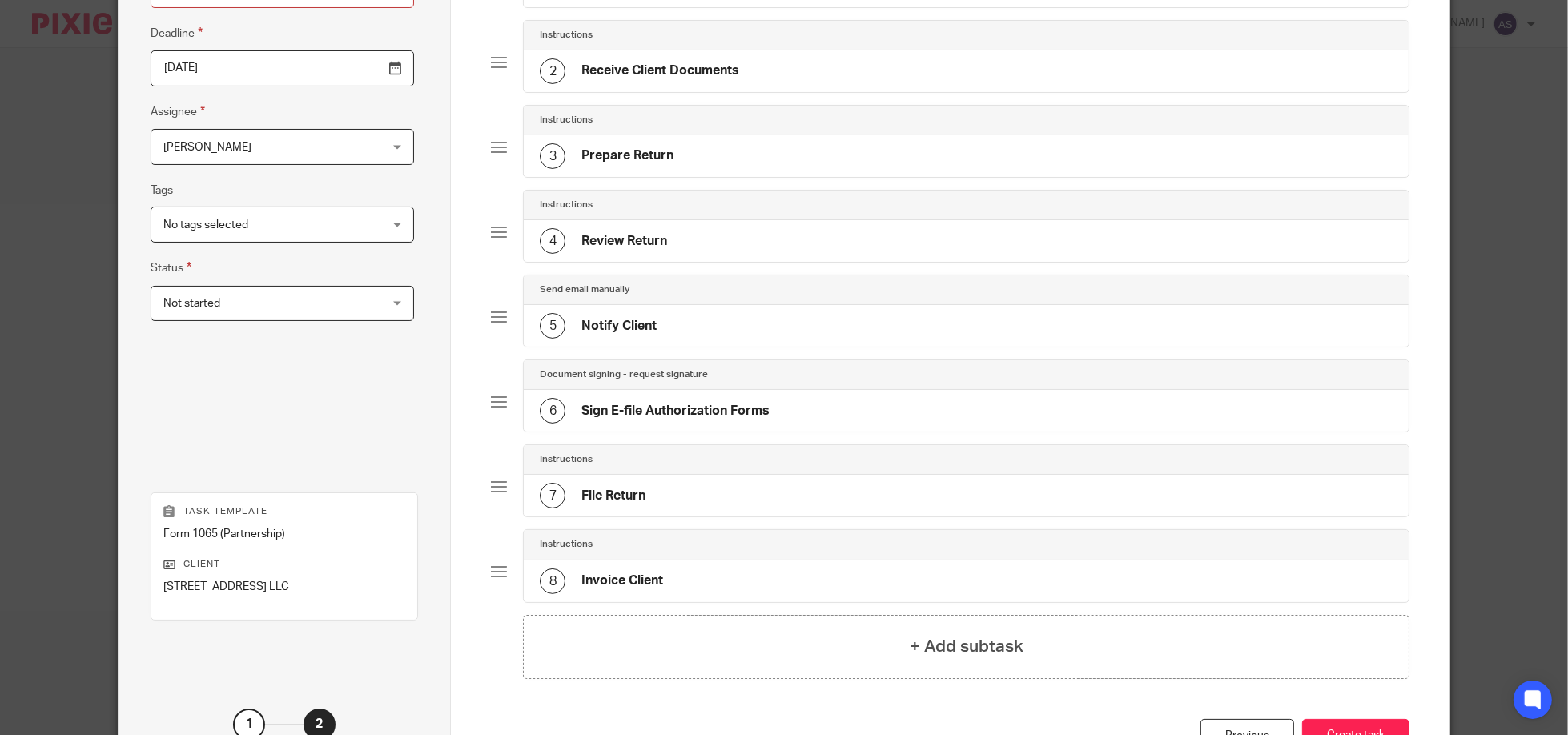
scroll to position [333, 0]
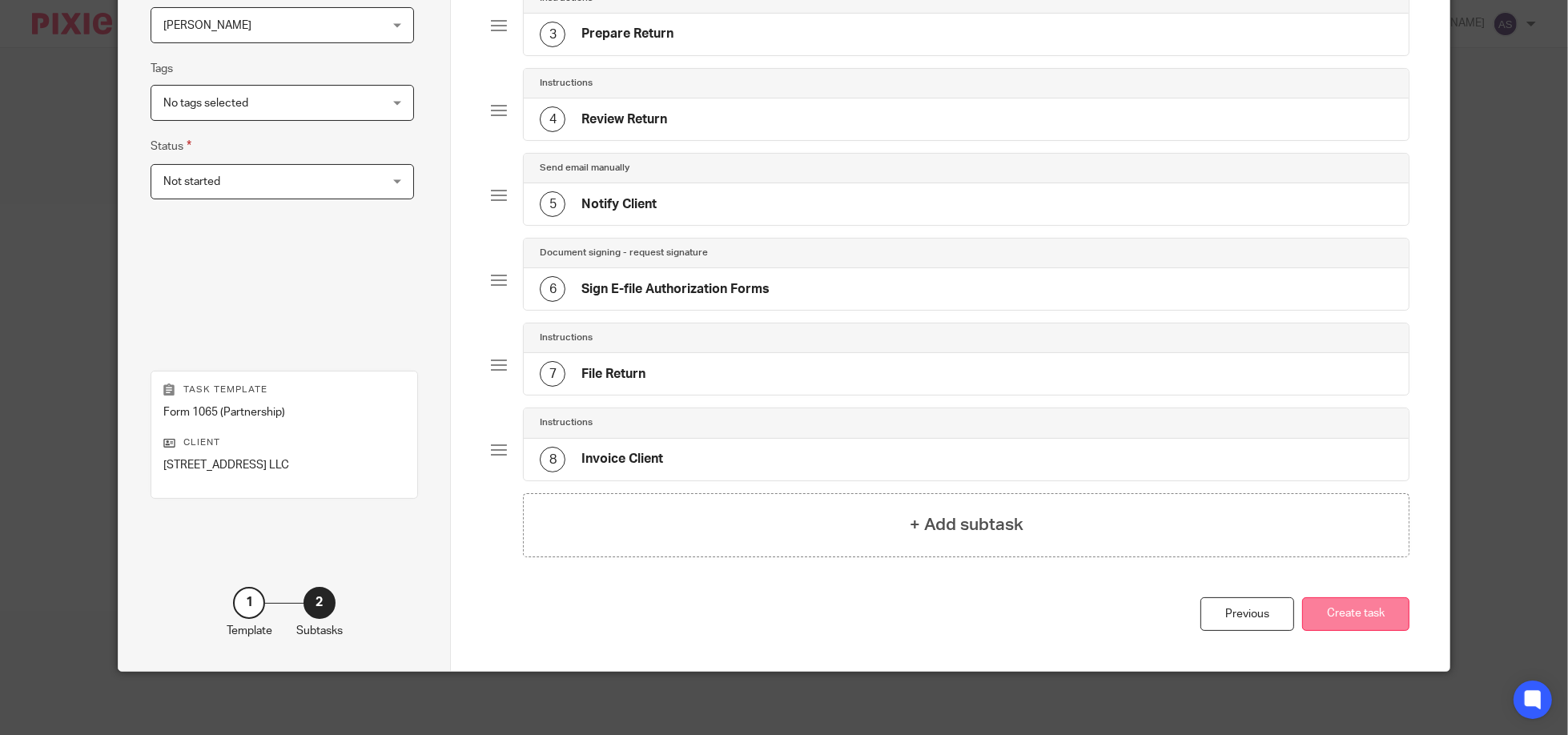
click at [1350, 606] on button "Create task" at bounding box center [1355, 614] width 107 height 35
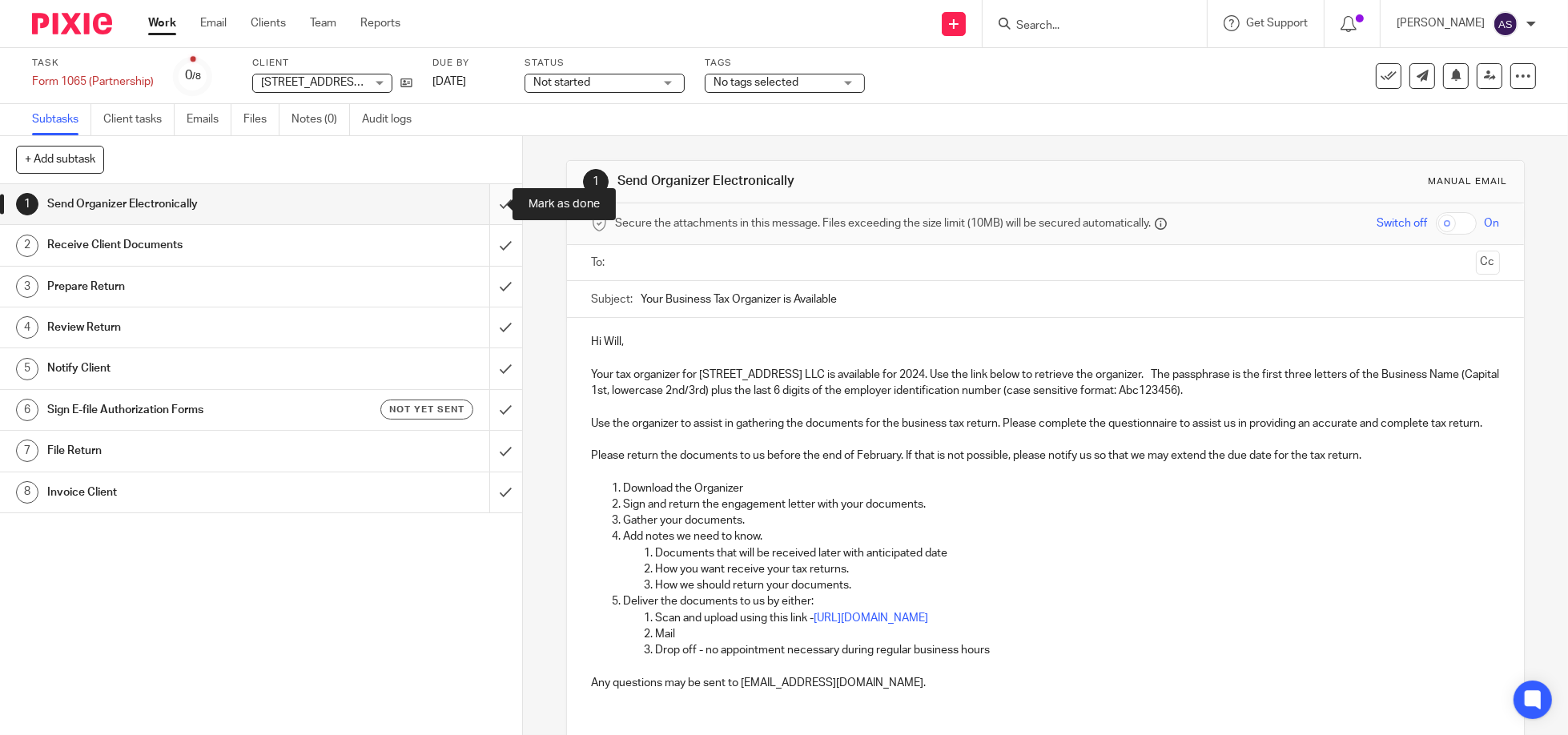
click at [491, 206] on input "submit" at bounding box center [260, 204] width 522 height 40
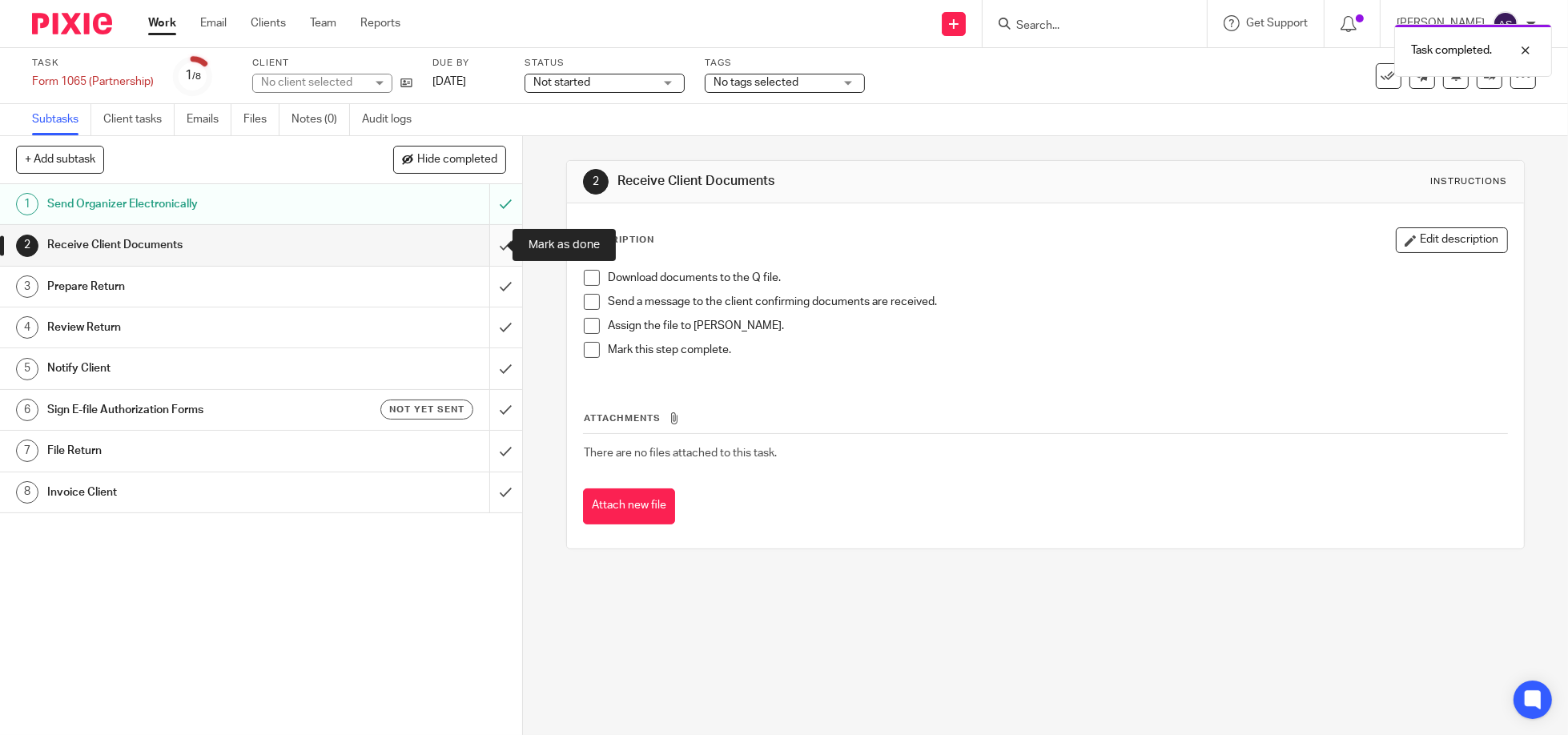
click at [492, 251] on input "submit" at bounding box center [260, 245] width 522 height 40
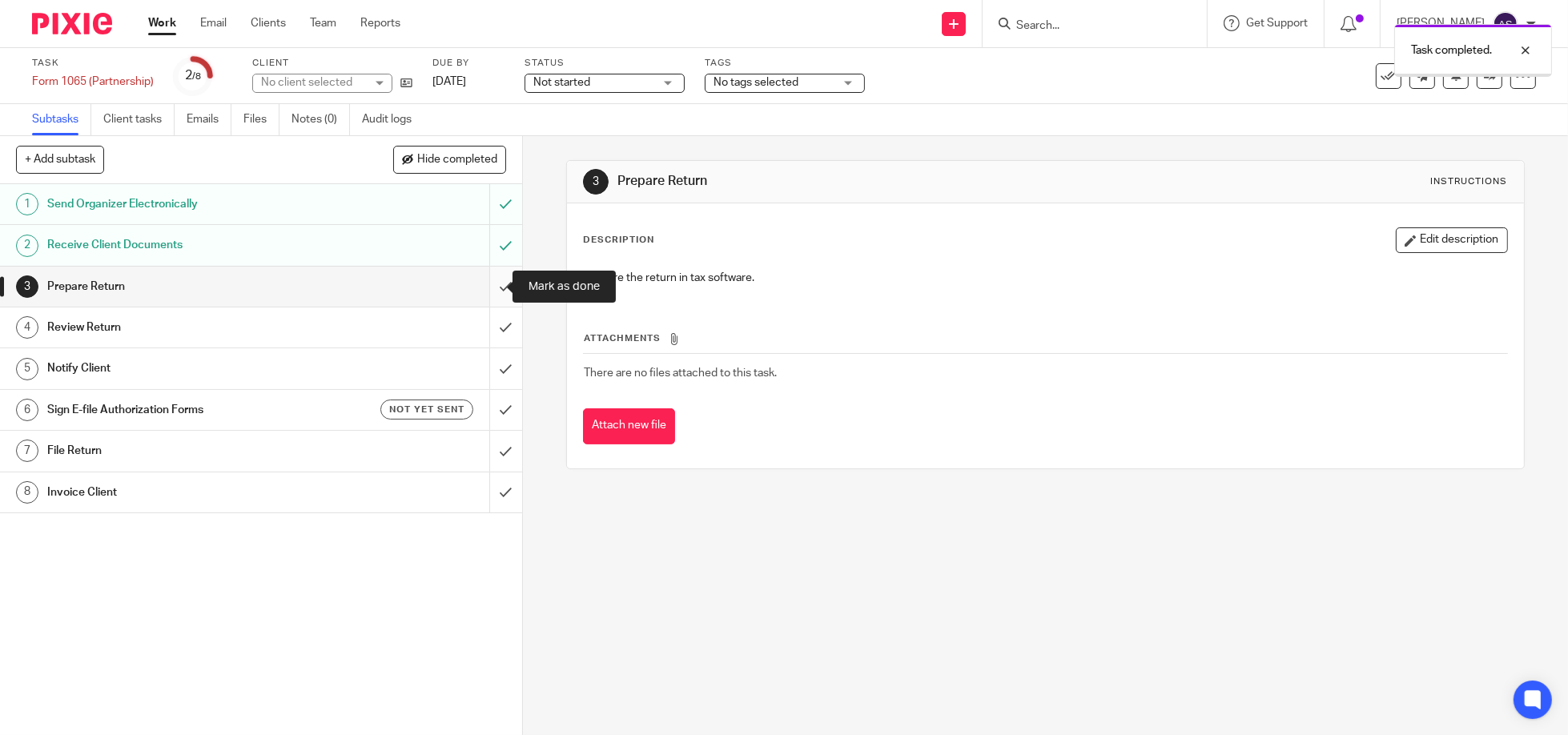
click at [487, 286] on input "submit" at bounding box center [260, 287] width 522 height 40
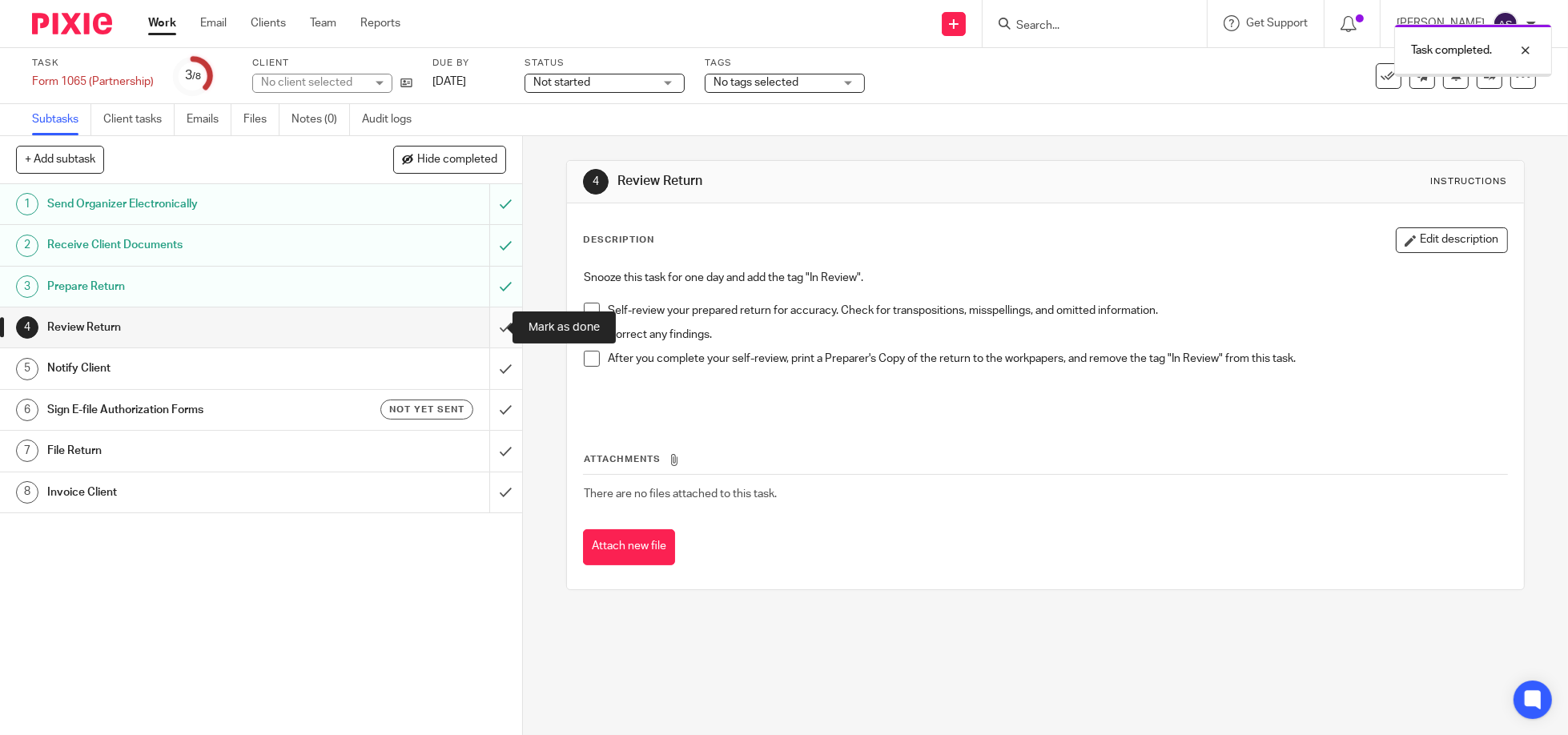
click at [493, 331] on input "submit" at bounding box center [260, 327] width 522 height 40
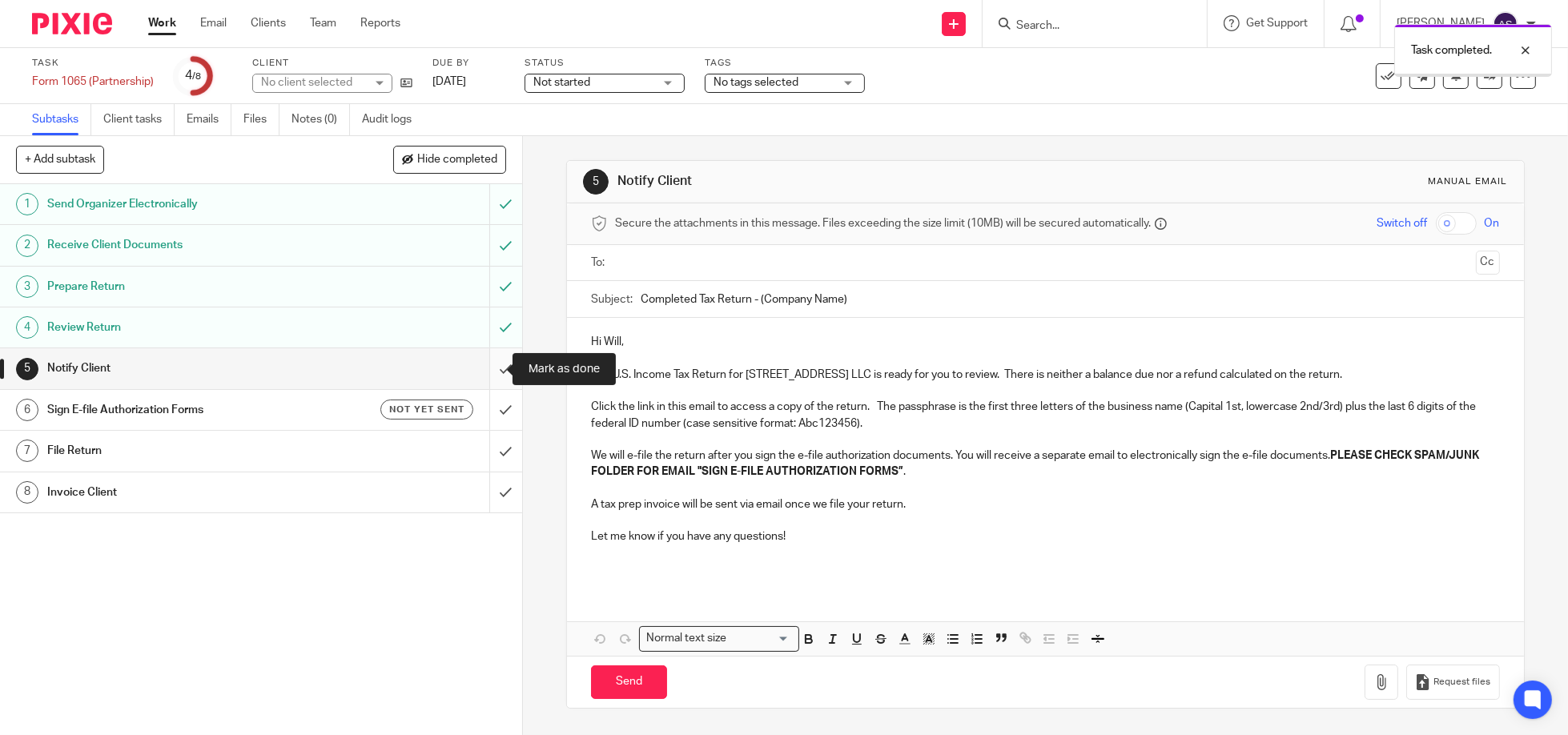
click at [493, 367] on input "submit" at bounding box center [260, 368] width 522 height 40
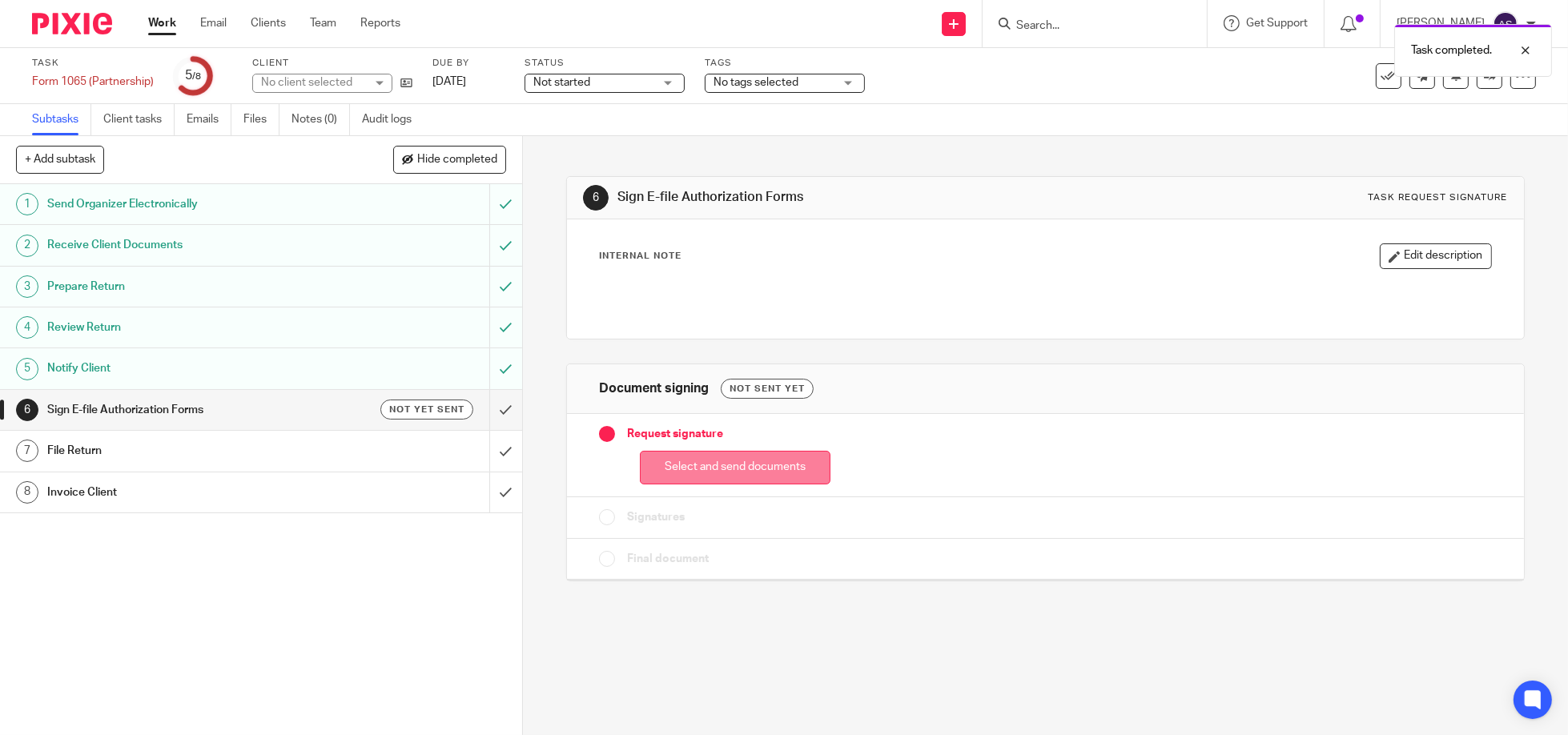
click at [746, 460] on button "Select and send documents" at bounding box center [735, 468] width 191 height 35
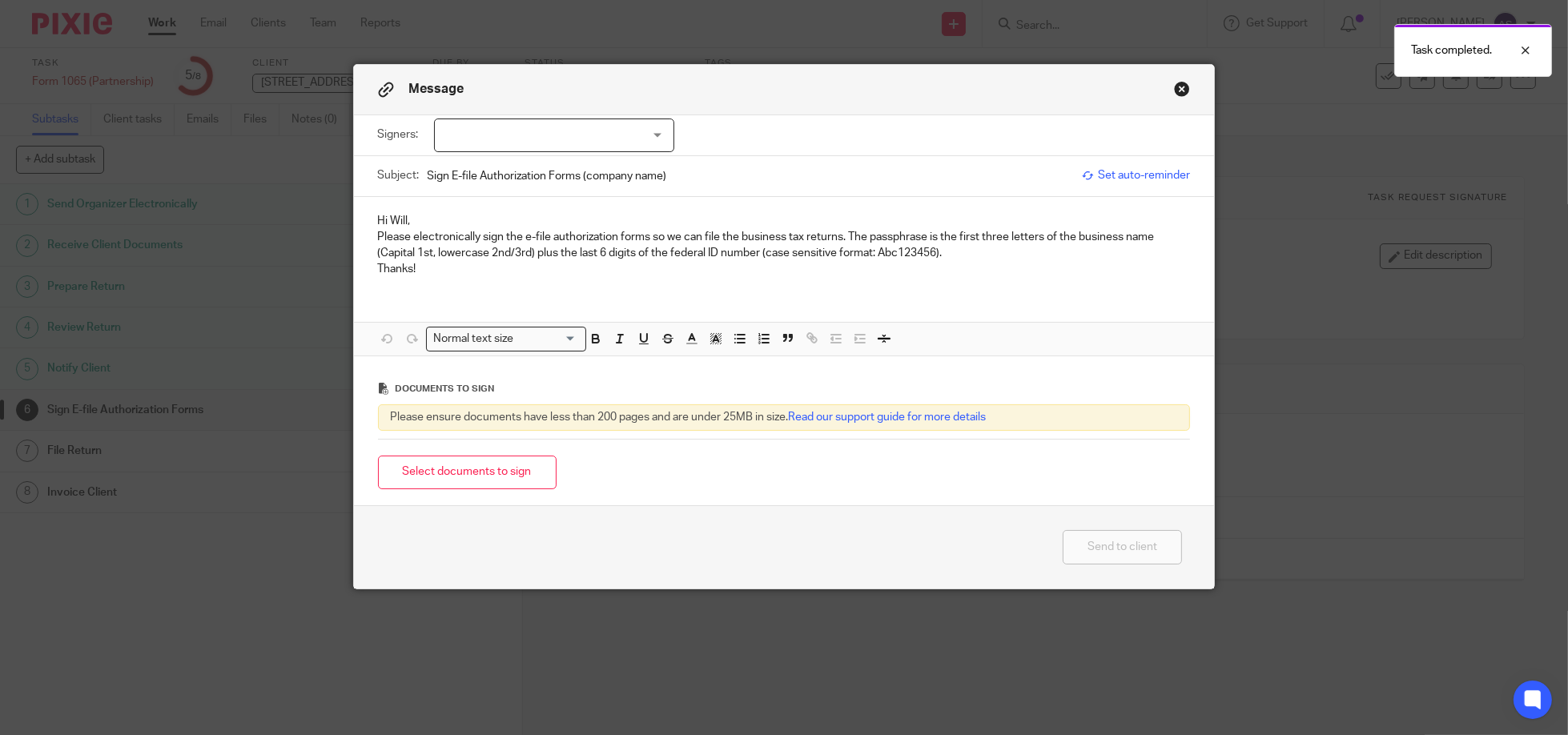
click at [650, 139] on div at bounding box center [554, 135] width 240 height 34
click at [443, 161] on input "checkbox" at bounding box center [445, 168] width 30 height 30
checkbox input "true"
drag, startPoint x: 552, startPoint y: 244, endPoint x: 553, endPoint y: 217, distance: 27.0
click at [553, 244] on p "Please electronically sign the e-file authorization forms so we can file the bu…" at bounding box center [784, 246] width 812 height 33
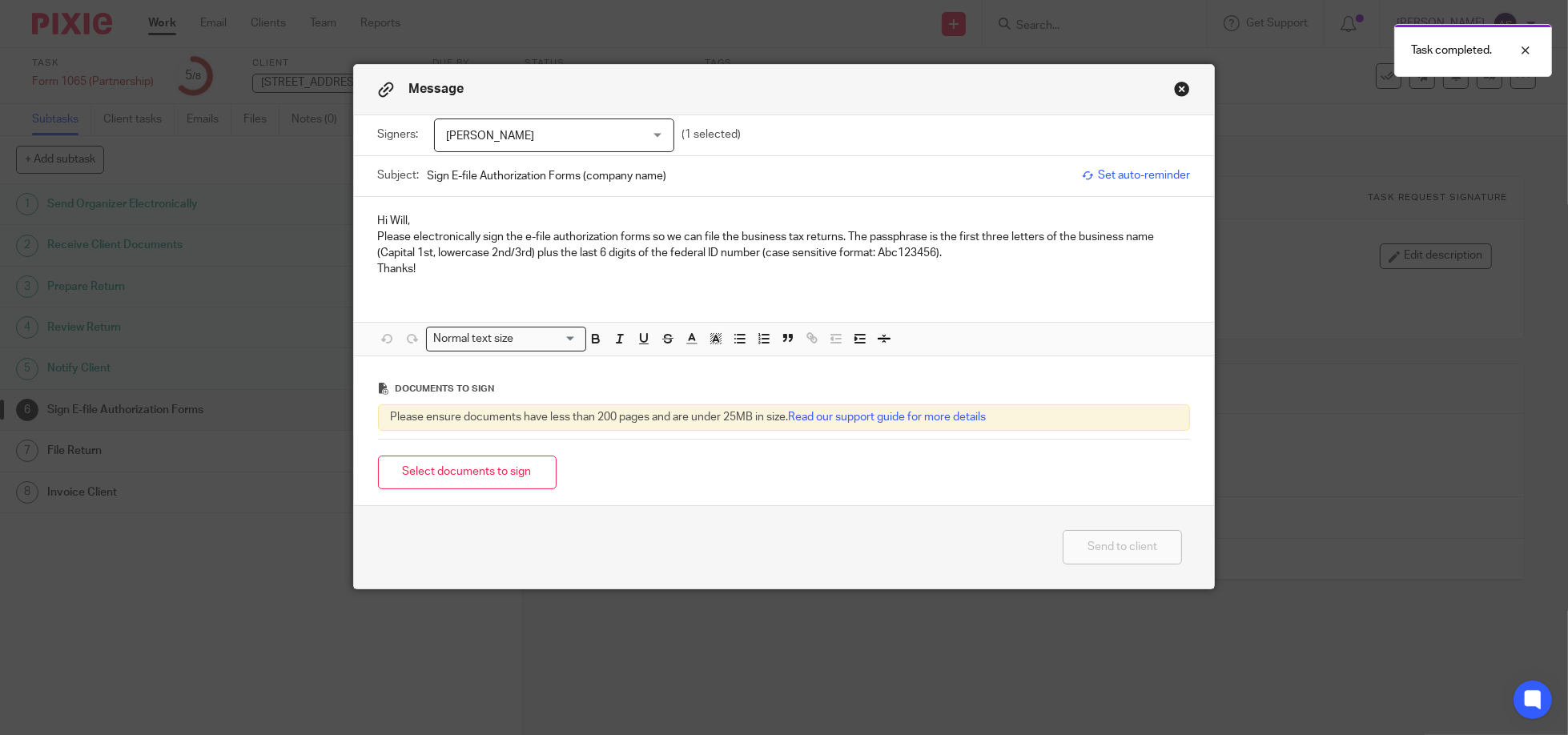
click at [596, 177] on input "Sign E-file Authorization Forms (company name)" at bounding box center [751, 175] width 647 height 36
type input "Sign E-file Authorization Forms ([STREET_ADDRESS])"
click at [423, 474] on button "Select documents to sign" at bounding box center [467, 473] width 179 height 35
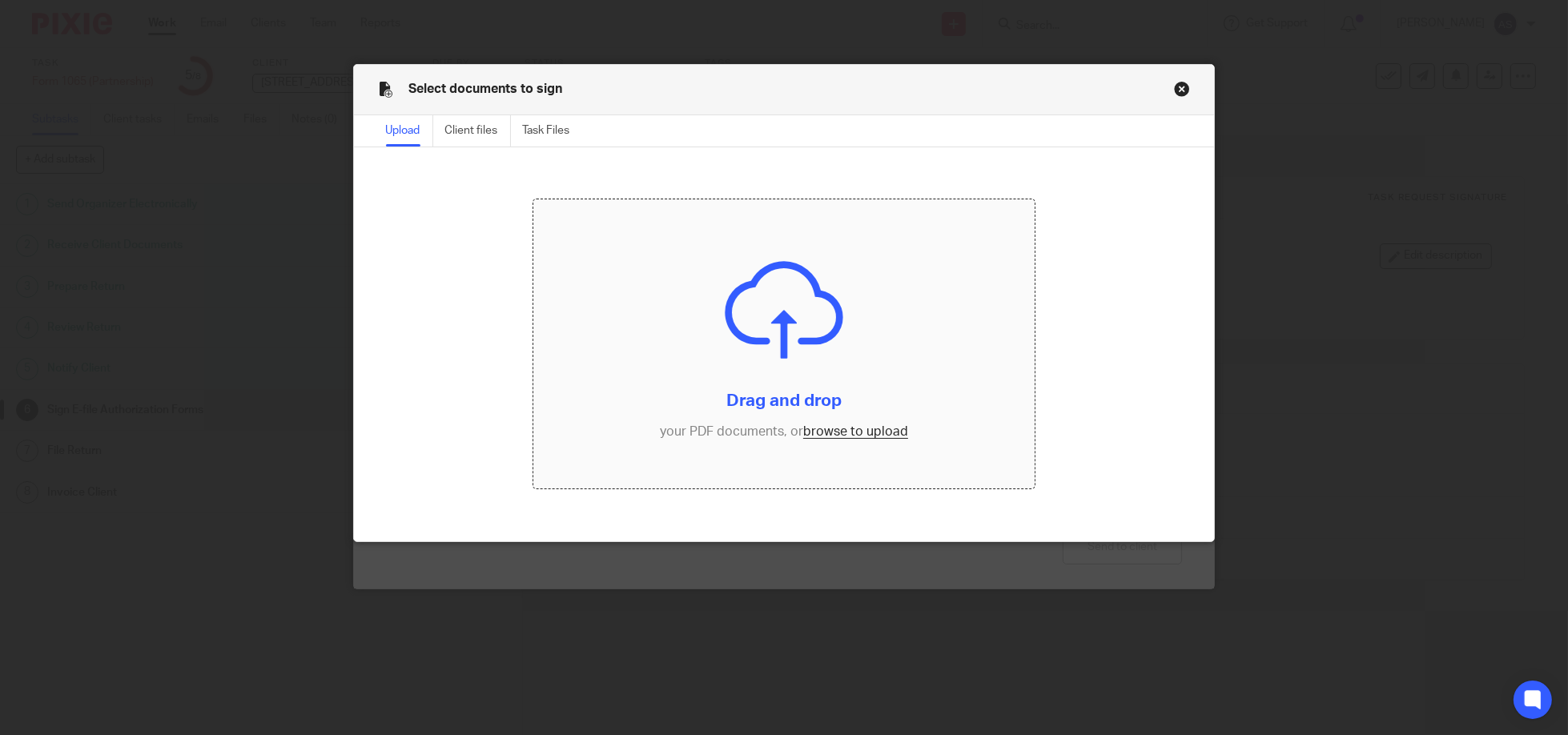
click at [779, 347] on input "file" at bounding box center [784, 343] width 501 height 289
click at [759, 304] on input "file" at bounding box center [784, 343] width 501 height 289
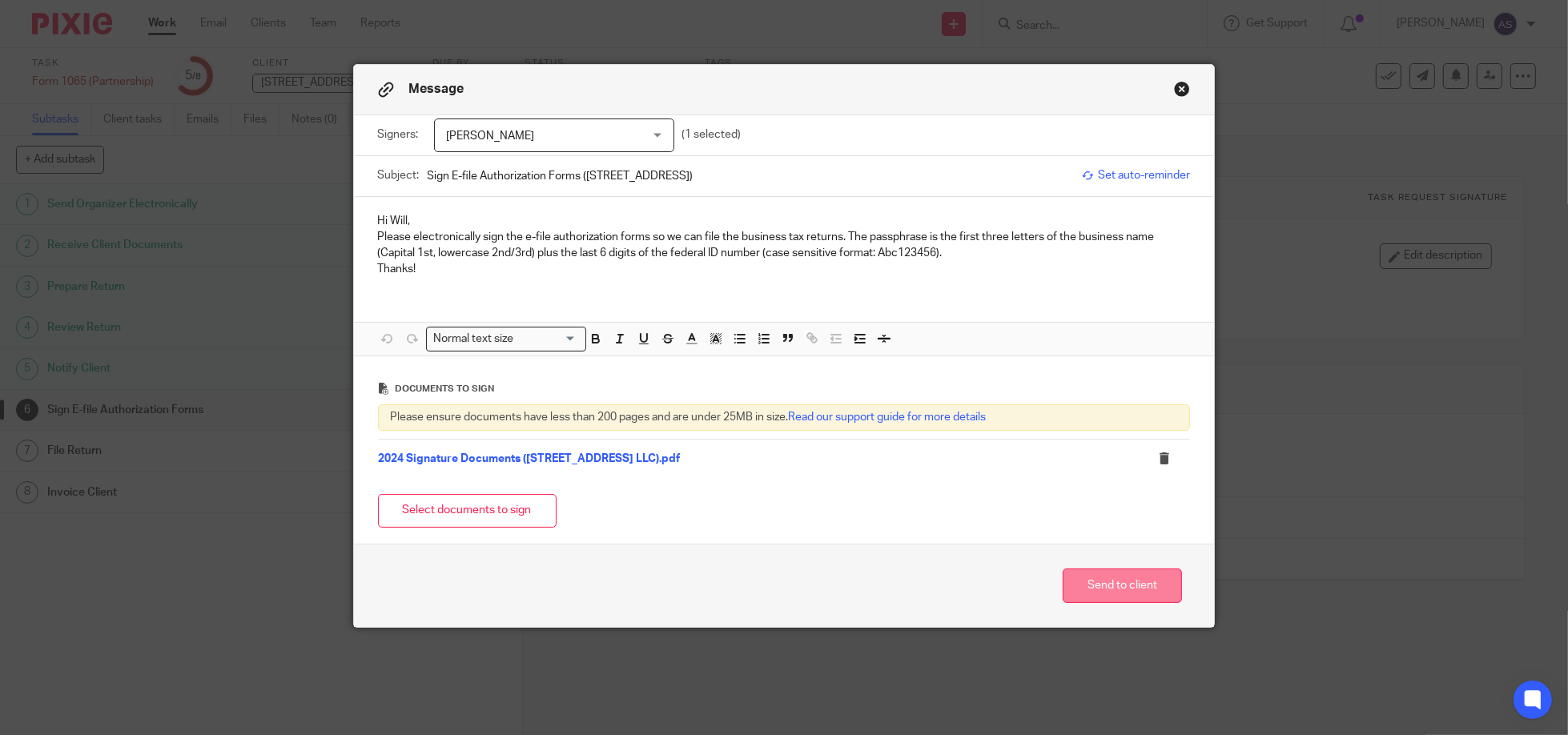
click at [1131, 589] on button "Send to client" at bounding box center [1122, 586] width 119 height 35
